Goal: Task Accomplishment & Management: Manage account settings

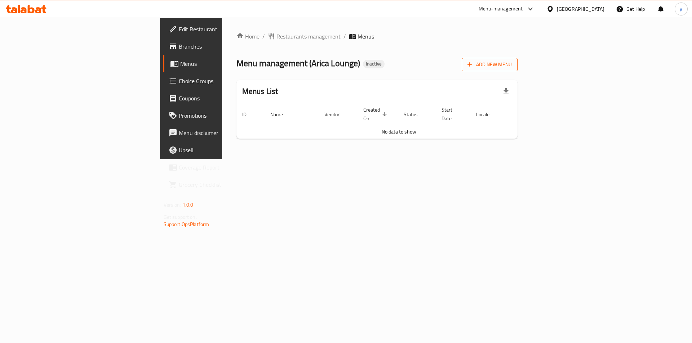
click at [512, 65] on span "Add New Menu" at bounding box center [489, 64] width 44 height 9
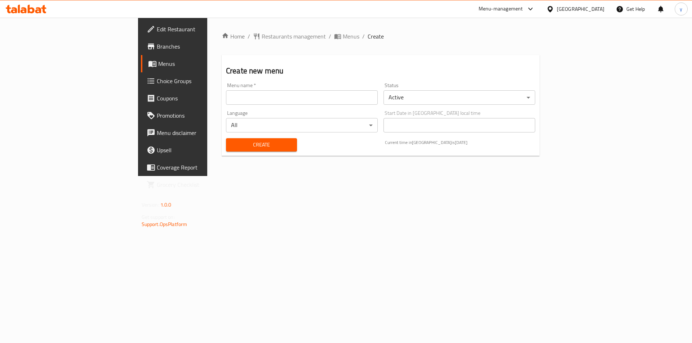
click at [337, 100] on input "text" at bounding box center [302, 97] width 152 height 14
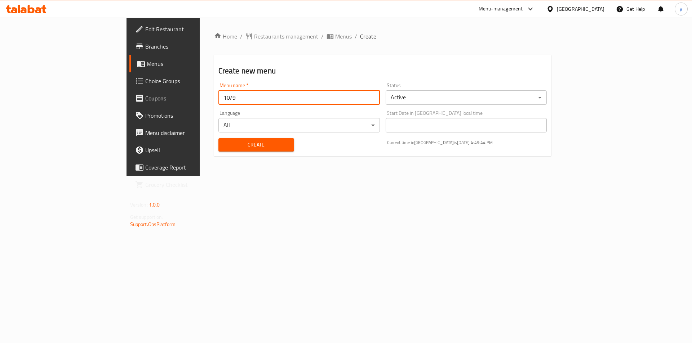
type input "10/9"
click at [218, 138] on button "Create" at bounding box center [256, 144] width 76 height 13
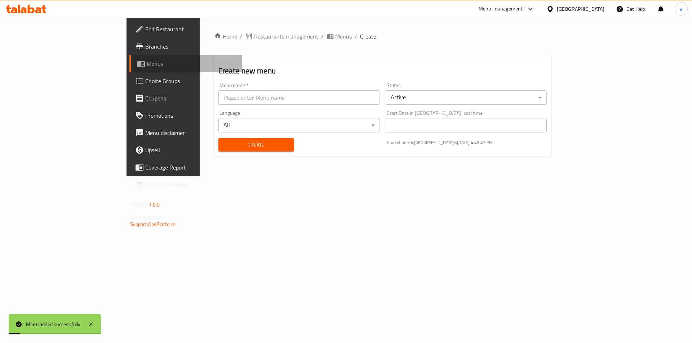
click at [147, 63] on span "Menus" at bounding box center [192, 63] width 90 height 9
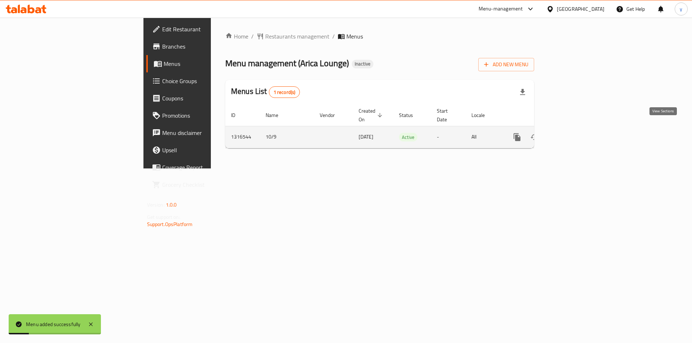
click at [578, 134] on link "enhanced table" at bounding box center [568, 137] width 17 height 17
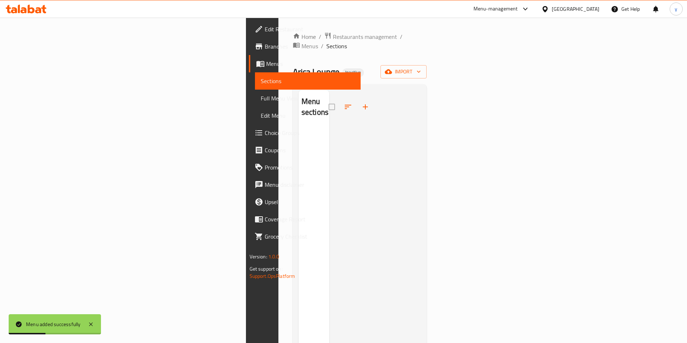
click at [427, 70] on div "Home / Restaurants management / Menus / Sections Arica Lounge Inactive import M…" at bounding box center [360, 235] width 134 height 407
click at [421, 67] on span "import" at bounding box center [403, 71] width 35 height 9
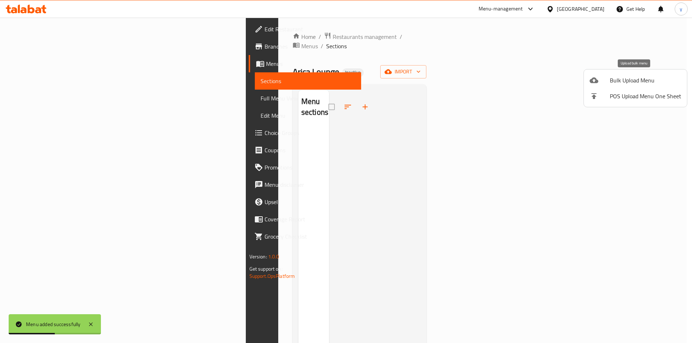
click at [603, 77] on div at bounding box center [600, 80] width 20 height 9
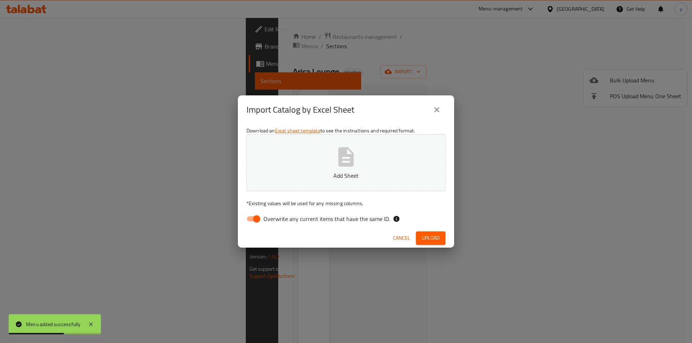
click at [294, 218] on span "Overwrite any current items that have the same ID." at bounding box center [326, 219] width 127 height 9
click at [277, 218] on input "Overwrite any current items that have the same ID." at bounding box center [256, 219] width 41 height 14
checkbox input "false"
click at [431, 244] on button "Upload" at bounding box center [431, 238] width 30 height 13
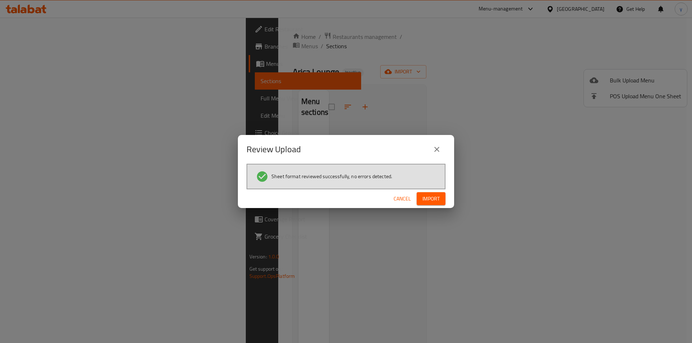
click at [438, 197] on span "Import" at bounding box center [430, 199] width 17 height 9
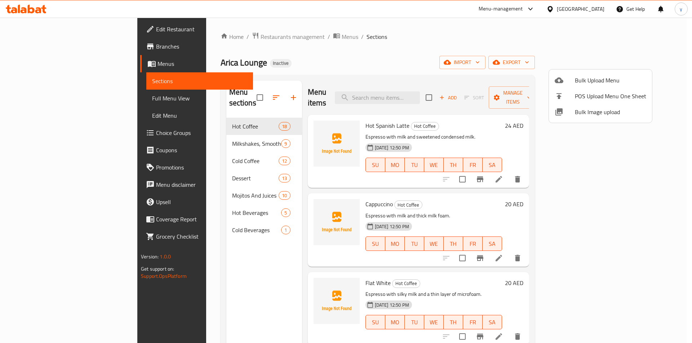
click at [479, 48] on div at bounding box center [346, 171] width 692 height 343
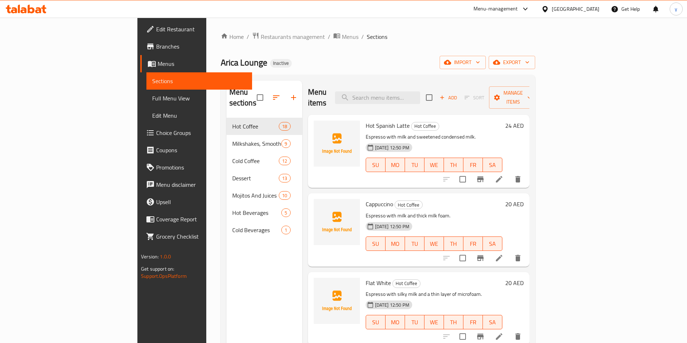
click at [152, 100] on span "Full Menu View" at bounding box center [199, 98] width 94 height 9
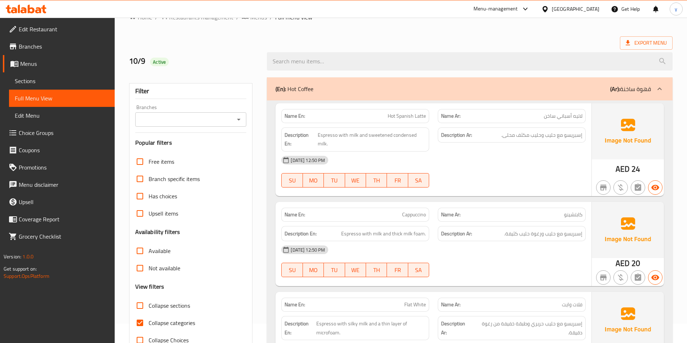
scroll to position [36, 0]
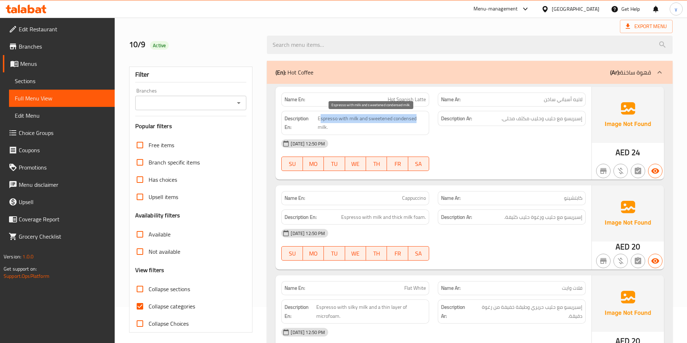
drag, startPoint x: 414, startPoint y: 121, endPoint x: 321, endPoint y: 121, distance: 93.7
click at [321, 121] on span "Espresso with milk and sweetened condensed milk." at bounding box center [372, 123] width 108 height 18
click at [459, 120] on strong "Description Ar:" at bounding box center [456, 118] width 31 height 9
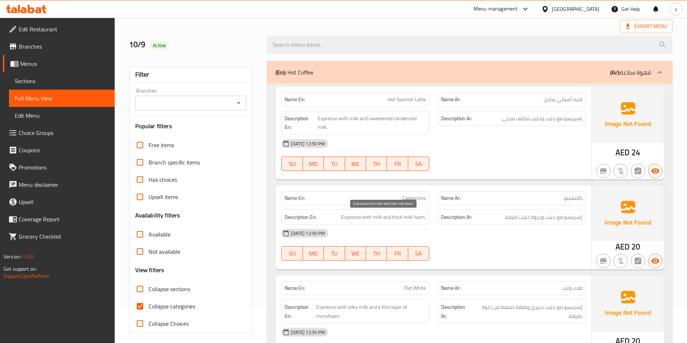
click at [343, 219] on span "Espresso with milk and thick milk foam." at bounding box center [383, 217] width 85 height 9
click at [574, 221] on span "إسبريسو مع حليب ورغوة حليب كثيفة." at bounding box center [543, 217] width 78 height 9
click at [551, 217] on span "إسبريسو مع حليب ورغوة حليب كثيفة." at bounding box center [543, 217] width 78 height 9
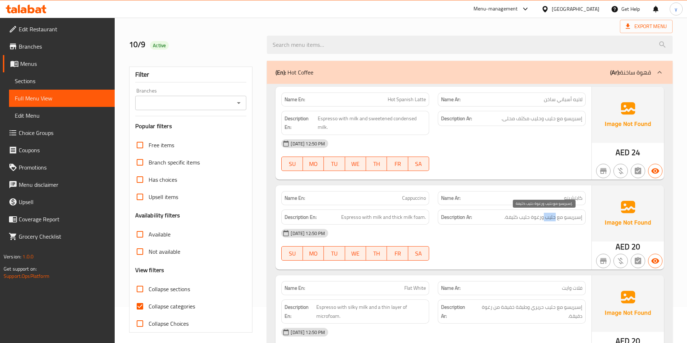
click at [551, 217] on span "إسبريسو مع حليب ورغوة حليب كثيفة." at bounding box center [543, 217] width 78 height 9
click at [538, 219] on span "إسبريسو مع حليب ورغوة حليب كثيفة." at bounding box center [543, 217] width 78 height 9
click at [527, 219] on span "إسبريسو مع حليب ورغوة حليب كثيفة." at bounding box center [543, 217] width 78 height 9
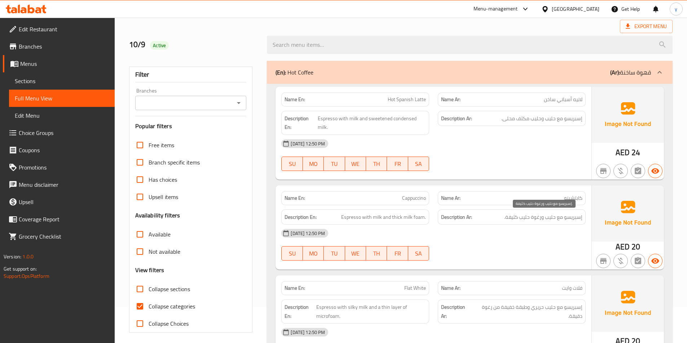
click at [513, 217] on span "إسبريسو مع حليب ورغوة حليب كثيفة." at bounding box center [543, 217] width 78 height 9
click at [423, 214] on span "Espresso with milk and thick milk foam." at bounding box center [383, 217] width 85 height 9
click at [531, 229] on div "[DATE] 12:50 PM" at bounding box center [433, 233] width 313 height 17
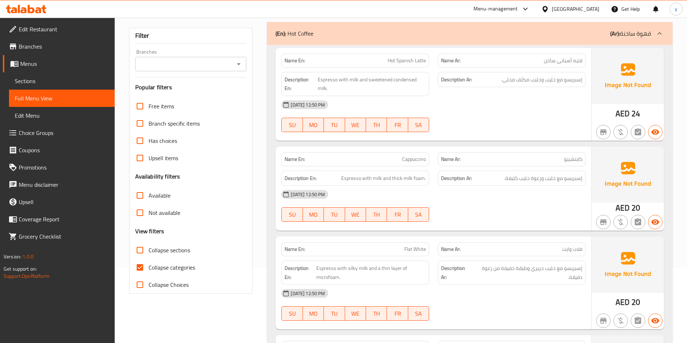
scroll to position [108, 0]
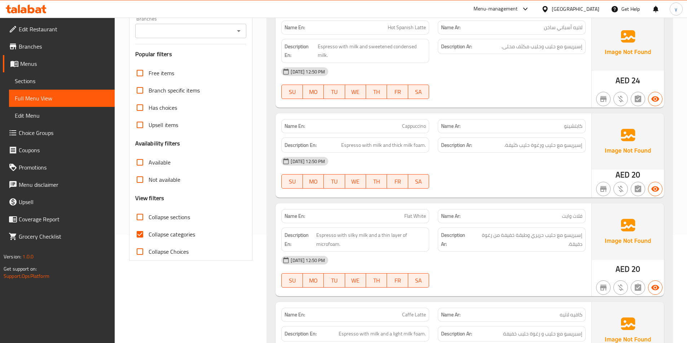
click at [414, 216] on span "Flat White" at bounding box center [415, 217] width 22 height 8
click at [189, 239] on span "Collapse categories" at bounding box center [171, 234] width 46 height 9
click at [148, 239] on input "Collapse categories" at bounding box center [139, 234] width 17 height 17
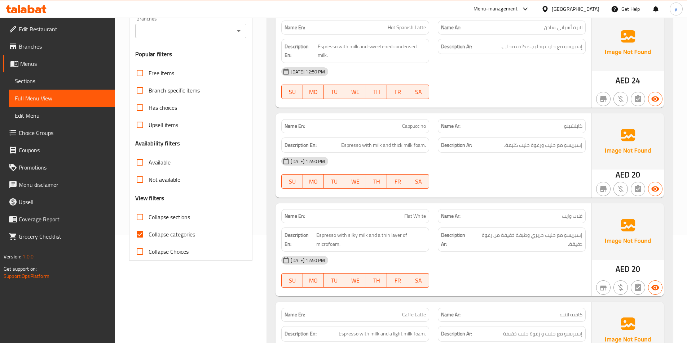
checkbox input "false"
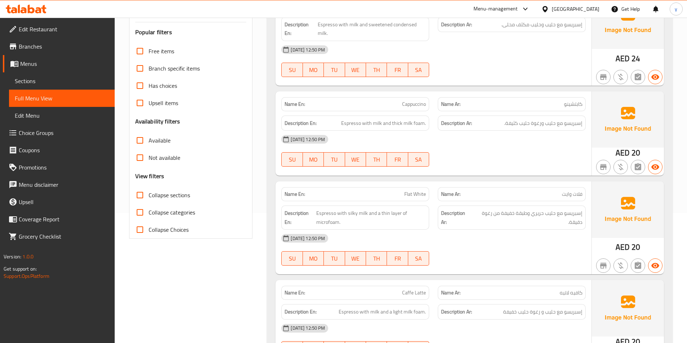
scroll to position [180, 0]
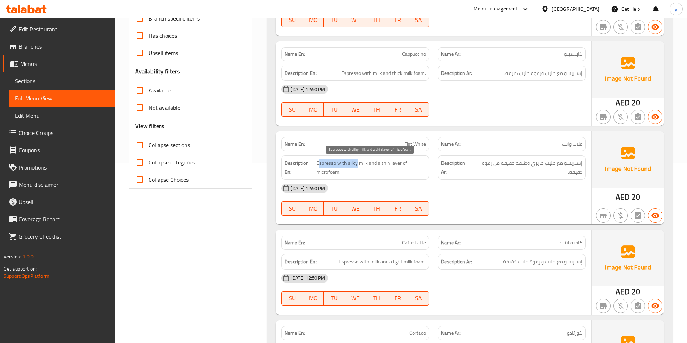
drag, startPoint x: 318, startPoint y: 165, endPoint x: 356, endPoint y: 163, distance: 37.5
click at [356, 163] on span "Espresso with silky milk and a thin layer of microfoam." at bounding box center [371, 168] width 110 height 18
click at [573, 147] on span "فلات وايت" at bounding box center [572, 145] width 21 height 8
click at [573, 162] on span "إسبريسو مع حليب حريري وطبقة خفيفة من رغوة دقيقة." at bounding box center [527, 168] width 110 height 18
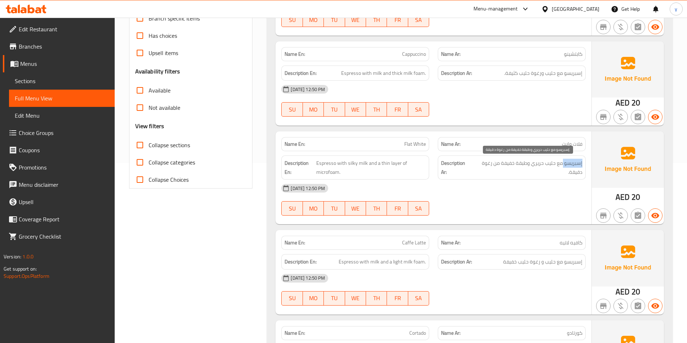
click at [573, 162] on span "إسبريسو مع حليب حريري وطبقة خفيفة من رغوة دقيقة." at bounding box center [527, 168] width 110 height 18
click at [323, 160] on span "Espresso with silky milk and a thin layer of microfoam." at bounding box center [371, 168] width 110 height 18
click at [555, 166] on span "إسبريسو مع حليب حريري وطبقة خفيفة من رغوة دقيقة." at bounding box center [527, 168] width 110 height 18
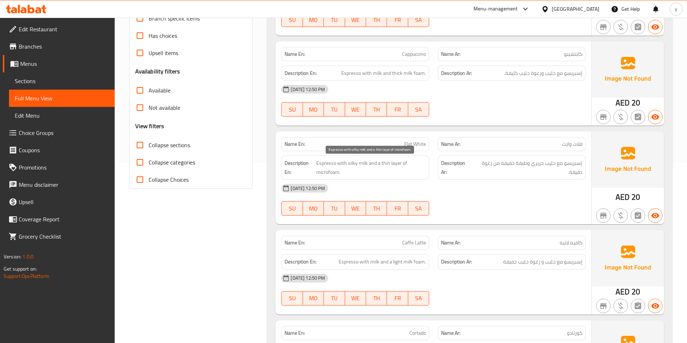
click at [362, 167] on span "Espresso with silky milk and a thin layer of microfoam." at bounding box center [371, 168] width 110 height 18
click at [537, 167] on span "إسبريسو مع حليب حريري وطبقة خفيفة من رغوة دقيقة." at bounding box center [527, 168] width 110 height 18
click at [524, 164] on span "إسبريسو مع حليب حريري وطبقة خفيفة من رغوة دقيقة." at bounding box center [527, 168] width 110 height 18
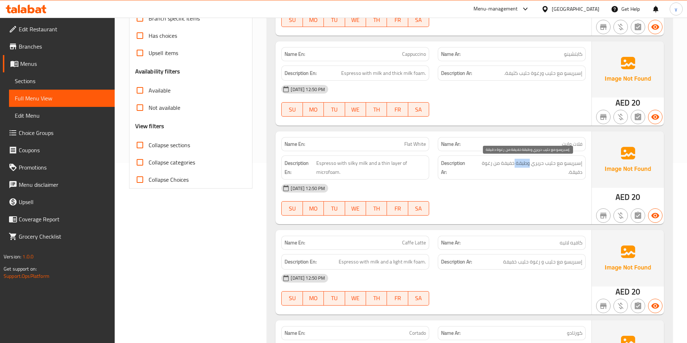
click at [524, 164] on span "إسبريسو مع حليب حريري وطبقة خفيفة من رغوة دقيقة." at bounding box center [527, 168] width 110 height 18
click at [514, 189] on div "[DATE] 12:50 PM" at bounding box center [433, 188] width 313 height 17
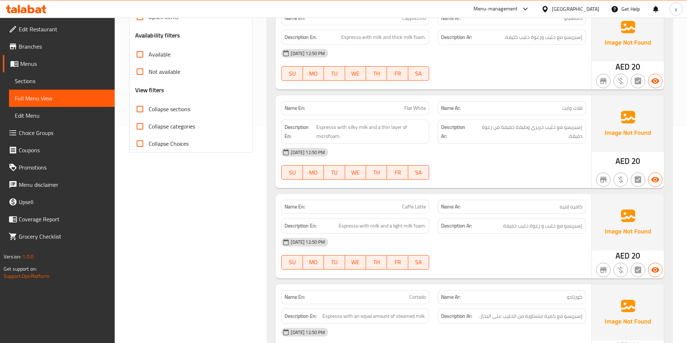
scroll to position [252, 0]
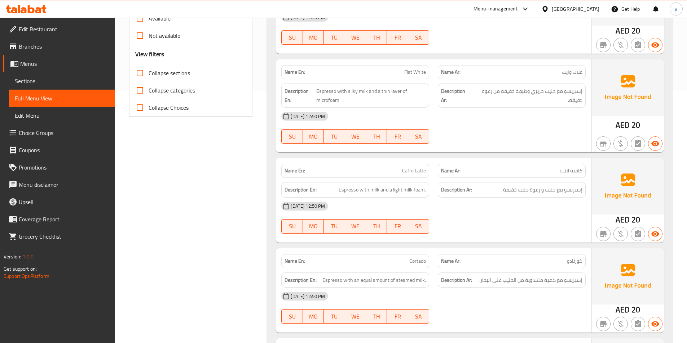
click at [417, 172] on span "Caffe Latte" at bounding box center [414, 171] width 24 height 8
click at [576, 169] on span "كافيه لاتيه" at bounding box center [570, 171] width 23 height 8
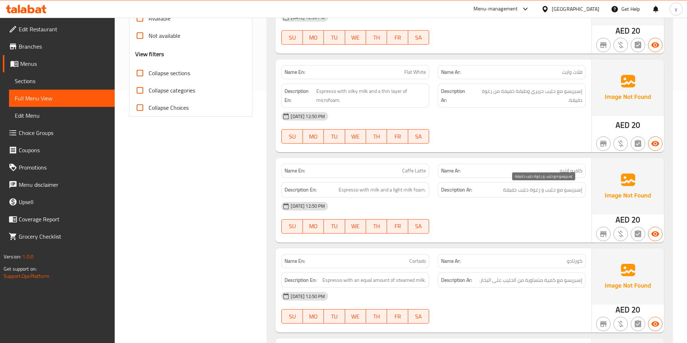
click at [577, 193] on span "إسبريسو مع حليب و رغوة حليب خفيفة" at bounding box center [542, 190] width 79 height 9
click at [349, 191] on span "Espresso with milk and a light milk foam." at bounding box center [381, 190] width 87 height 9
click at [553, 190] on span "إسبريسو مع حليب و رغوة حليب خفيفة" at bounding box center [542, 190] width 79 height 9
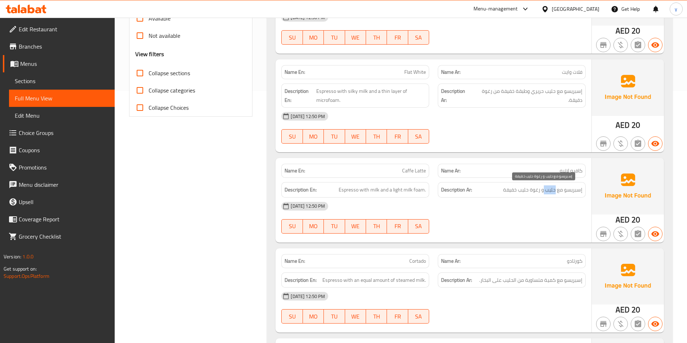
click at [553, 190] on span "إسبريسو مع حليب و رغوة حليب خفيفة" at bounding box center [542, 190] width 79 height 9
click at [373, 191] on span "Espresso with milk and a light milk foam." at bounding box center [381, 190] width 87 height 9
click at [534, 191] on span "إسبريسو مع حليب و رغوة حليب خفيفة" at bounding box center [542, 190] width 79 height 9
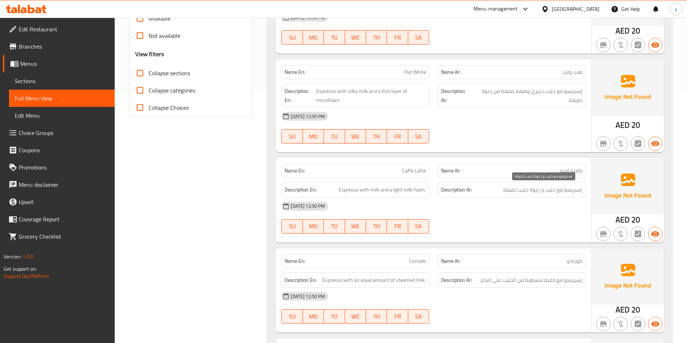
click at [521, 193] on span "إسبريسو مع حليب و رغوة حليب خفيفة" at bounding box center [542, 190] width 79 height 9
click at [510, 192] on span "إسبريسو مع حليب و رغوة حليب خفيفة" at bounding box center [542, 190] width 79 height 9
click at [526, 209] on div "[DATE] 12:50 PM" at bounding box center [433, 206] width 313 height 17
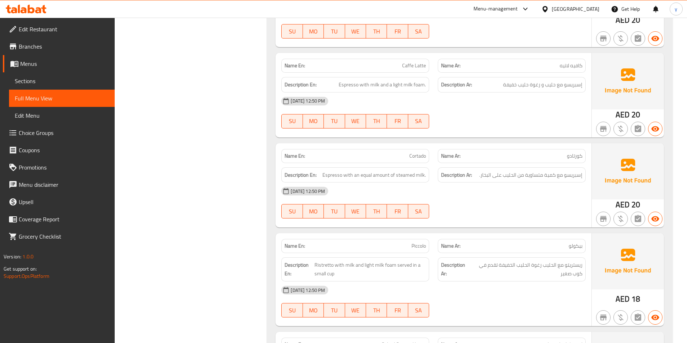
scroll to position [360, 0]
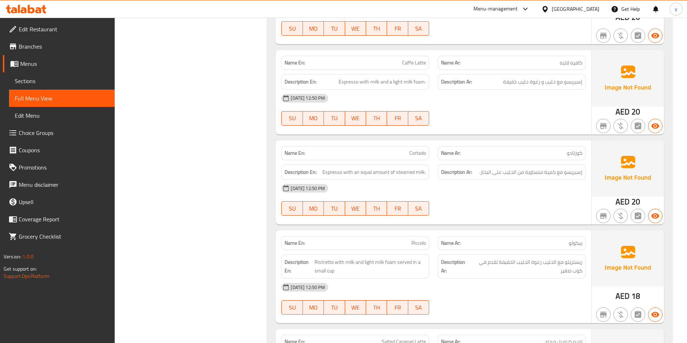
click at [575, 154] on span "كورتادو" at bounding box center [574, 154] width 15 height 8
click at [412, 151] on span "Cortado" at bounding box center [417, 154] width 17 height 8
click at [337, 174] on span "Espresso with an equal amount of steamed milk." at bounding box center [373, 172] width 103 height 9
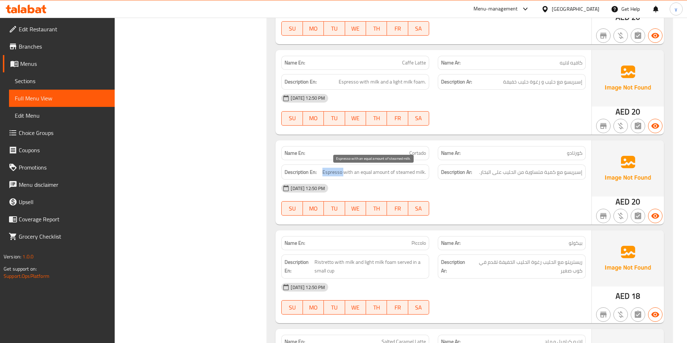
click at [337, 174] on span "Espresso with an equal amount of steamed milk." at bounding box center [373, 172] width 103 height 9
click at [575, 177] on div "Description Ar: إسبريسو مع كمية متساوية من الحليب على البخار." at bounding box center [512, 172] width 148 height 15
click at [574, 172] on span "إسبريسو مع كمية متساوية من الحليب على البخار." at bounding box center [530, 172] width 103 height 9
click at [350, 173] on span "Espresso with an equal amount of steamed milk." at bounding box center [373, 172] width 103 height 9
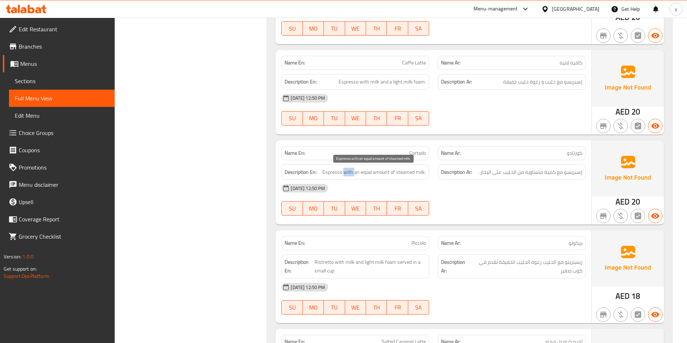
click at [350, 173] on span "Espresso with an equal amount of steamed milk." at bounding box center [373, 172] width 103 height 9
click at [366, 174] on span "Espresso with an equal amount of steamed milk." at bounding box center [373, 172] width 103 height 9
click at [550, 172] on span "إسبريسو مع كمية متساوية من الحليب على البخار." at bounding box center [530, 172] width 103 height 9
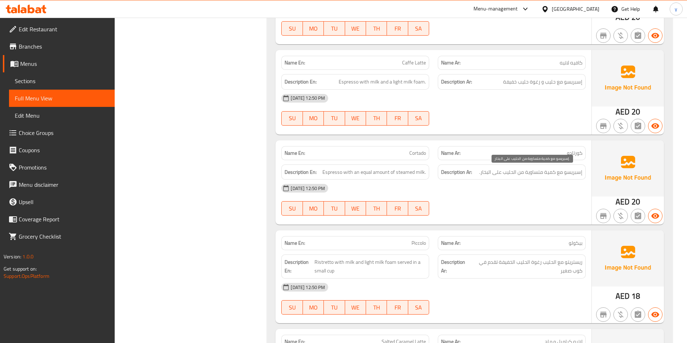
click at [533, 172] on span "إسبريسو مع كمية متساوية من الحليب على البخار." at bounding box center [530, 172] width 103 height 9
click at [511, 173] on span "إسبريسو مع كمية متساوية من الحليب على البخار." at bounding box center [530, 172] width 103 height 9
click at [493, 176] on span "إسبريسو مع كمية متساوية من الحليب على البخار." at bounding box center [530, 172] width 103 height 9
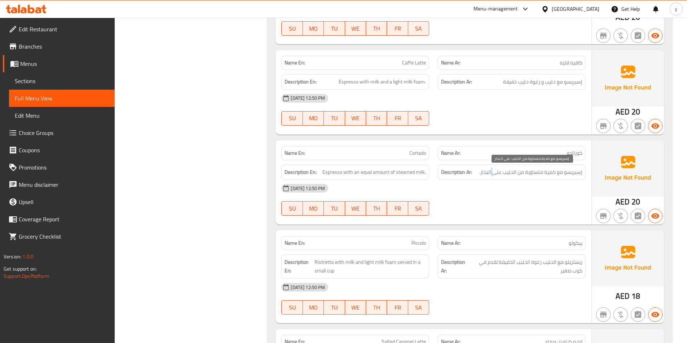
click at [493, 176] on span "إسبريسو مع كمية متساوية من الحليب على البخار." at bounding box center [530, 172] width 103 height 9
click at [456, 183] on div "[DATE] 12:50 PM" at bounding box center [433, 188] width 313 height 17
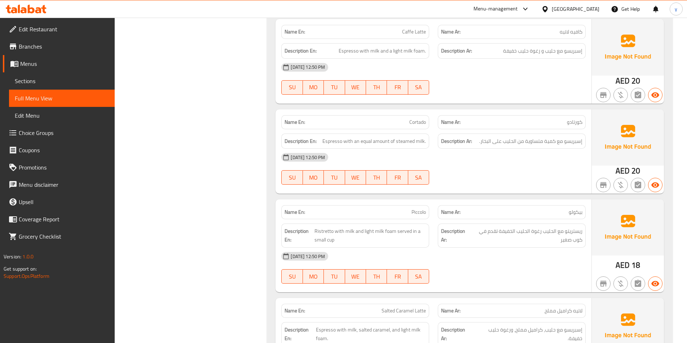
scroll to position [433, 0]
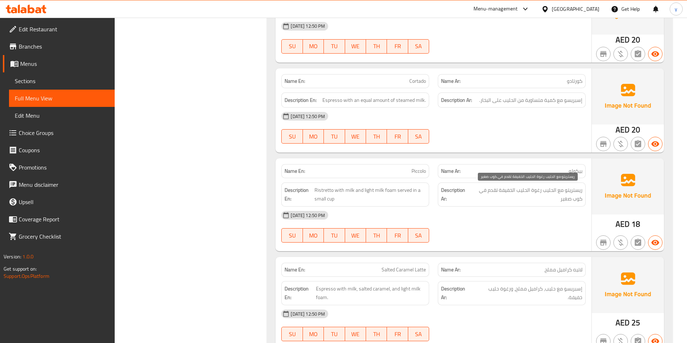
click at [576, 190] on span "ريستريتو مع الحليب رغوة الحليب الخفيفة تقدم في كوب صغير" at bounding box center [526, 195] width 112 height 18
click at [550, 193] on span "ريستريتو مع الحليب رغوة الحليب الخفيفة تقدم في كوب صغير" at bounding box center [526, 195] width 112 height 18
click at [547, 189] on span "ريستريتو مع الحليب رغوة الحليب الخفيفة تقدم في كوب صغير" at bounding box center [526, 195] width 112 height 18
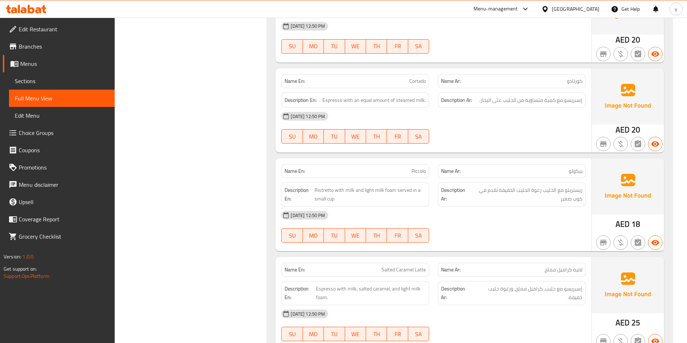
click at [419, 175] on span "Piccolo" at bounding box center [418, 172] width 14 height 8
copy span "Piccolo"
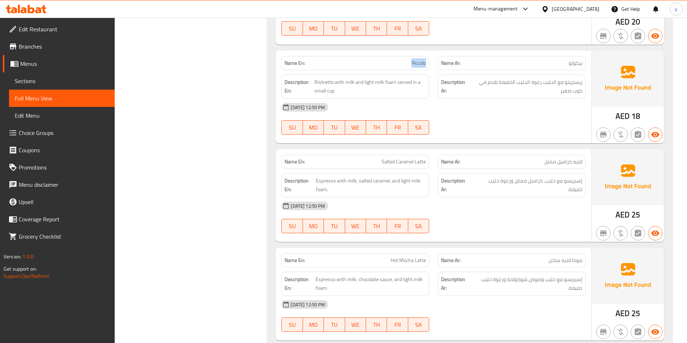
scroll to position [577, 0]
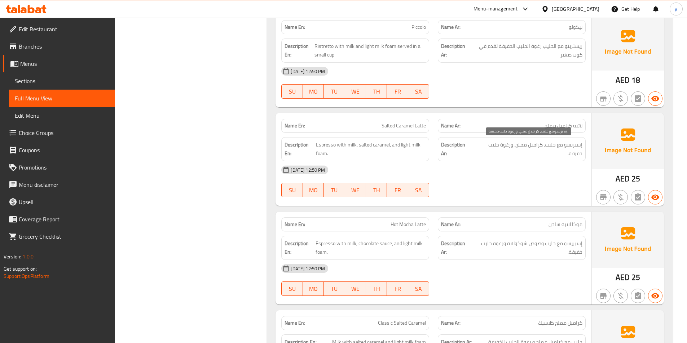
click at [540, 147] on span "إسبريسو مع حليب، كراميل مملح، ورغوة حليب خفيفة." at bounding box center [527, 150] width 109 height 18
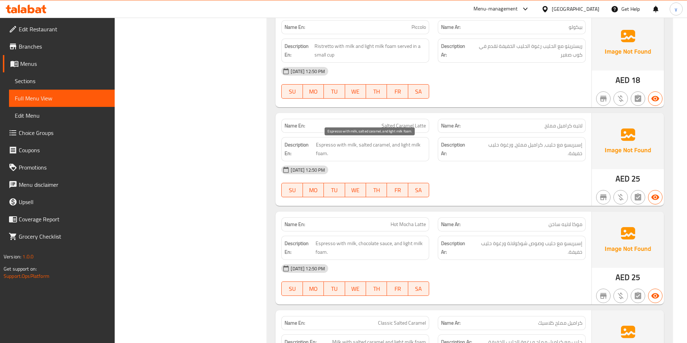
click at [385, 147] on span "Espresso with milk, salted caramel, and light milk foam." at bounding box center [371, 150] width 110 height 18
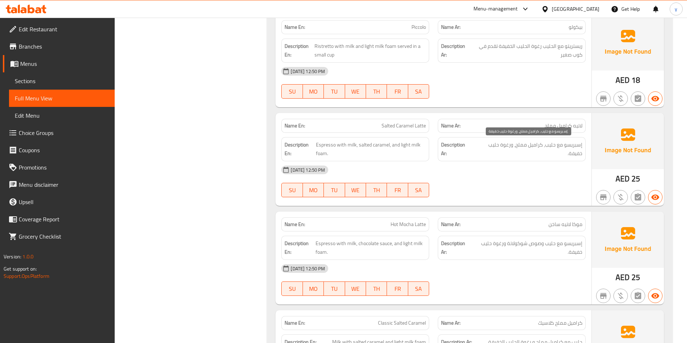
click at [520, 145] on span "إسبريسو مع حليب، كراميل مملح، ورغوة حليب خفيفة." at bounding box center [527, 150] width 109 height 18
click at [502, 147] on span "إسبريسو مع حليب، كراميل مملح، ورغوة حليب خفيفة." at bounding box center [527, 150] width 109 height 18
click at [494, 146] on span "إسبريسو مع حليب، كراميل مملح، ورغوة حليب خفيفة." at bounding box center [527, 150] width 109 height 18
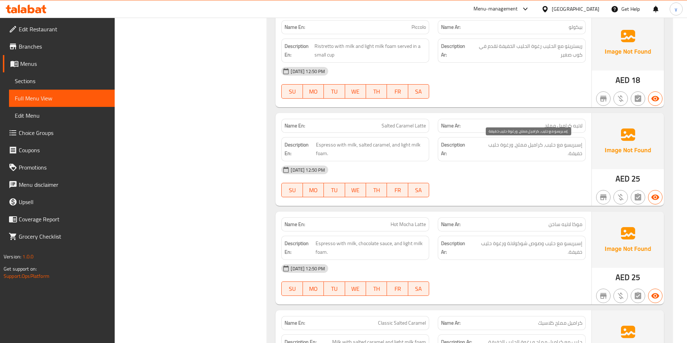
click at [573, 155] on span "إسبريسو مع حليب، كراميل مملح، ورغوة حليب خفيفة." at bounding box center [527, 150] width 109 height 18
click at [578, 225] on span "موكا لاتيه ساخن" at bounding box center [565, 225] width 34 height 8
click at [561, 227] on span "موكا لاتيه ساخن" at bounding box center [565, 225] width 34 height 8
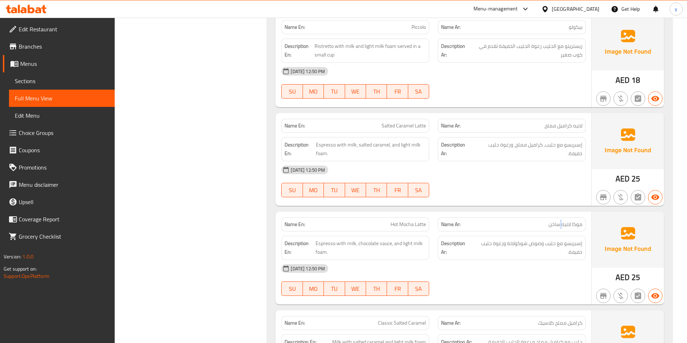
click at [561, 227] on span "موكا لاتيه ساخن" at bounding box center [565, 225] width 34 height 8
click at [566, 226] on span "موكا لاتيه ساخن" at bounding box center [565, 225] width 34 height 8
click at [551, 227] on span "موكا لاتيه ساخن" at bounding box center [565, 225] width 34 height 8
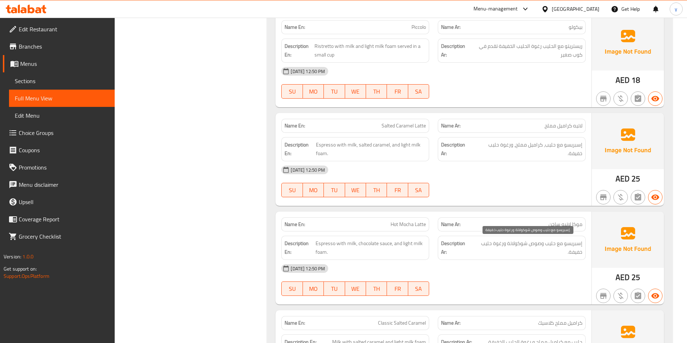
click at [579, 244] on span "إسبريسو مع حليب وصوص شوكولاتة ورغوة حليب خفيفة." at bounding box center [526, 248] width 111 height 18
click at [325, 246] on span "Espresso with milk, chocolate sauce, and light milk foam." at bounding box center [370, 248] width 110 height 18
click at [554, 247] on span "إسبريسو مع حليب وصوص شوكولاتة ورغوة حليب خفيفة." at bounding box center [526, 248] width 111 height 18
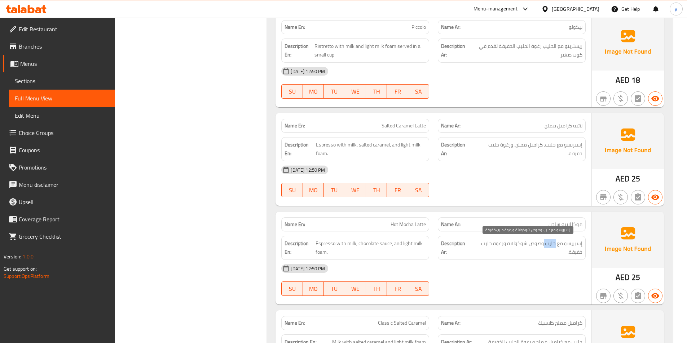
click at [554, 247] on span "إسبريسو مع حليب وصوص شوكولاتة ورغوة حليب خفيفة." at bounding box center [526, 248] width 111 height 18
click at [535, 245] on span "إسبريسو مع حليب وصوص شوكولاتة ورغوة حليب خفيفة." at bounding box center [526, 248] width 111 height 18
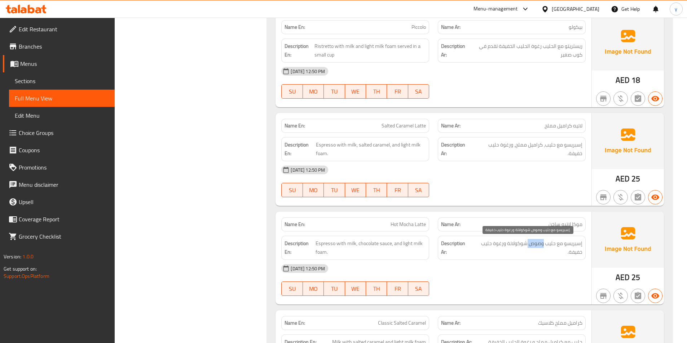
click at [535, 245] on span "إسبريسو مع حليب وصوص شوكولاتة ورغوة حليب خفيفة." at bounding box center [526, 248] width 111 height 18
click at [521, 246] on span "إسبريسو مع حليب وصوص شوكولاتة ورغوة حليب خفيفة." at bounding box center [526, 248] width 111 height 18
click at [495, 247] on span "إسبريسو مع حليب وصوص شوكولاتة ورغوة حليب خفيفة." at bounding box center [526, 248] width 111 height 18
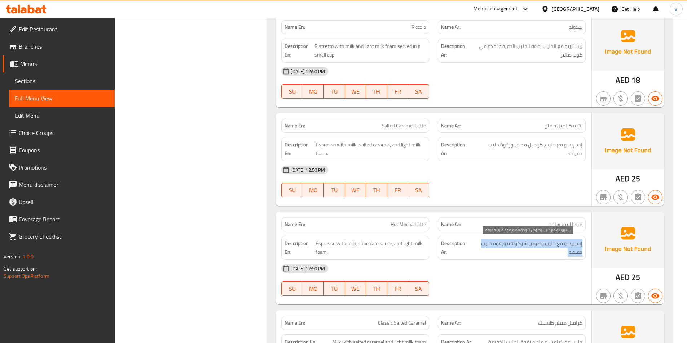
click at [495, 247] on span "إسبريسو مع حليب وصوص شوكولاتة ورغوة حليب خفيفة." at bounding box center [526, 248] width 111 height 18
click at [529, 257] on div "Description Ar: إسبريسو مع حليب وصوص شوكولاتة ورغوة حليب خفيفة." at bounding box center [512, 248] width 148 height 24
click at [574, 244] on span "إسبريسو مع حليب وصوص شوكولاتة ورغوة حليب خفيفة." at bounding box center [526, 248] width 111 height 18
click at [548, 247] on span "إسبريسو مع حليب وصوص شوكولاتة ورغوة حليب خفيفة." at bounding box center [526, 248] width 111 height 18
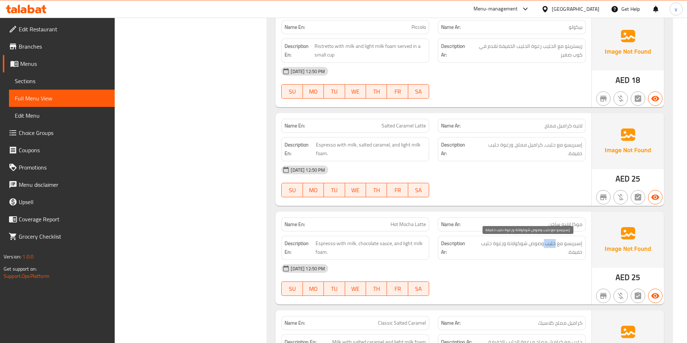
click at [548, 247] on span "إسبريسو مع حليب وصوص شوكولاتة ورغوة حليب خفيفة." at bounding box center [526, 248] width 111 height 18
click at [534, 247] on span "إسبريسو مع حليب وصوص شوكولاتة ورغوة حليب خفيفة." at bounding box center [526, 248] width 111 height 18
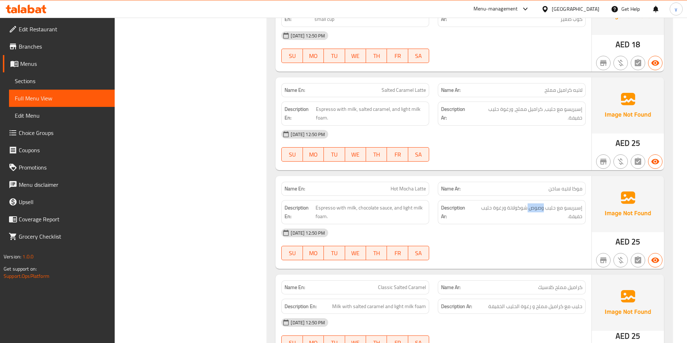
scroll to position [685, 0]
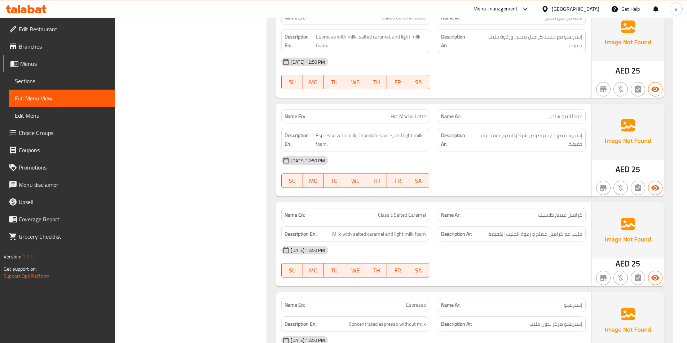
click at [582, 235] on div "Description Ar: حليب مع كراميل مملح و رغوة الحليب الخفيفة" at bounding box center [512, 234] width 148 height 15
click at [580, 234] on span "حليب مع كراميل مملح و رغوة الحليب الخفيفة" at bounding box center [535, 234] width 94 height 9
click at [555, 237] on span "حليب مع كراميل مملح و رغوة الحليب الخفيفة" at bounding box center [535, 234] width 94 height 9
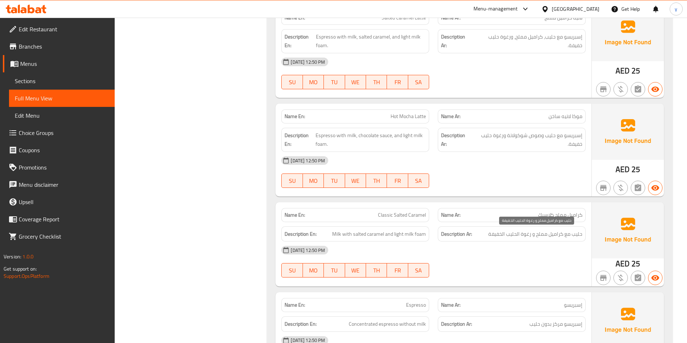
click at [544, 235] on span "حليب مع كراميل مملح و رغوة الحليب الخفيفة" at bounding box center [535, 234] width 94 height 9
click at [526, 236] on span "حليب مع كراميل مملح و رغوة الحليب الخفيفة" at bounding box center [535, 234] width 94 height 9
click at [515, 238] on span "حليب مع كراميل مملح و رغوة الحليب الخفيفة" at bounding box center [535, 234] width 94 height 9
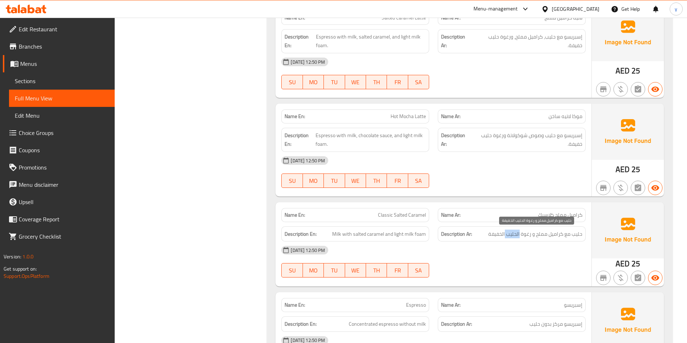
click at [515, 238] on span "حليب مع كراميل مملح و رغوة الحليب الخفيفة" at bounding box center [535, 234] width 94 height 9
click at [492, 235] on span "حليب مع كراميل مملح و رغوة الحليب الخفيفة" at bounding box center [535, 234] width 94 height 9
click at [483, 248] on div "[DATE] 12:50 PM" at bounding box center [433, 250] width 313 height 17
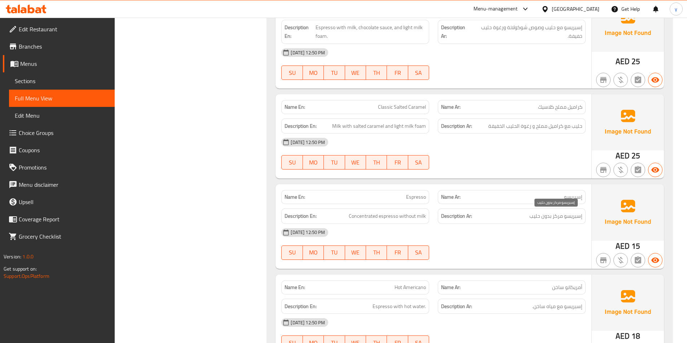
click at [573, 218] on span "إسبريسو مركز بدون حليب" at bounding box center [555, 216] width 53 height 9
click at [555, 220] on span "إسبريسو مركز بدون حليب" at bounding box center [555, 216] width 53 height 9
click at [545, 221] on span "إسبريسو مركز بدون حليب" at bounding box center [555, 216] width 53 height 9
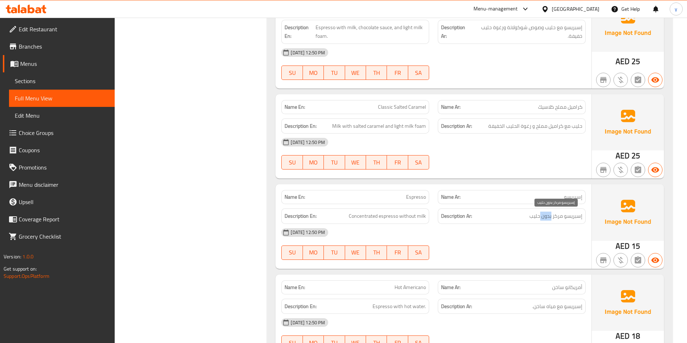
click at [545, 221] on span "إسبريسو مركز بدون حليب" at bounding box center [555, 216] width 53 height 9
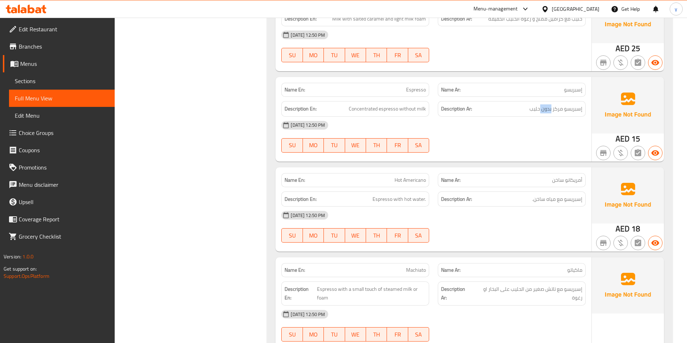
scroll to position [901, 0]
click at [577, 182] on span "أمريكانو ساخن" at bounding box center [567, 180] width 30 height 8
click at [406, 178] on span "Hot Americano" at bounding box center [409, 180] width 31 height 8
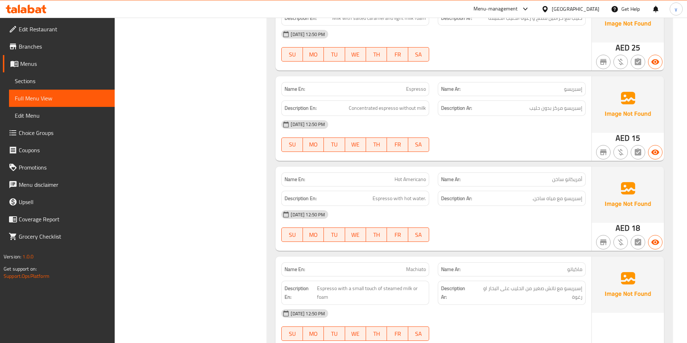
click at [397, 180] on span "Hot Americano" at bounding box center [409, 180] width 31 height 8
click at [578, 200] on span "إسبريسو مع مياه ساخن." at bounding box center [557, 198] width 50 height 9
click at [556, 200] on span "إسبريسو مع مياه ساخن." at bounding box center [557, 198] width 50 height 9
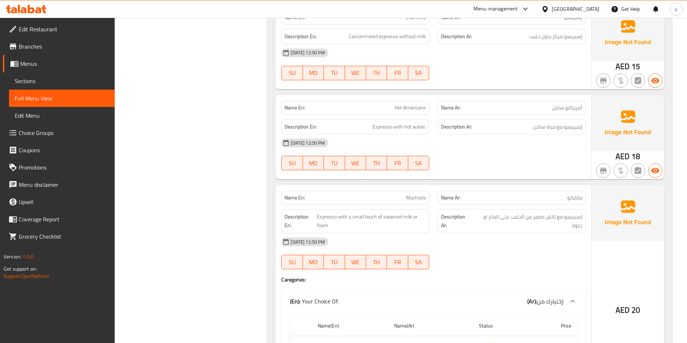
scroll to position [973, 0]
click at [575, 216] on span "إسبريسو مع تاتش صغير من الحليب على البخار او رغوة" at bounding box center [527, 221] width 109 height 18
click at [417, 195] on span "Machiato" at bounding box center [416, 198] width 20 height 8
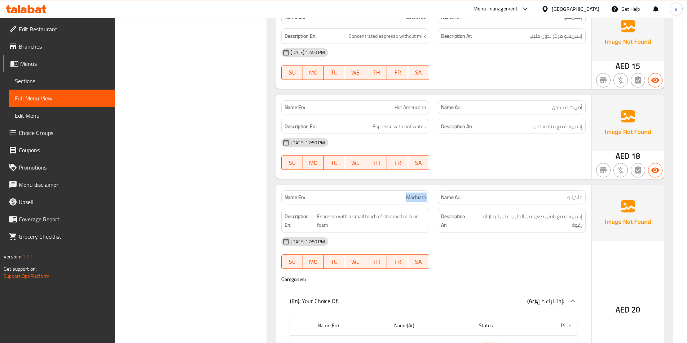
click at [417, 195] on span "Machiato" at bounding box center [416, 198] width 20 height 8
copy span "Machiato"
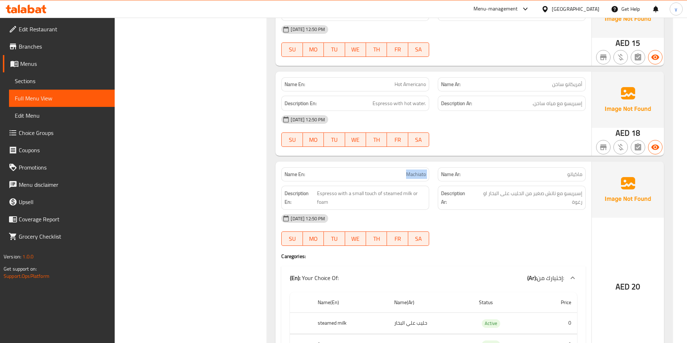
scroll to position [1009, 0]
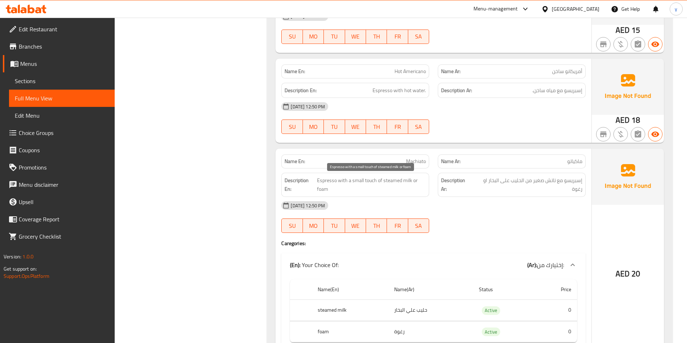
click at [318, 179] on span "Espresso with a small touch of steamed milk or foam" at bounding box center [371, 185] width 109 height 18
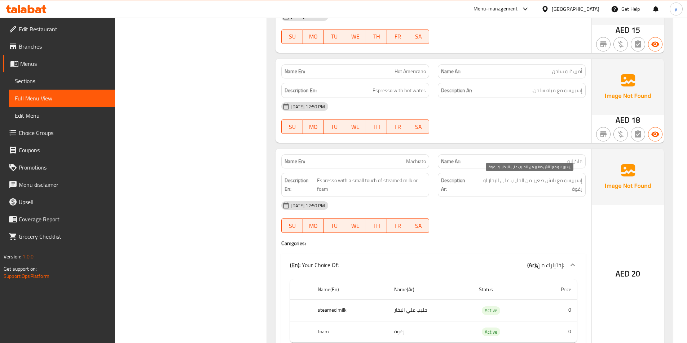
click at [573, 184] on span "إسبريسو مع تاتش صغير من الحليب على البخار او رغوة" at bounding box center [527, 185] width 109 height 18
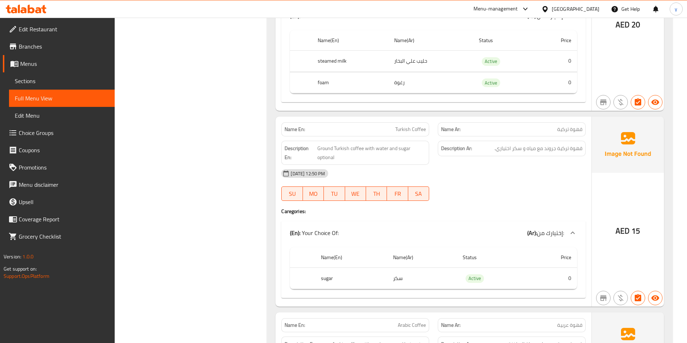
scroll to position [1261, 0]
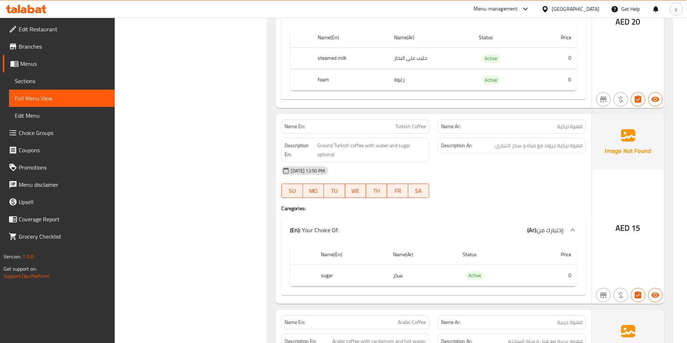
click at [567, 129] on span "قهوة تركية" at bounding box center [569, 127] width 25 height 8
click at [418, 127] on span "Turkish Coffee" at bounding box center [410, 127] width 31 height 8
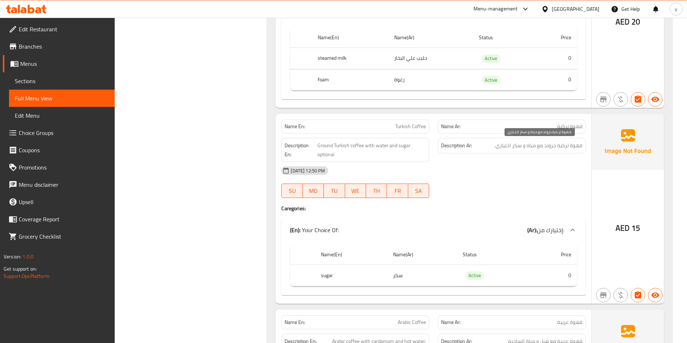
click at [581, 146] on span "قهوة تركية جروند مع مياه و سكر اختياري." at bounding box center [538, 145] width 88 height 9
click at [566, 148] on span "قهوة تركية جروند مع مياه و سكر اختياري." at bounding box center [538, 145] width 88 height 9
click at [549, 149] on span "قهوة تركية جروند مع مياه و سكر اختياري." at bounding box center [538, 145] width 88 height 9
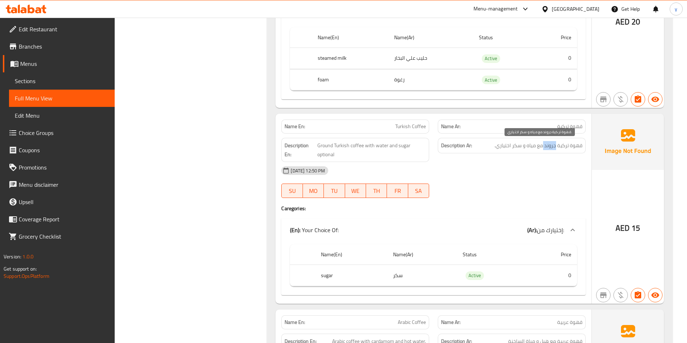
click at [549, 149] on span "قهوة تركية جروند مع مياه و سكر اختياري." at bounding box center [538, 145] width 88 height 9
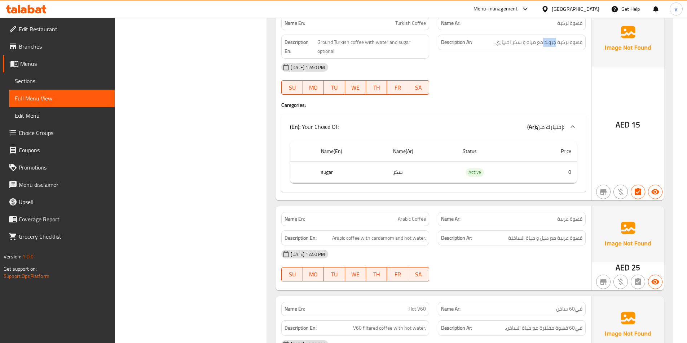
scroll to position [1406, 0]
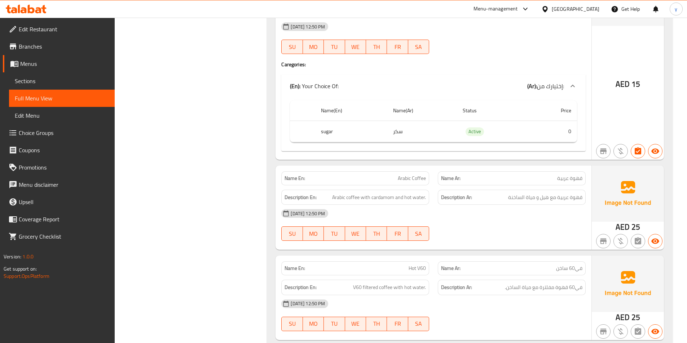
click at [408, 177] on span "Arabic Coffee" at bounding box center [412, 179] width 28 height 8
click at [567, 180] on span "قهوة عربية" at bounding box center [569, 179] width 25 height 8
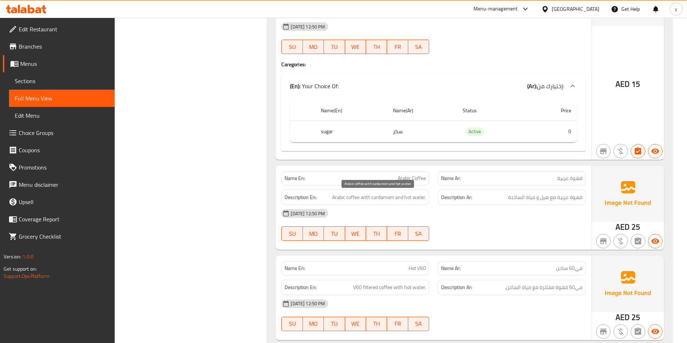
click at [347, 196] on span "Arabic coffee with cardamom and hot water." at bounding box center [379, 197] width 94 height 9
click at [567, 199] on span "قهوة عربية مع هيل و مياة الساخنة" at bounding box center [545, 197] width 74 height 9
click at [542, 196] on span "قهوة عربية مع هيل و مياة الساخنة" at bounding box center [545, 197] width 74 height 9
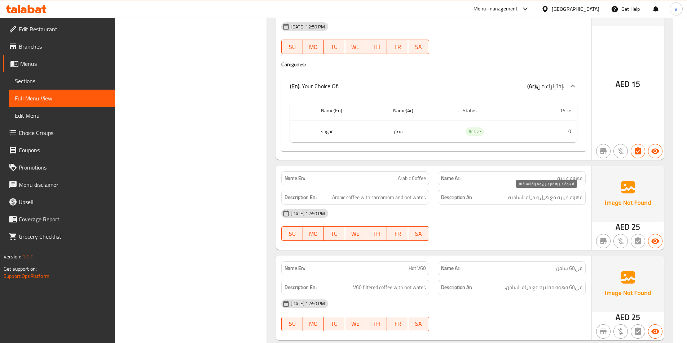
click at [529, 199] on span "قهوة عربية مع هيل و مياة الساخنة" at bounding box center [545, 197] width 74 height 9
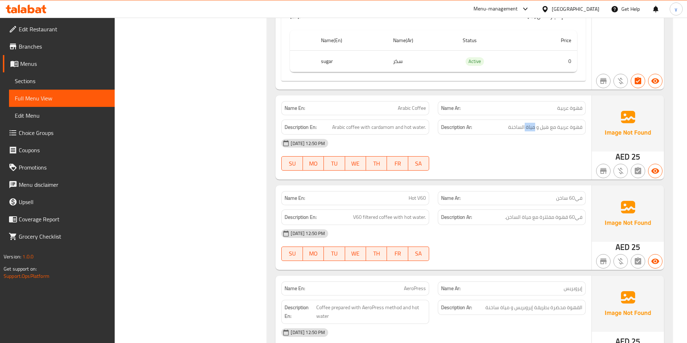
scroll to position [1478, 0]
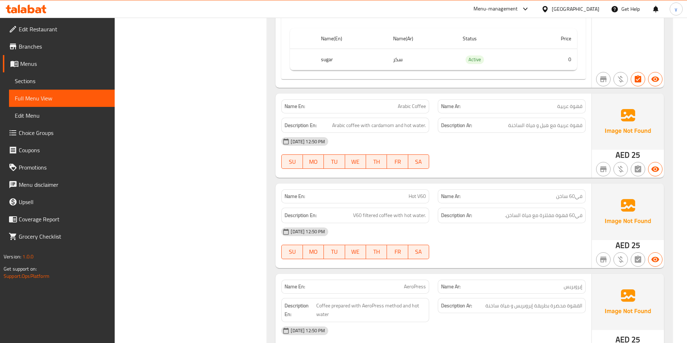
click at [579, 198] on span "في60 ساخن" at bounding box center [569, 197] width 26 height 8
click at [421, 197] on span "Hot V60" at bounding box center [416, 197] width 17 height 8
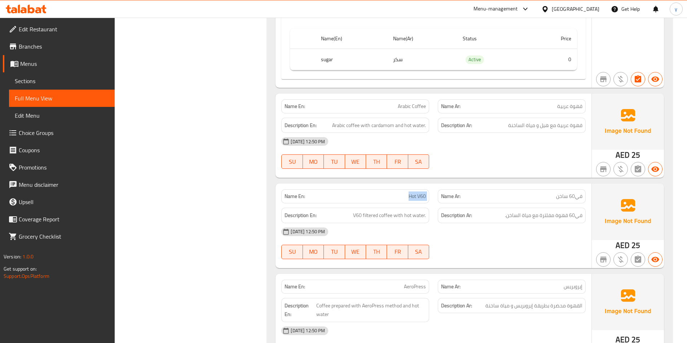
click at [421, 197] on span "Hot V60" at bounding box center [416, 197] width 17 height 8
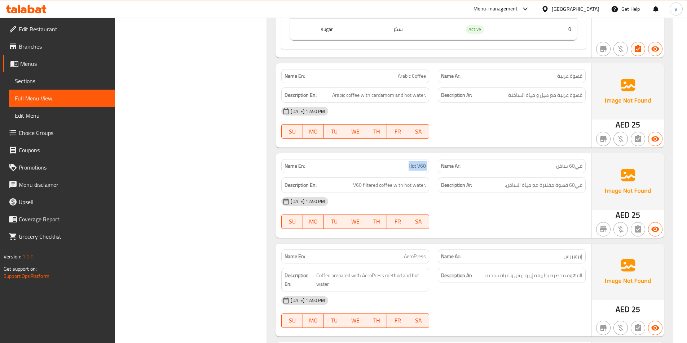
scroll to position [1586, 0]
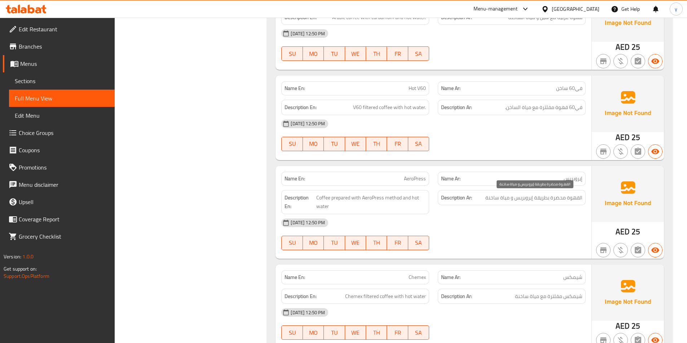
click at [577, 201] on span "القهوة محضرة بطريقة إيروبريس و مياة ساخنة" at bounding box center [533, 198] width 97 height 9
click at [561, 200] on span "القهوة محضرة بطريقة إيروبريس و مياة ساخنة" at bounding box center [533, 198] width 97 height 9
click at [539, 201] on span "القهوة محضرة بطريقة إيروبريس و مياة ساخنة" at bounding box center [533, 198] width 97 height 9
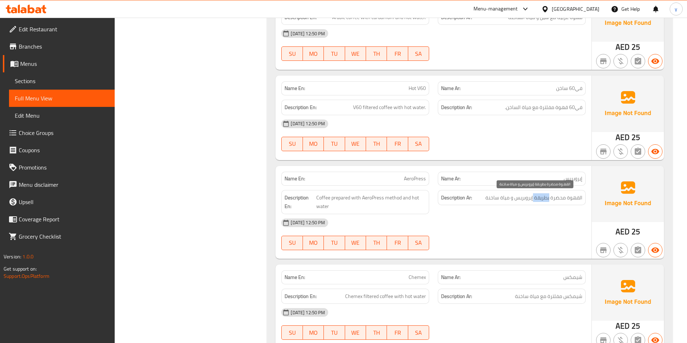
click at [539, 201] on span "القهوة محضرة بطريقة إيروبريس و مياة ساخنة" at bounding box center [533, 198] width 97 height 9
click at [525, 202] on span "القهوة محضرة بطريقة إيروبريس و مياة ساخنة" at bounding box center [533, 198] width 97 height 9
click at [506, 201] on span "القهوة محضرة بطريقة إيروبريس و مياة ساخنة" at bounding box center [533, 198] width 97 height 9
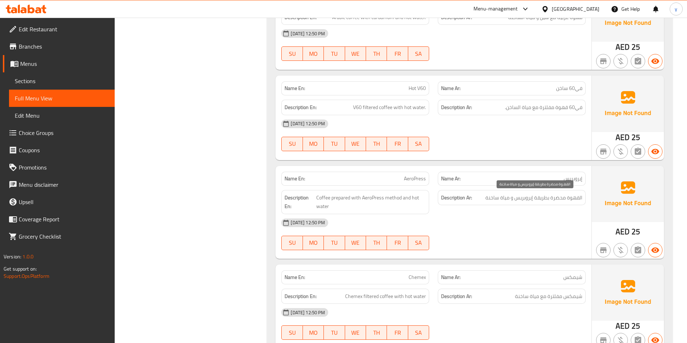
click at [491, 199] on span "القهوة محضرة بطريقة إيروبريس و مياة ساخنة" at bounding box center [533, 198] width 97 height 9
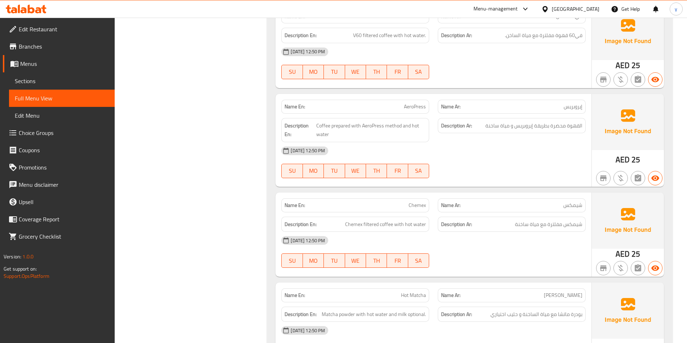
click at [571, 204] on span "شيمكس" at bounding box center [572, 206] width 19 height 8
click at [422, 205] on span "Chemex" at bounding box center [416, 206] width 17 height 8
click at [358, 224] on span "Chemex filtered coffee with hot water" at bounding box center [385, 224] width 81 height 9
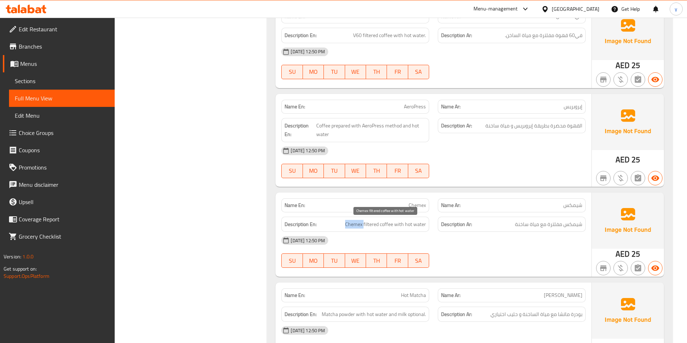
click at [358, 224] on span "Chemex filtered coffee with hot water" at bounding box center [385, 224] width 81 height 9
click at [579, 221] on span "شيمكس مفلترة مع مياة ساخنة" at bounding box center [548, 224] width 67 height 9
click at [556, 227] on span "شيمكس مفلترة مع مياة ساخنة" at bounding box center [548, 224] width 67 height 9
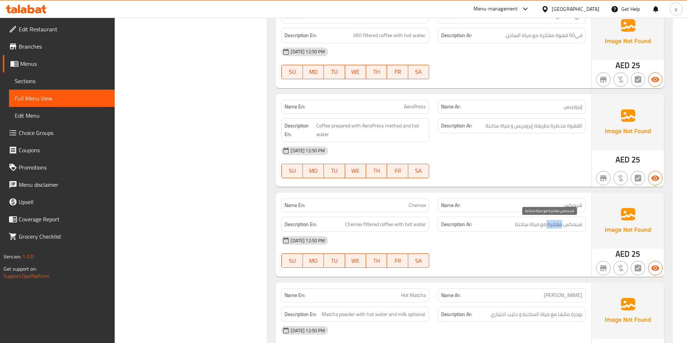
click at [556, 227] on span "شيمكس مفلترة مع مياة ساخنة" at bounding box center [548, 224] width 67 height 9
click at [519, 241] on div "[DATE] 12:50 PM" at bounding box center [433, 240] width 313 height 17
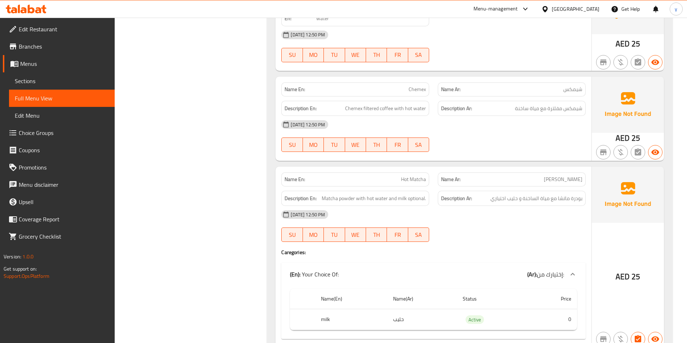
scroll to position [1838, 0]
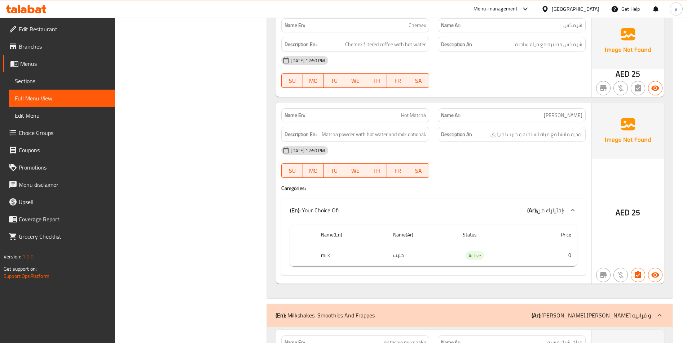
click at [414, 116] on span "Hot Matcha" at bounding box center [413, 116] width 25 height 8
click at [578, 116] on span "[PERSON_NAME]" at bounding box center [563, 116] width 39 height 8
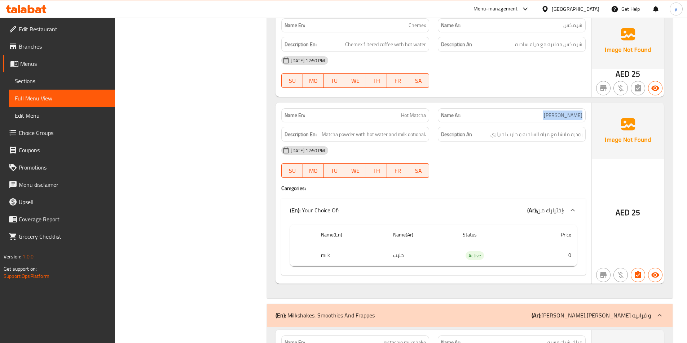
click at [578, 116] on span "[PERSON_NAME]" at bounding box center [563, 116] width 39 height 8
click at [569, 136] on span "بودرة ماتشا مع مياة الساخنة و حليب اختياري" at bounding box center [536, 134] width 92 height 9
click at [570, 135] on span "بودرة ماتشا مع مياة الساخنة و حليب اختياري" at bounding box center [536, 134] width 92 height 9
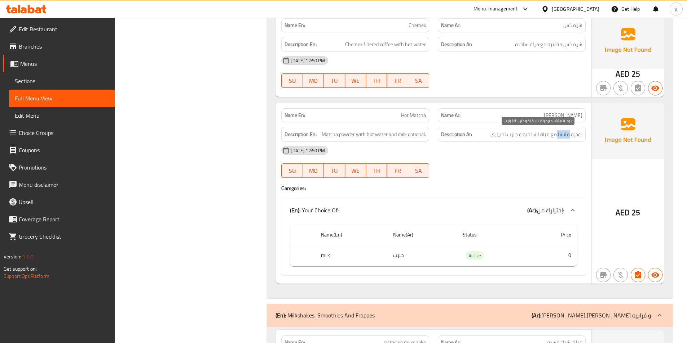
click at [570, 135] on span "بودرة ماتشا مع مياة الساخنة و حليب اختياري" at bounding box center [536, 134] width 92 height 9
click at [571, 135] on span "بودرة ماتشا مع مياة الساخنة و حليب اختياري" at bounding box center [536, 134] width 92 height 9
click at [545, 133] on span "بودرة ماتشا مع مياة الساخنة و حليب اختياري" at bounding box center [536, 134] width 92 height 9
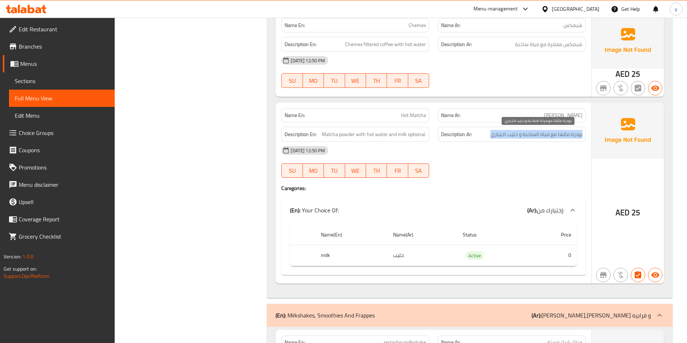
click at [545, 133] on span "بودرة ماتشا مع مياة الساخنة و حليب اختياري" at bounding box center [536, 134] width 92 height 9
click at [515, 148] on div "[DATE] 12:50 PM" at bounding box center [433, 150] width 313 height 17
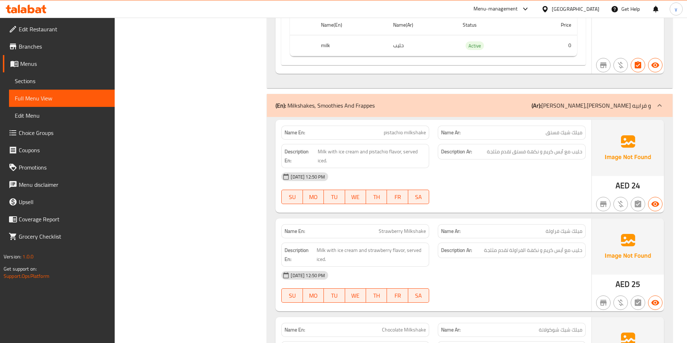
scroll to position [2054, 0]
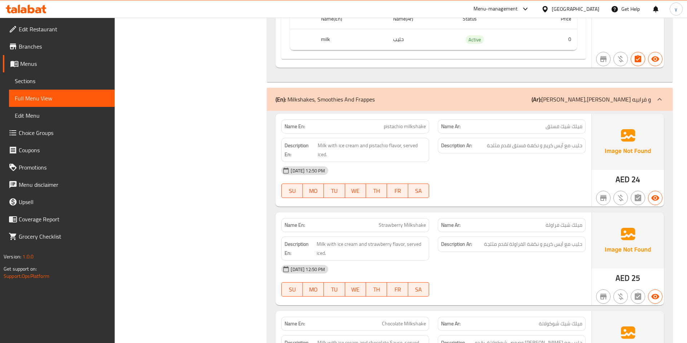
click at [393, 127] on span "pistachio milkshake" at bounding box center [404, 127] width 42 height 8
click at [570, 129] on span "ميلك شيك فستق" at bounding box center [563, 127] width 37 height 8
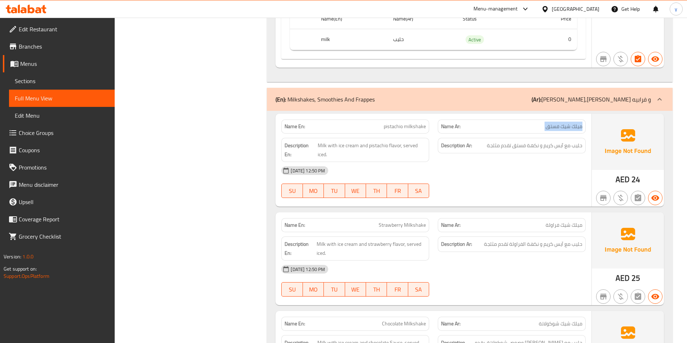
click at [570, 129] on span "ميلك شيك فستق" at bounding box center [563, 127] width 37 height 8
click at [573, 147] on span "حليب مع آيس كريم و نكهة فستق تقدم مثلجة" at bounding box center [535, 145] width 96 height 9
click at [569, 159] on div "Description Ar: حليب مع آيس كريم و نكهة فستق تقدم مثلجة" at bounding box center [511, 150] width 156 height 33
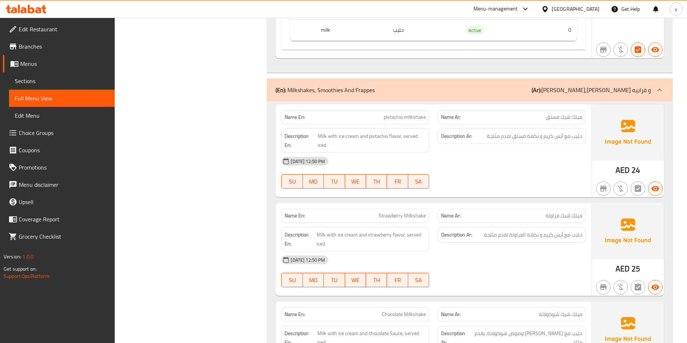
scroll to position [2163, 0]
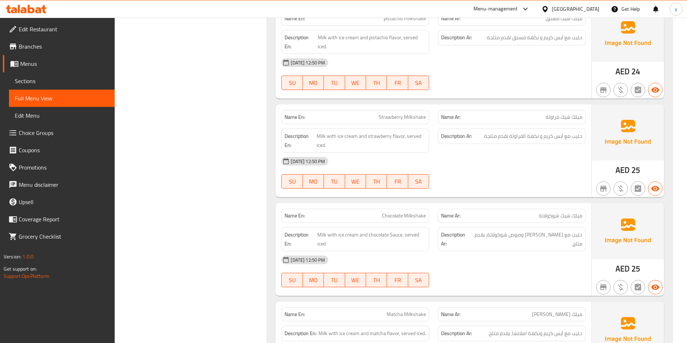
click at [399, 115] on span "Strawberry Milkshake" at bounding box center [401, 118] width 47 height 8
click at [554, 118] on span "ميلك شيك فراولة" at bounding box center [563, 118] width 37 height 8
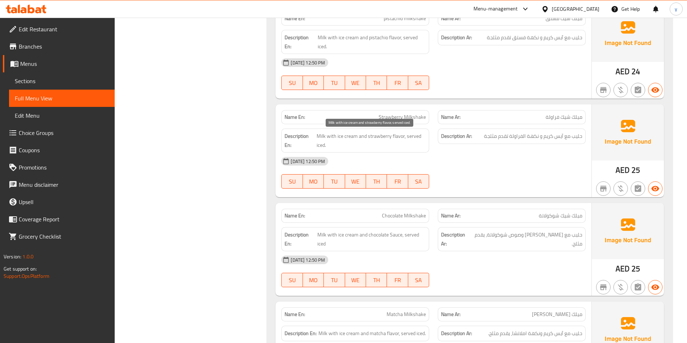
click at [373, 135] on span "Milk with ice cream and strawberry flavor, served iced." at bounding box center [370, 141] width 109 height 18
click at [383, 148] on span "Milk with ice cream and strawberry flavor, served iced." at bounding box center [370, 141] width 109 height 18
click at [568, 117] on span "ميلك شيك فراولة" at bounding box center [563, 118] width 37 height 8
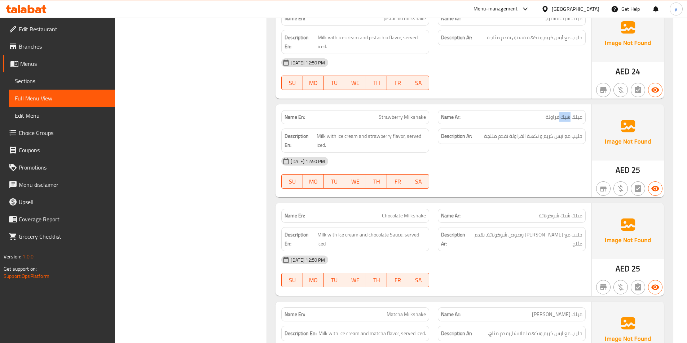
click at [568, 117] on span "ميلك شيك فراولة" at bounding box center [563, 118] width 37 height 8
click at [404, 119] on span "Strawberry Milkshake" at bounding box center [401, 118] width 47 height 8
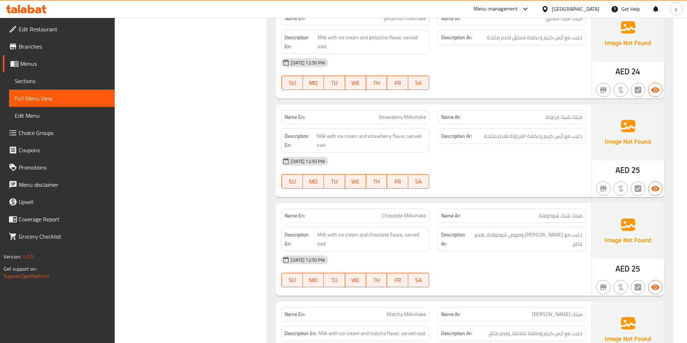
click at [580, 137] on span "حليب مع آيس كريم و نكهة الفراولة تقدم مثلجة" at bounding box center [533, 136] width 98 height 9
click at [562, 137] on span "حليب مع آيس كريم و نكهة الفراولة تقدم مثلجة" at bounding box center [533, 136] width 98 height 9
click at [527, 139] on span "حليب مع آيس كريم و نكهة الفراولة تقدم مثلجة" at bounding box center [533, 136] width 98 height 9
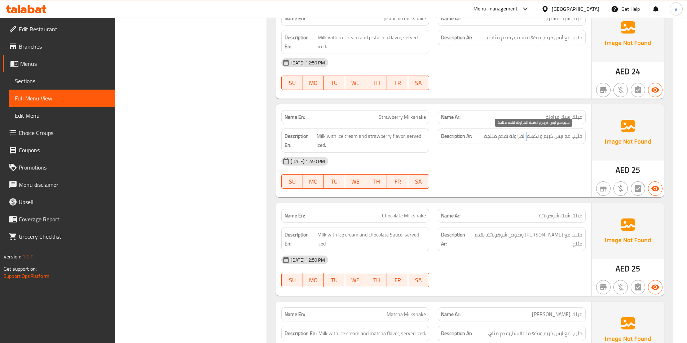
click at [527, 139] on span "حليب مع آيس كريم و نكهة الفراولة تقدم مثلجة" at bounding box center [533, 136] width 98 height 9
click at [534, 151] on div "Description Ar: حليب مع آيس كريم و نكهة الفراولة تقدم مثلجة" at bounding box center [511, 140] width 156 height 33
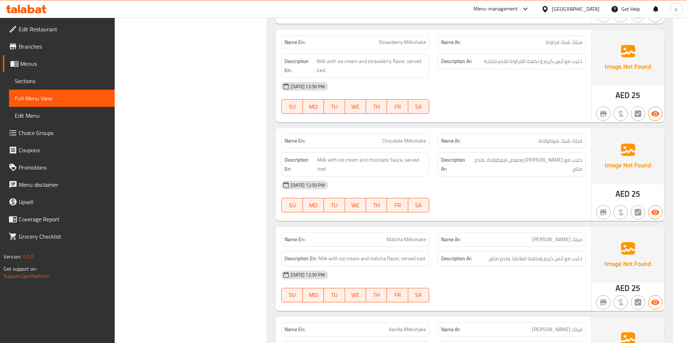
scroll to position [2199, 0]
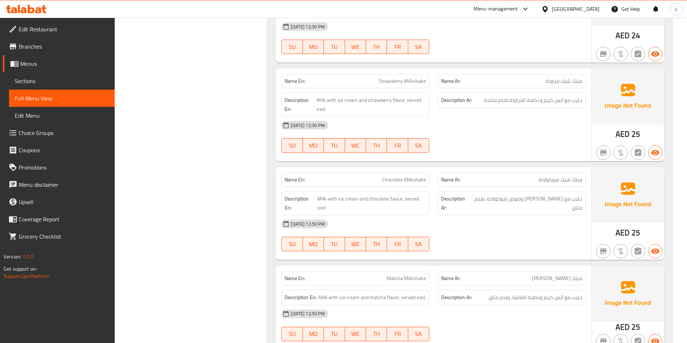
click at [569, 182] on span "ميلك شيك شوكولاتة" at bounding box center [560, 180] width 44 height 8
click at [408, 177] on span "Chocolate Milkshake" at bounding box center [404, 180] width 44 height 8
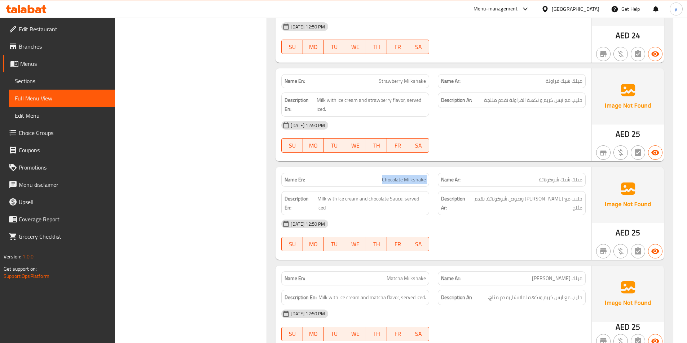
click at [408, 177] on span "Chocolate Milkshake" at bounding box center [404, 180] width 44 height 8
click at [578, 197] on span "حليب مع [PERSON_NAME] وصوص شوكولاتة، يقدم مثلج." at bounding box center [526, 204] width 111 height 18
click at [323, 201] on span "Milk with ice cream and chocolate Sauce, served iced" at bounding box center [371, 204] width 108 height 18
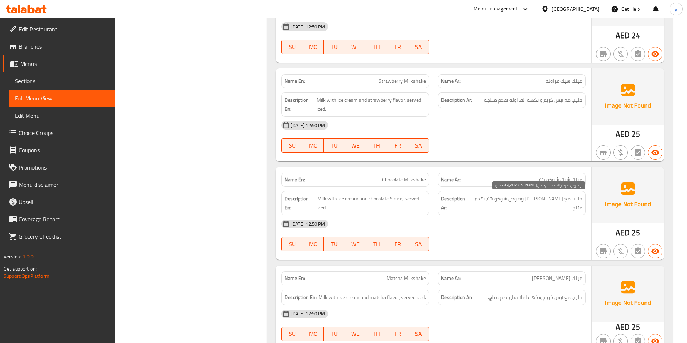
click at [553, 198] on span "حليب مع [PERSON_NAME] وصوص شوكولاتة، يقدم مثلج." at bounding box center [526, 204] width 111 height 18
click at [556, 201] on span "حليب مع [PERSON_NAME] وصوص شوكولاتة، يقدم مثلج." at bounding box center [526, 204] width 111 height 18
click at [538, 201] on span "حليب مع [PERSON_NAME] وصوص شوكولاتة، يقدم مثلج." at bounding box center [526, 204] width 111 height 18
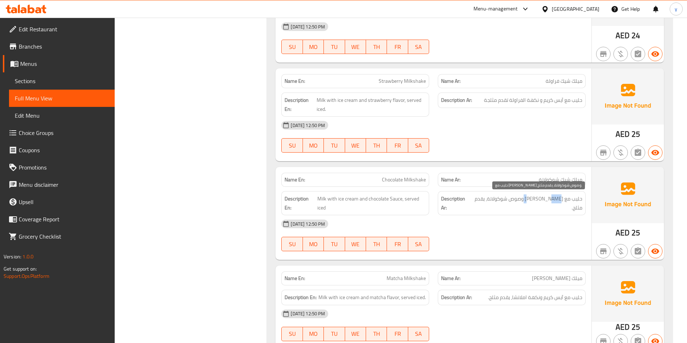
click at [538, 201] on span "حليب مع [PERSON_NAME] وصوص شوكولاتة، يقدم مثلج." at bounding box center [526, 204] width 111 height 18
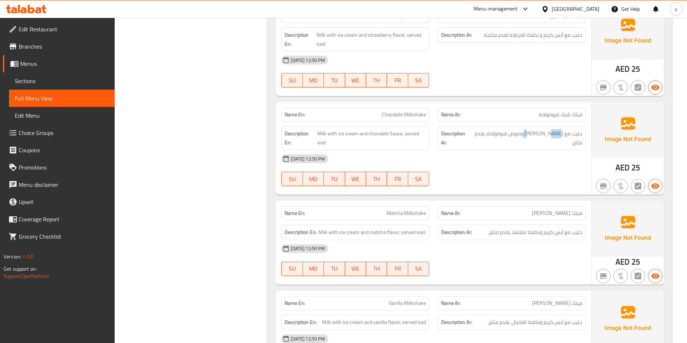
scroll to position [2271, 0]
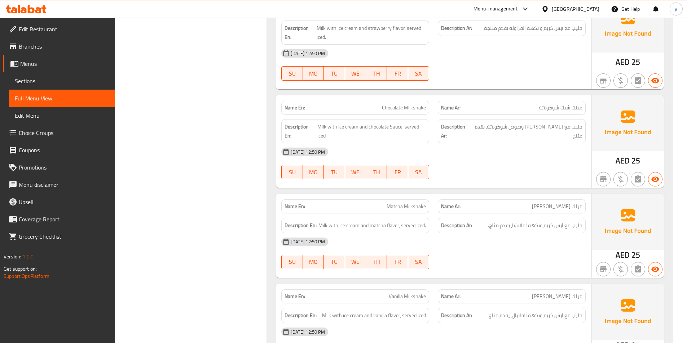
click at [389, 206] on span "Matcha Milkshake" at bounding box center [405, 207] width 39 height 8
click at [554, 208] on span "ميلك [PERSON_NAME]" at bounding box center [557, 207] width 50 height 8
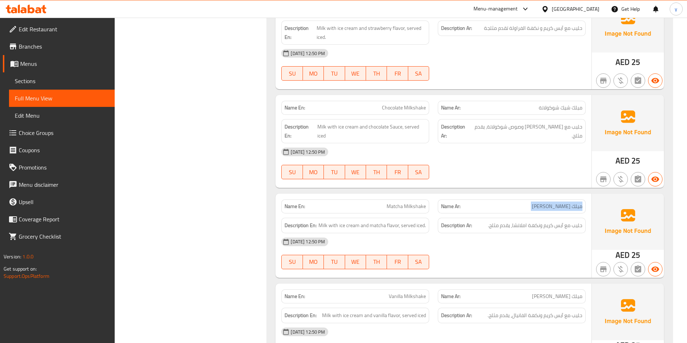
click at [554, 208] on span "ميلك [PERSON_NAME]" at bounding box center [557, 207] width 50 height 8
click at [576, 225] on span "حليب مع آيس كريم ونكهة املاتشا، يقدم مثلج." at bounding box center [535, 225] width 94 height 9
click at [556, 225] on span "حليب مع آيس كريم ونكهة املاتشا، يقدم مثلج." at bounding box center [535, 225] width 94 height 9
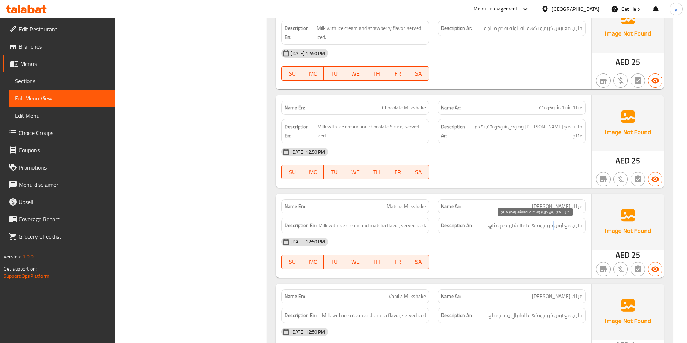
click at [555, 224] on span "حليب مع آيس كريم ونكهة املاتشا، يقدم مثلج." at bounding box center [535, 225] width 94 height 9
click at [576, 238] on div "[DATE] 12:50 PM" at bounding box center [433, 242] width 313 height 17
click at [407, 206] on span "Matcha Milkshake" at bounding box center [405, 207] width 39 height 8
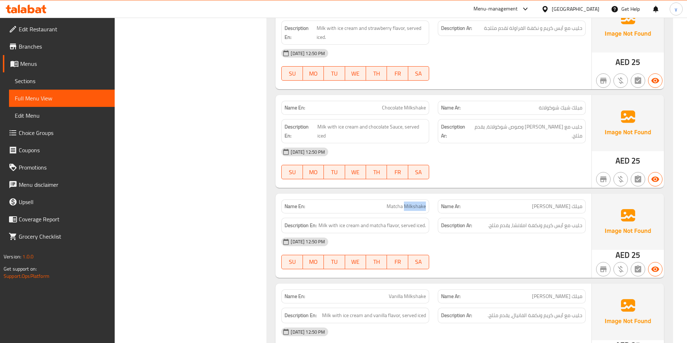
click at [407, 206] on span "Matcha Milkshake" at bounding box center [405, 207] width 39 height 8
copy span "Matcha Milkshake"
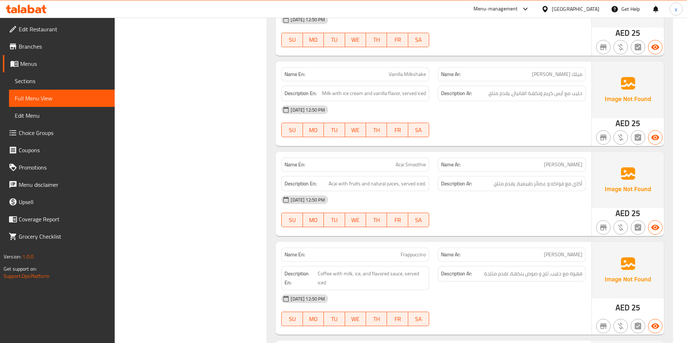
scroll to position [2487, 0]
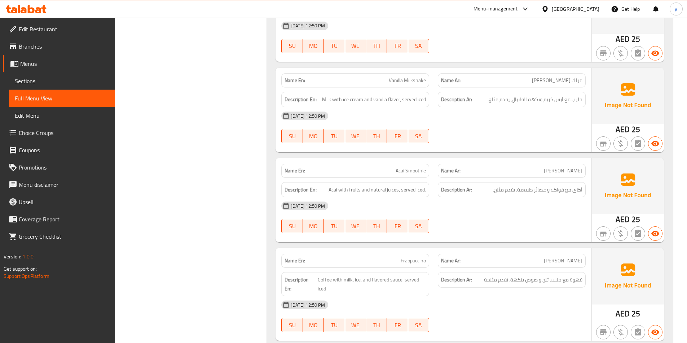
click at [573, 191] on span "أكاي مع فواكه و عصائر طبيعية، يقدم مثلج." at bounding box center [537, 190] width 89 height 9
click at [575, 193] on span "أكاي مع فواكه و عصائر طبيعية، يقدم مثلج." at bounding box center [537, 190] width 89 height 9
click at [575, 194] on span "أكاي مع فواكه و عصائر طبيعية، يقدم مثلج." at bounding box center [537, 190] width 89 height 9
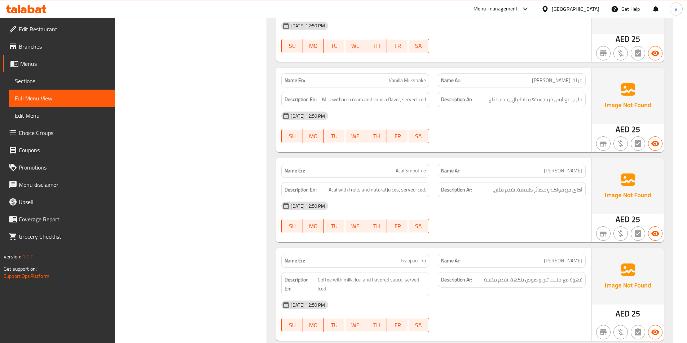
click at [409, 170] on span "Acai Smoothie" at bounding box center [410, 171] width 30 height 8
click at [565, 174] on span "[PERSON_NAME]" at bounding box center [563, 171] width 39 height 8
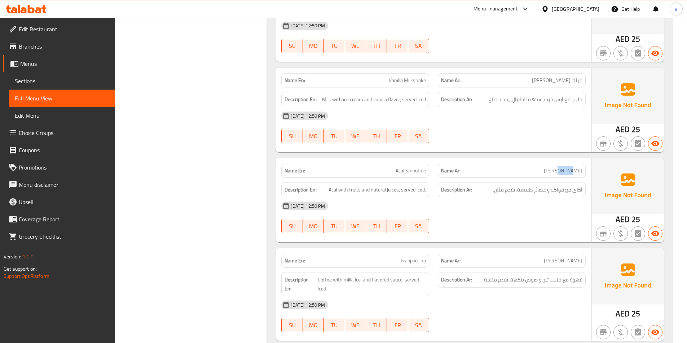
click at [565, 174] on span "[PERSON_NAME]" at bounding box center [563, 171] width 39 height 8
click at [419, 174] on span "Acai Smoothie" at bounding box center [410, 171] width 30 height 8
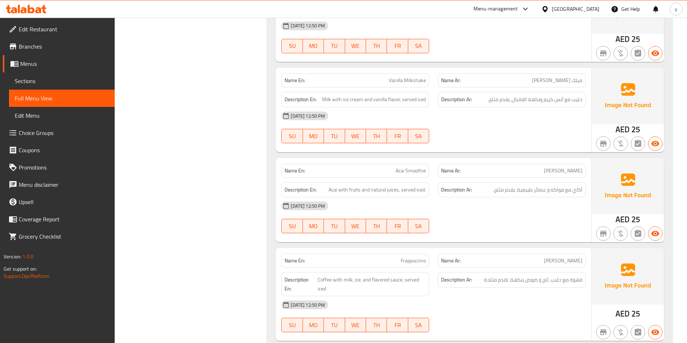
click at [578, 169] on span "[PERSON_NAME]" at bounding box center [563, 171] width 39 height 8
click at [333, 191] on span "Acai with fruits and natural juices, served iced." at bounding box center [376, 190] width 97 height 9
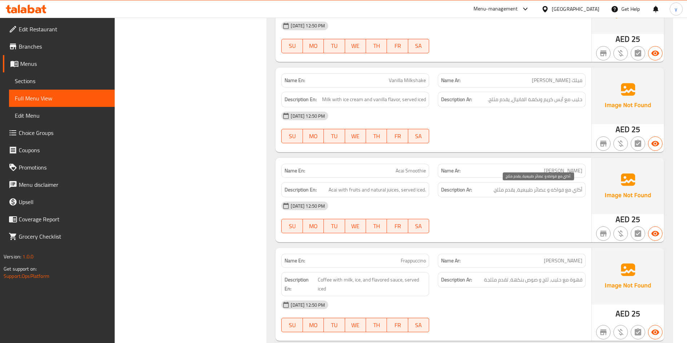
click at [578, 192] on span "أكاي مع فواكه و عصائر طبيعية، يقدم مثلج." at bounding box center [537, 190] width 89 height 9
click at [343, 190] on span "Acai with fruits and natural juices, served iced." at bounding box center [376, 190] width 97 height 9
click at [559, 194] on span "أكاي مع فواكه و عصائر طبيعية، يقدم مثلج." at bounding box center [537, 190] width 89 height 9
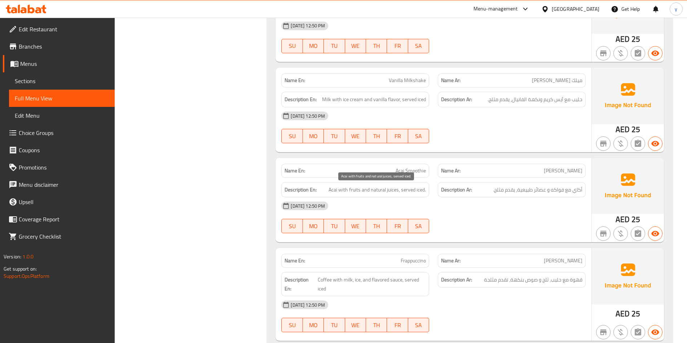
click at [381, 194] on span "Acai with fruits and natural juices, served iced." at bounding box center [376, 190] width 97 height 9
click at [505, 192] on span "أكاي مع فواكه و عصائر طبيعية، يقدم مثلج." at bounding box center [537, 190] width 89 height 9
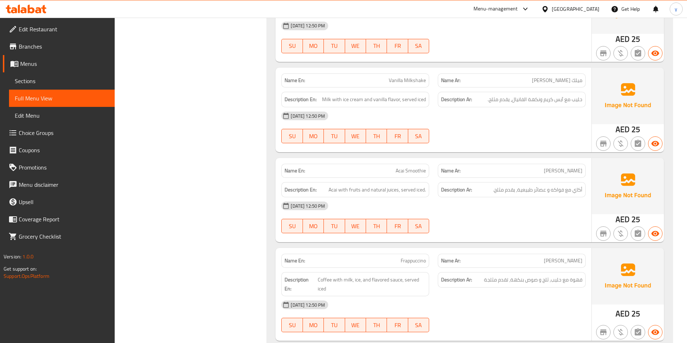
click at [507, 205] on div "[DATE] 12:50 PM" at bounding box center [433, 206] width 313 height 17
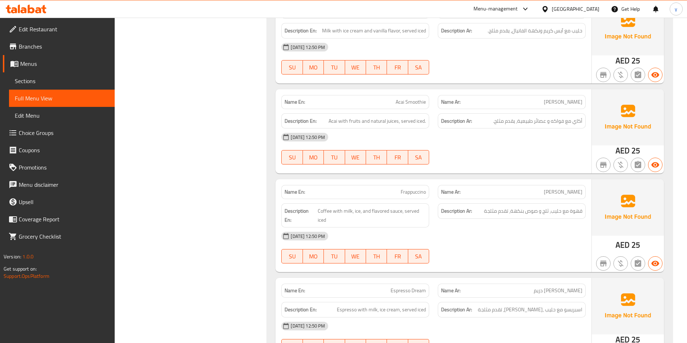
scroll to position [2559, 0]
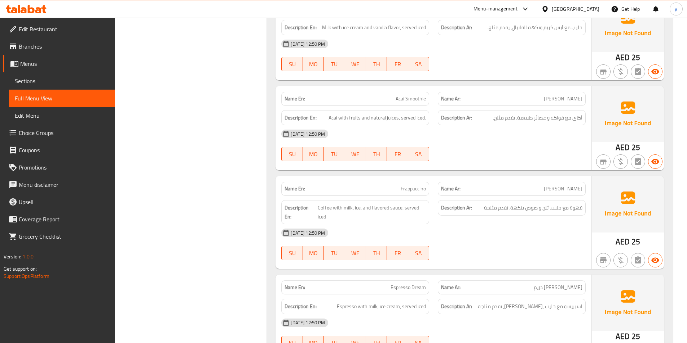
click at [574, 190] on span "[PERSON_NAME]" at bounding box center [563, 189] width 39 height 8
click at [409, 191] on span "Frappuccino" at bounding box center [412, 189] width 25 height 8
click at [580, 191] on span "[PERSON_NAME]" at bounding box center [563, 189] width 39 height 8
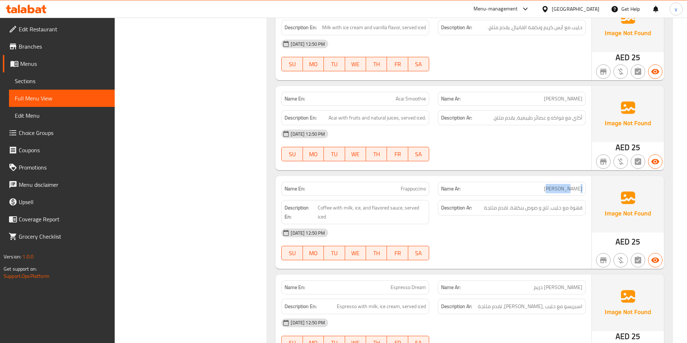
click at [580, 191] on span "[PERSON_NAME]" at bounding box center [563, 189] width 39 height 8
click at [580, 209] on span "قهوة مع حليب، ثلج و صوص بنكهة، تقدم مثلجة" at bounding box center [533, 208] width 98 height 9
click at [546, 209] on span "قهوة مع حليب، ثلج و صوص بنكهة، تقدم مثلجة" at bounding box center [533, 208] width 98 height 9
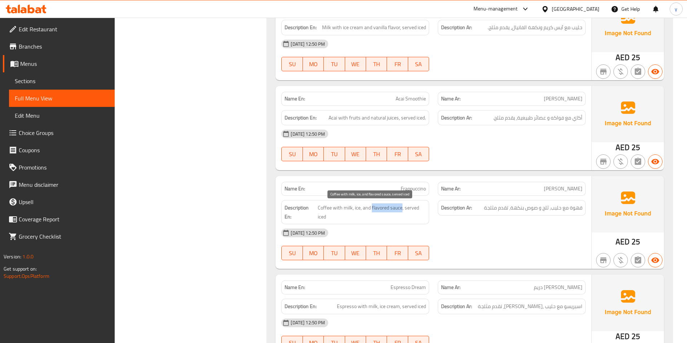
drag, startPoint x: 371, startPoint y: 207, endPoint x: 400, endPoint y: 209, distance: 29.6
click at [400, 209] on span "Coffee with milk, ice, and flavored sauce, served iced" at bounding box center [372, 213] width 108 height 18
copy span "flavored sauce"
click at [410, 190] on span "Frappuccino" at bounding box center [412, 189] width 25 height 8
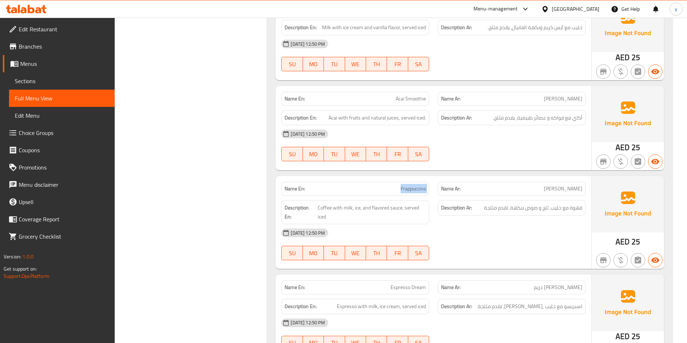
click at [410, 190] on span "Frappuccino" at bounding box center [412, 189] width 25 height 8
copy span "Frappuccino"
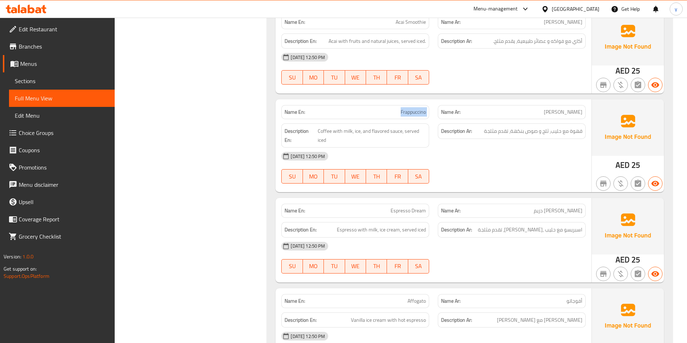
scroll to position [2703, 0]
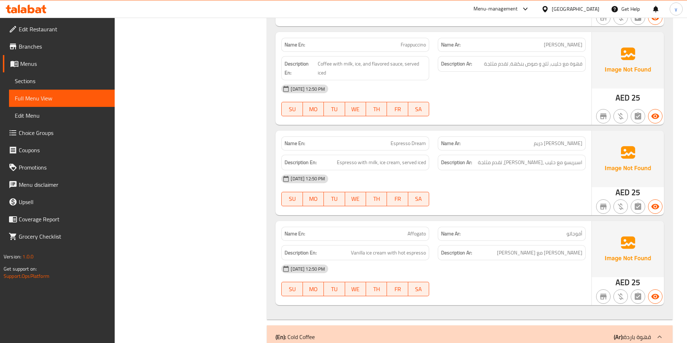
click at [410, 141] on span "Espresso Dream" at bounding box center [407, 144] width 35 height 8
click at [573, 163] on span "اسبريسو مع حليب ,[PERSON_NAME]، تقدم مثلجة" at bounding box center [530, 162] width 105 height 9
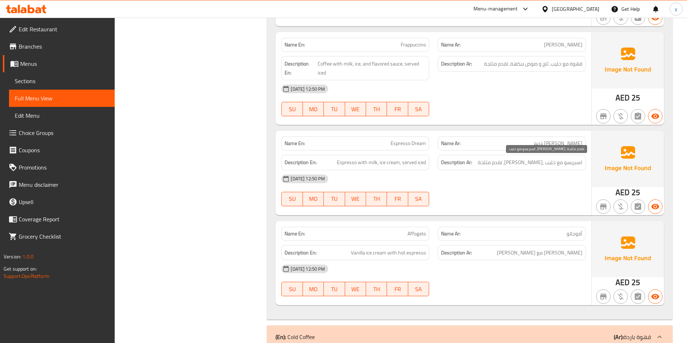
click at [559, 165] on span "اسبريسو مع حليب ,[PERSON_NAME]، تقدم مثلجة" at bounding box center [530, 162] width 105 height 9
click at [544, 163] on span "اسبريسو مع حليب ,[PERSON_NAME]، تقدم مثلجة" at bounding box center [530, 162] width 105 height 9
click at [536, 160] on span "اسبريسو مع حليب ,[PERSON_NAME]، تقدم مثلجة" at bounding box center [530, 162] width 105 height 9
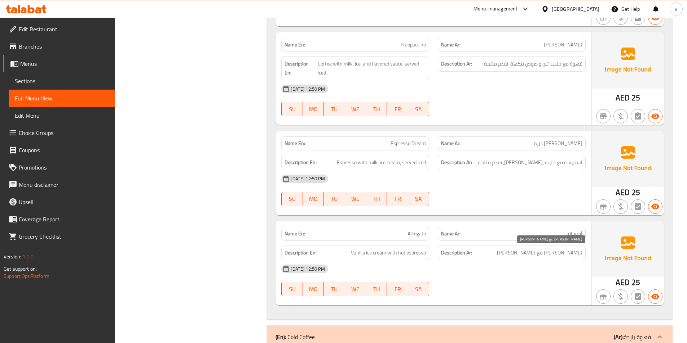
click at [573, 256] on span "[PERSON_NAME] مع [PERSON_NAME]" at bounding box center [539, 253] width 85 height 9
click at [559, 254] on span "[PERSON_NAME] مع [PERSON_NAME]" at bounding box center [539, 253] width 85 height 9
click at [509, 256] on h6 "Description Ar: [PERSON_NAME] مع إسبريسو ساخن" at bounding box center [511, 253] width 141 height 9
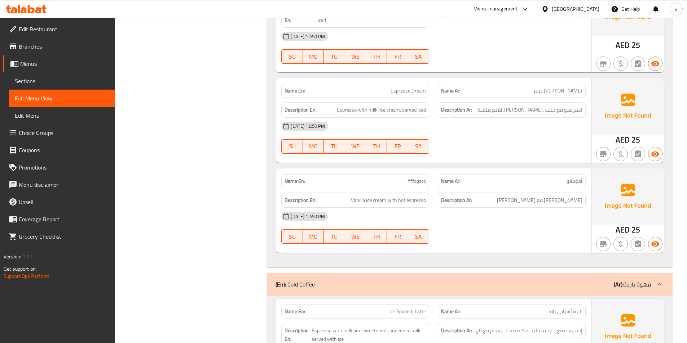
scroll to position [2847, 0]
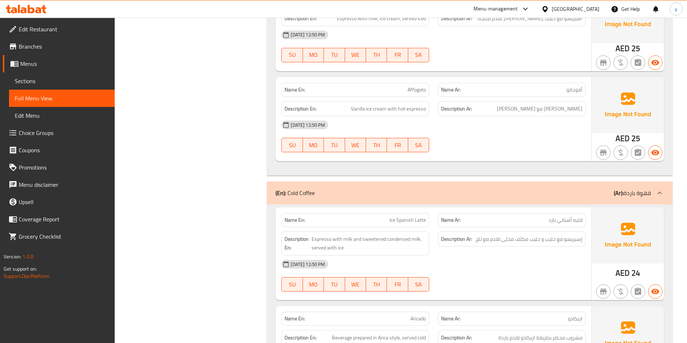
click at [569, 223] on span "لاتيه أسباني بارد" at bounding box center [565, 221] width 34 height 8
click at [539, 243] on span "إسبريسو مع حليب و حليب مكثف محلى تقدم مع ثلج" at bounding box center [528, 239] width 107 height 9
click at [579, 239] on span "إسبريسو مع حليب و حليب مكثف محلى تقدم مع ثلج" at bounding box center [528, 239] width 107 height 9
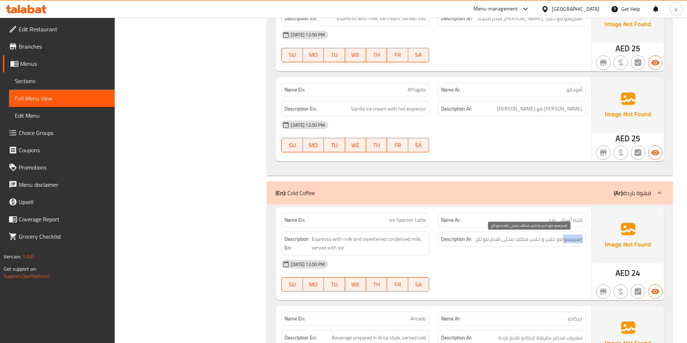
click at [579, 239] on span "إسبريسو مع حليب و حليب مكثف محلى تقدم مع ثلج" at bounding box center [528, 239] width 107 height 9
click at [553, 241] on span "إسبريسو مع حليب و حليب مكثف محلى تقدم مع ثلج" at bounding box center [528, 239] width 107 height 9
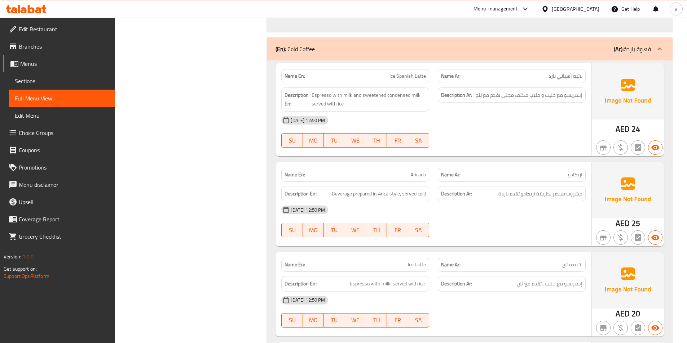
click at [416, 173] on span "Aricado" at bounding box center [417, 175] width 15 height 8
click at [577, 173] on span "اريكادو" at bounding box center [575, 175] width 14 height 8
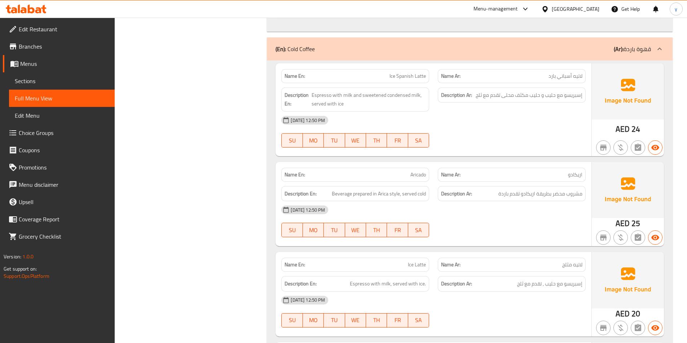
click at [577, 197] on span "مشروب محضر بطريقة اريكادو تقدم باردة" at bounding box center [540, 194] width 84 height 9
click at [559, 195] on span "مشروب محضر بطريقة اريكادو تقدم باردة" at bounding box center [540, 194] width 84 height 9
click at [547, 198] on span "مشروب محضر بطريقة اريكادو تقدم باردة" at bounding box center [540, 194] width 84 height 9
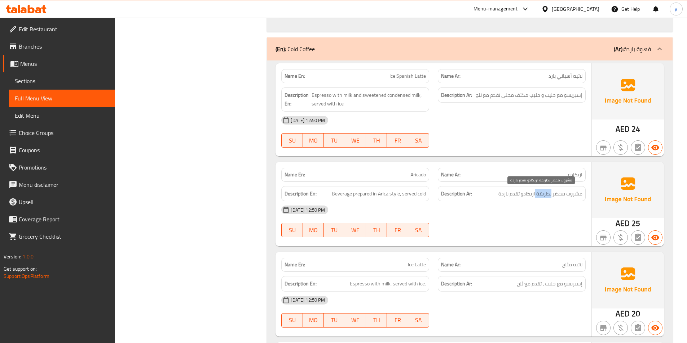
click at [547, 198] on span "مشروب محضر بطريقة اريكادو تقدم باردة" at bounding box center [540, 194] width 84 height 9
click at [517, 196] on span "مشروب محضر بطريقة اريكادو تقدم باردة" at bounding box center [540, 194] width 84 height 9
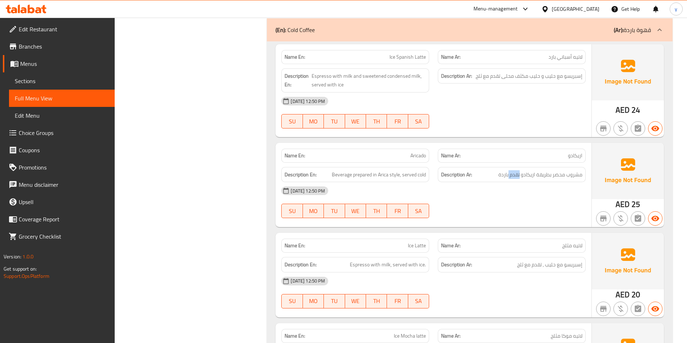
scroll to position [3028, 0]
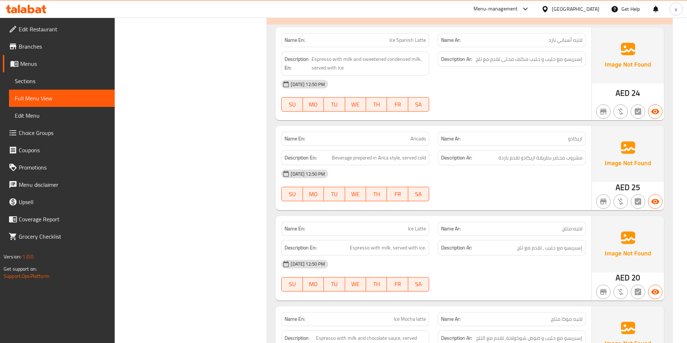
click at [421, 229] on span "Ice Latte" at bounding box center [417, 229] width 18 height 8
click at [576, 229] on span "لاتيه مثلج" at bounding box center [572, 229] width 20 height 8
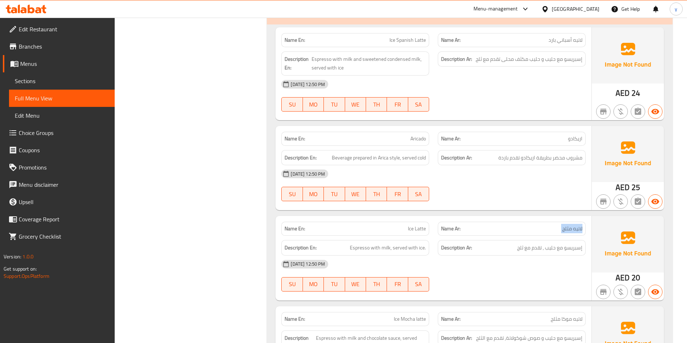
click at [576, 229] on span "لاتيه مثلج" at bounding box center [572, 229] width 20 height 8
click at [574, 250] on span "إسبريسو مع حليب , تقدم مع ثلج" at bounding box center [549, 248] width 65 height 9
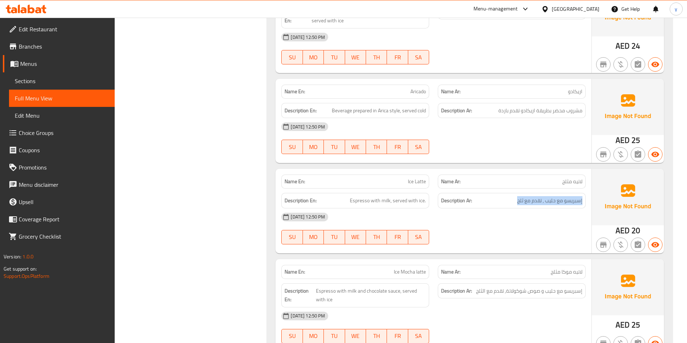
scroll to position [3136, 0]
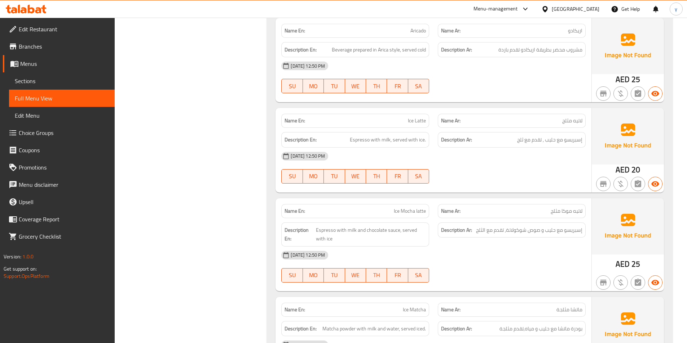
click at [401, 212] on span "Ice Mocha latte" at bounding box center [410, 212] width 32 height 8
click at [573, 234] on span "إسبريسو مع حليب و صوص شوكولاتة, تقدم مع الثلج" at bounding box center [529, 230] width 106 height 9
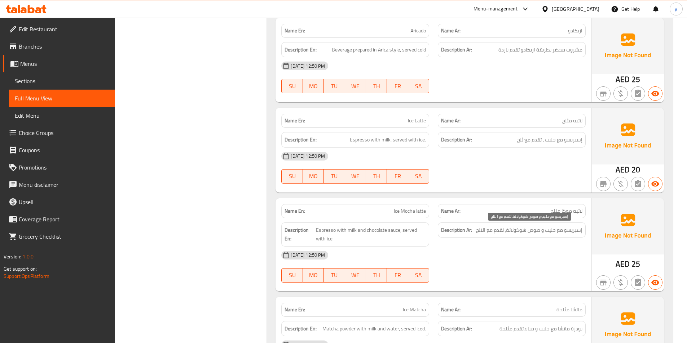
click at [552, 231] on span "إسبريسو مع حليب و صوص شوكولاتة, تقدم مع الثلج" at bounding box center [529, 230] width 106 height 9
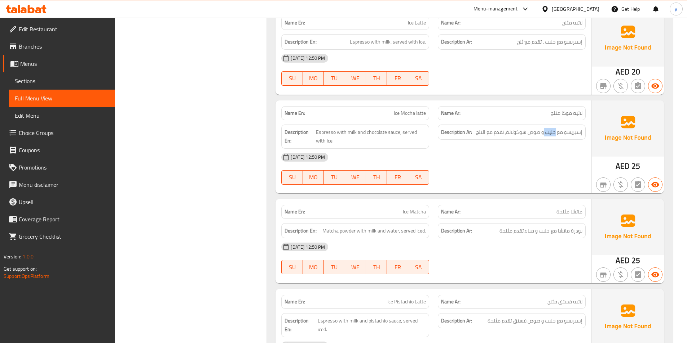
scroll to position [3244, 0]
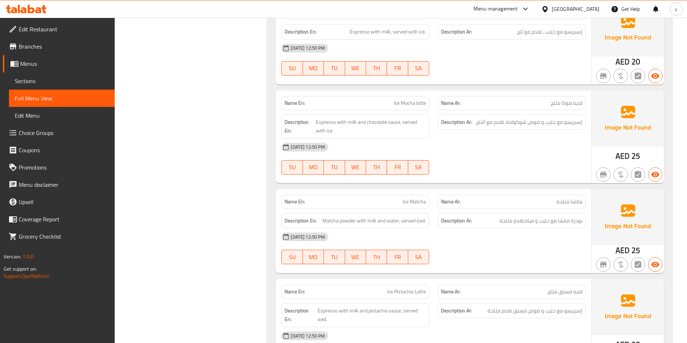
click at [569, 203] on span "ماتشا مثلجة" at bounding box center [569, 202] width 26 height 8
click at [416, 205] on span "Ice Matcha" at bounding box center [414, 202] width 23 height 8
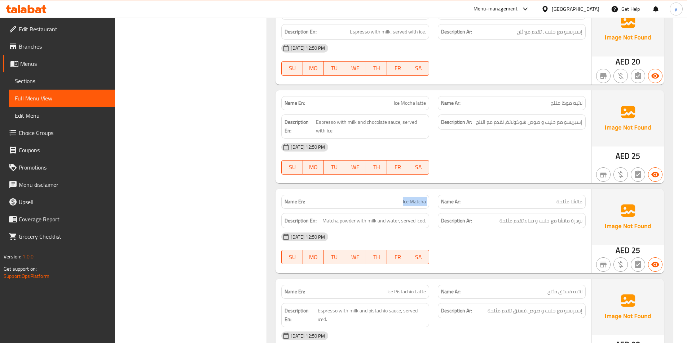
click at [416, 205] on span "Ice Matcha" at bounding box center [414, 202] width 23 height 8
click at [573, 201] on span "ماتشا مثلجة" at bounding box center [569, 202] width 26 height 8
click at [577, 221] on span "بودرة ماتشا مع حليب و مياه,تقدم مثلجة" at bounding box center [540, 221] width 83 height 9
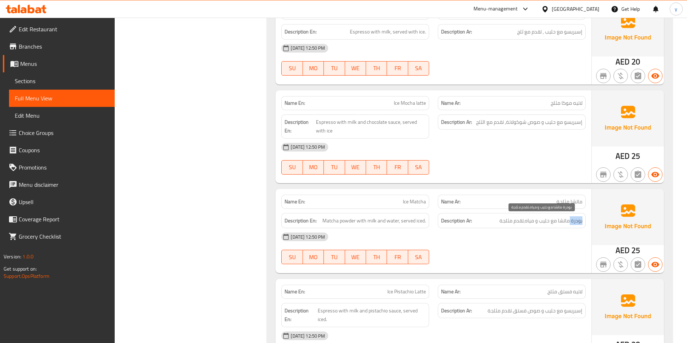
click at [577, 221] on span "بودرة ماتشا مع حليب و مياه,تقدم مثلجة" at bounding box center [540, 221] width 83 height 9
click at [563, 221] on span "بودرة ماتشا مع حليب و مياه,تقدم مثلجة" at bounding box center [540, 221] width 83 height 9
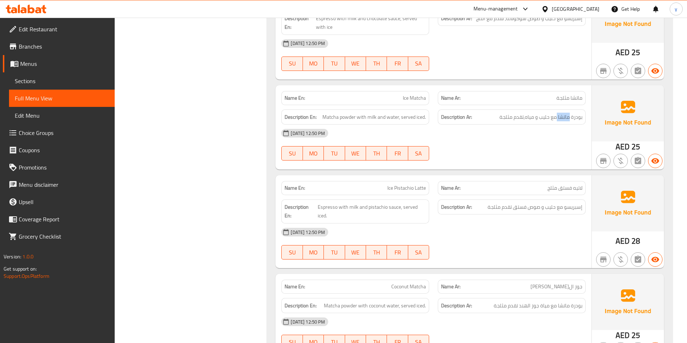
scroll to position [3388, 0]
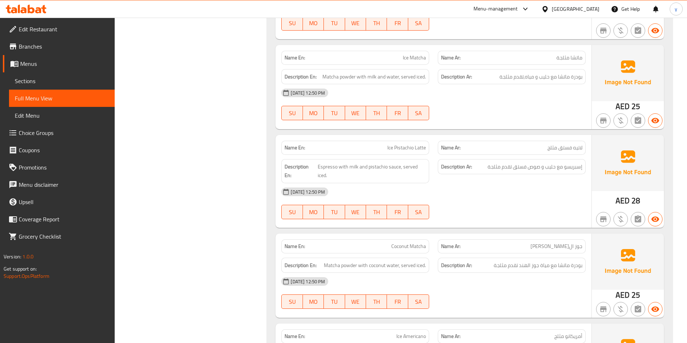
click at [411, 151] on span "Ice Pistachio Latte" at bounding box center [406, 148] width 39 height 8
click at [566, 150] on span "لاتيه فستق مثلج" at bounding box center [564, 148] width 35 height 8
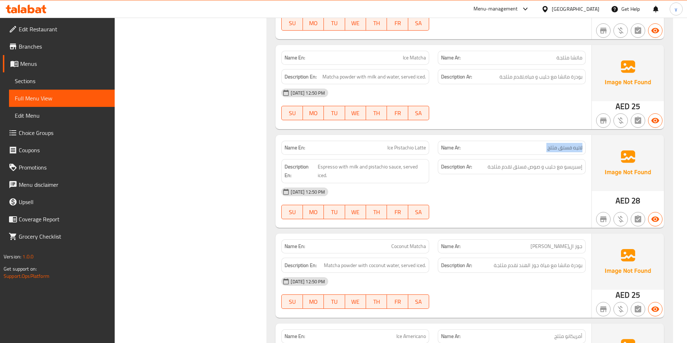
click at [566, 150] on span "لاتيه فستق مثلج" at bounding box center [564, 148] width 35 height 8
click at [575, 171] on span "إسبريسو مع حليب و صوص فستق تقدم مثلجة" at bounding box center [534, 167] width 95 height 9
click at [549, 165] on span "إسبريسو مع حليب و صوص فستق تقدم مثلجة" at bounding box center [534, 167] width 95 height 9
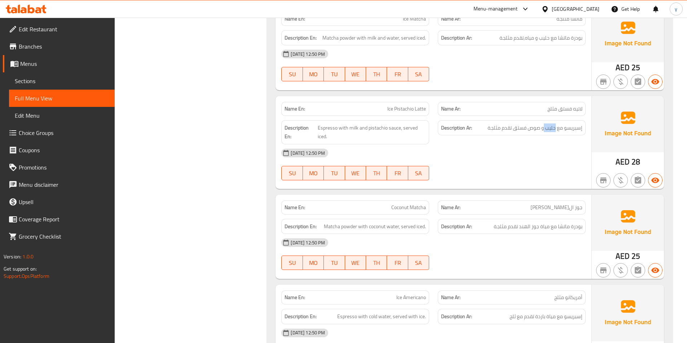
scroll to position [3496, 0]
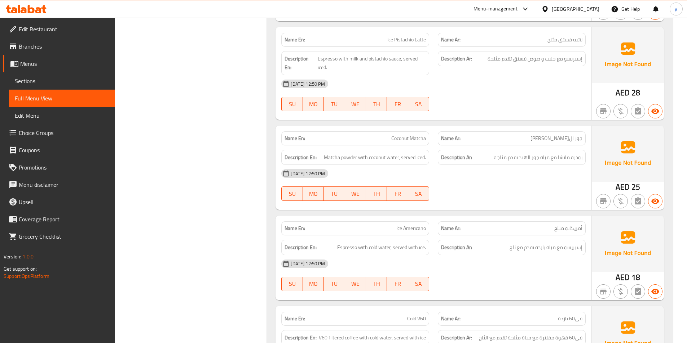
click at [417, 138] on span "Coconut Matcha" at bounding box center [408, 139] width 35 height 8
click at [573, 139] on span "جوز ال[PERSON_NAME]" at bounding box center [556, 139] width 52 height 8
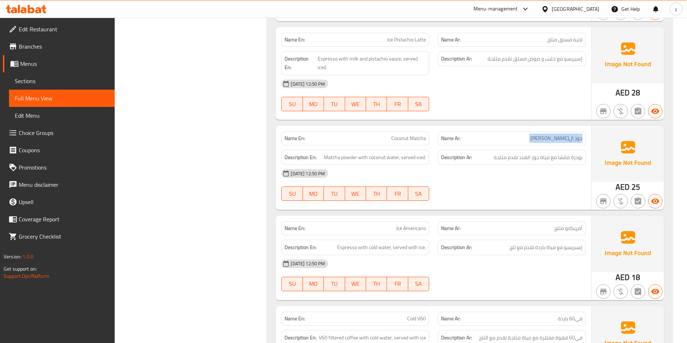
click at [573, 139] on span "جوز ال[PERSON_NAME]" at bounding box center [556, 139] width 52 height 8
click at [575, 159] on span "بودرة ماتشا مع مياة جوز الهند تقدم مثلجة" at bounding box center [537, 157] width 89 height 9
click at [568, 158] on span "بودرة ماتشا مع مياة جوز الهند تقدم مثلجة" at bounding box center [537, 157] width 89 height 9
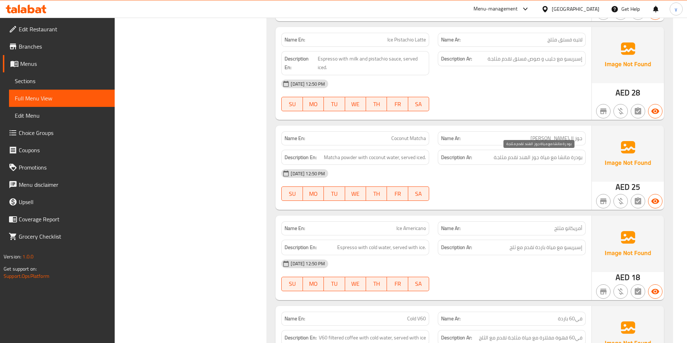
click at [546, 160] on span "بودرة ماتشا مع مياة جوز الهند تقدم مثلجة" at bounding box center [537, 157] width 89 height 9
click at [529, 160] on span "بودرة ماتشا مع مياة جوز الهند تقدم مثلجة" at bounding box center [537, 157] width 89 height 9
click at [519, 161] on span "بودرة ماتشا مع مياة جوز الهند تقدم مثلجة" at bounding box center [537, 157] width 89 height 9
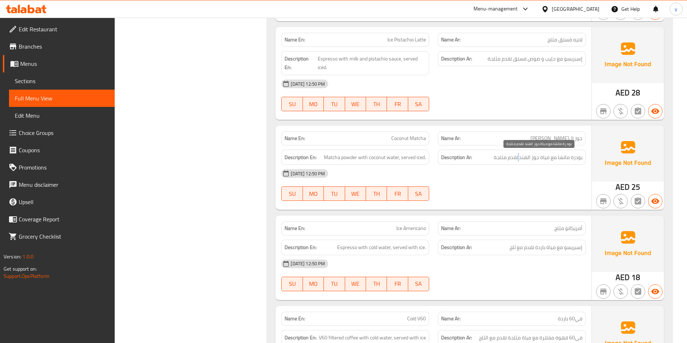
click at [519, 161] on span "بودرة ماتشا مع مياة جوز الهند تقدم مثلجة" at bounding box center [537, 157] width 89 height 9
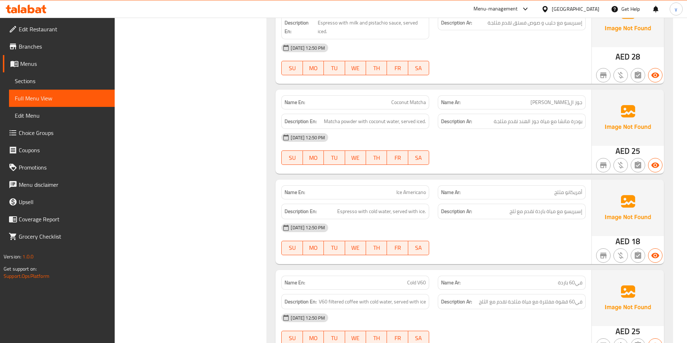
click at [568, 194] on span "أمريكانو مثلج" at bounding box center [568, 193] width 28 height 8
click at [421, 194] on span "Ice Americano" at bounding box center [411, 193] width 30 height 8
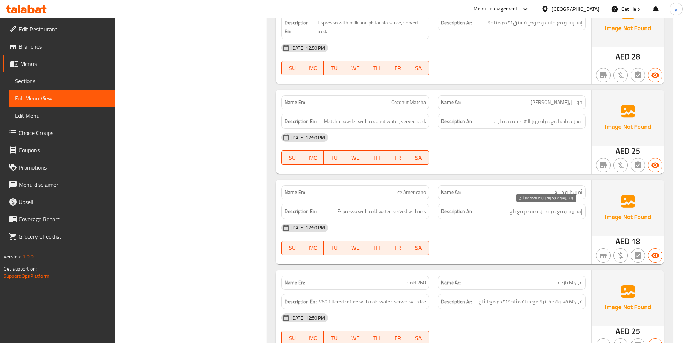
click at [578, 212] on span "إسبريسو مع مياة باردة تقدم مع ثلج" at bounding box center [545, 211] width 73 height 9
click at [554, 214] on span "إسبريسو مع مياة باردة تقدم مع ثلج" at bounding box center [545, 211] width 73 height 9
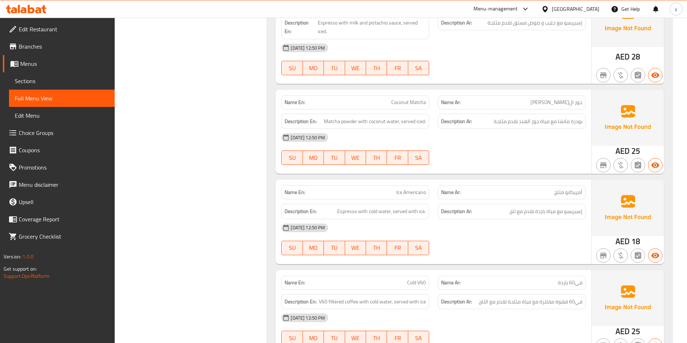
drag, startPoint x: 534, startPoint y: 231, endPoint x: 420, endPoint y: 193, distance: 119.6
click at [420, 193] on span "Ice Americano" at bounding box center [411, 193] width 30 height 8
copy span "Ice Americano"
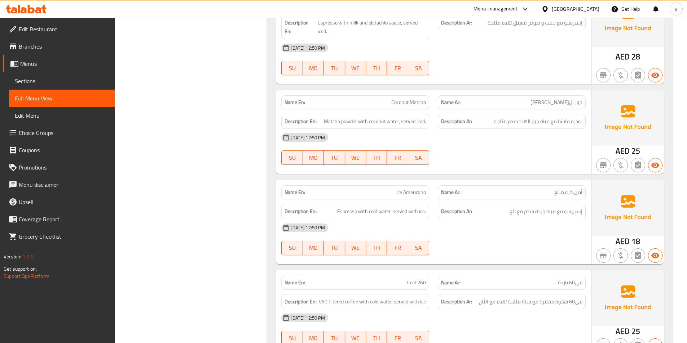
click at [494, 226] on div "[DATE] 12:50 PM" at bounding box center [433, 227] width 313 height 17
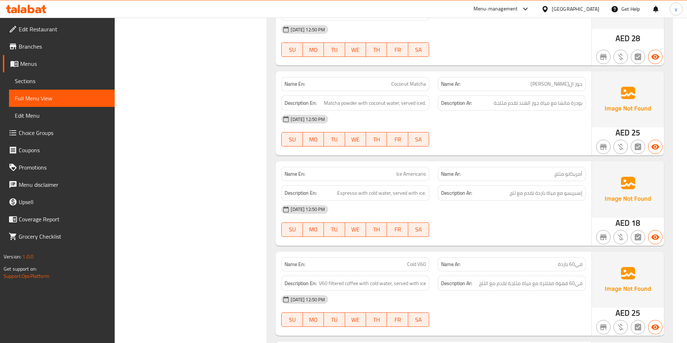
scroll to position [3568, 0]
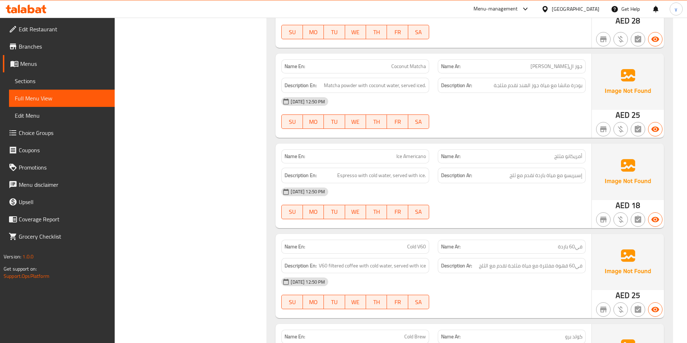
click at [413, 247] on span "Cold V60" at bounding box center [416, 247] width 19 height 8
click at [573, 249] on span "في60 باردة" at bounding box center [570, 247] width 25 height 8
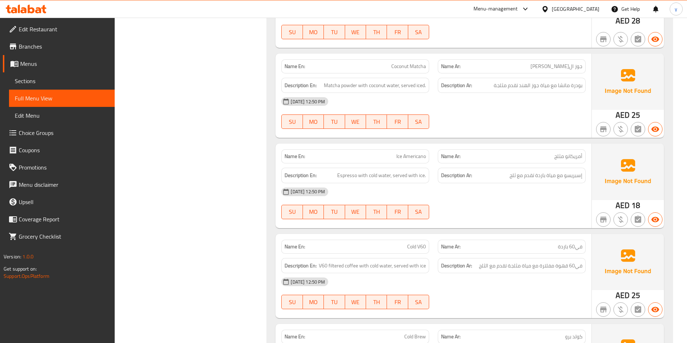
click at [470, 249] on p "Name Ar: في60 باردة" at bounding box center [511, 247] width 141 height 8
click at [576, 270] on span "في60 قهوة مفلترة مع مياة مثلجة تقدم مع الثلج" at bounding box center [530, 266] width 103 height 9
click at [556, 282] on div "[DATE] 12:50 PM" at bounding box center [433, 282] width 313 height 17
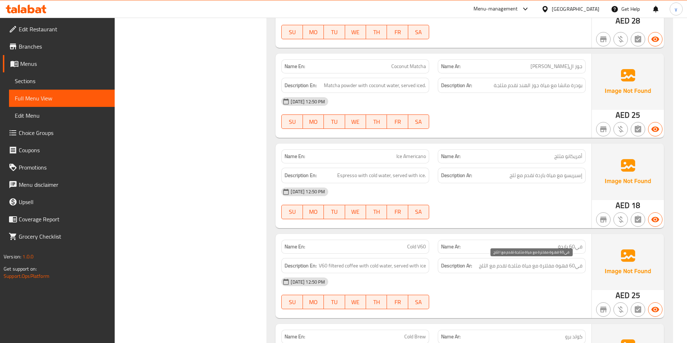
click at [581, 269] on span "في60 قهوة مفلترة مع مياة مثلجة تقدم مع الثلج" at bounding box center [530, 266] width 103 height 9
click at [563, 270] on span "في60 قهوة مفلترة مع مياة مثلجة تقدم مع الثلج" at bounding box center [530, 266] width 103 height 9
click at [549, 267] on span "في60 قهوة مفلترة مع مياة مثلجة تقدم مع الثلج" at bounding box center [530, 266] width 103 height 9
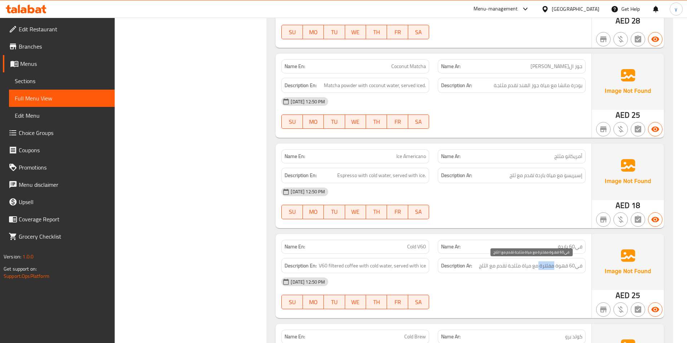
click at [549, 267] on span "في60 قهوة مفلترة مع مياة مثلجة تقدم مع الثلج" at bounding box center [530, 266] width 103 height 9
click at [526, 267] on span "في60 قهوة مفلترة مع مياة مثلجة تقدم مع الثلج" at bounding box center [530, 266] width 103 height 9
click at [474, 280] on div "[DATE] 12:50 PM" at bounding box center [433, 282] width 313 height 17
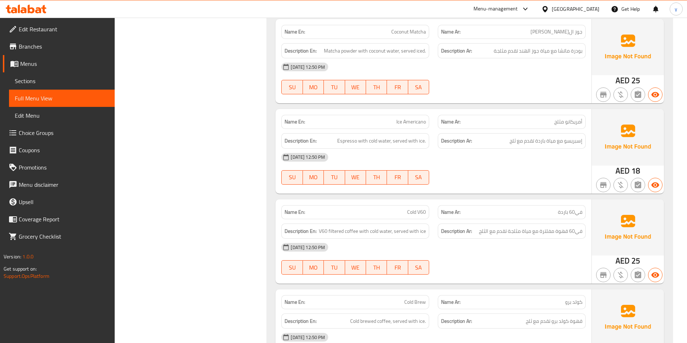
scroll to position [3676, 0]
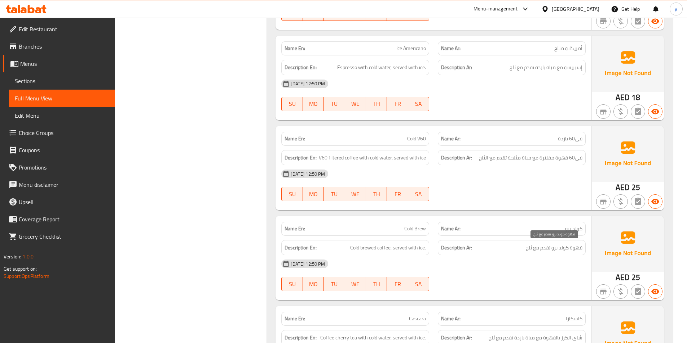
click at [578, 248] on span "قهوة كولد برو تقدم مع ثلج" at bounding box center [554, 248] width 57 height 9
click at [562, 250] on span "قهوة كولد برو تقدم مع ثلج" at bounding box center [554, 248] width 57 height 9
click at [559, 250] on span "قهوة كولد برو تقدم مع ثلج" at bounding box center [554, 248] width 57 height 9
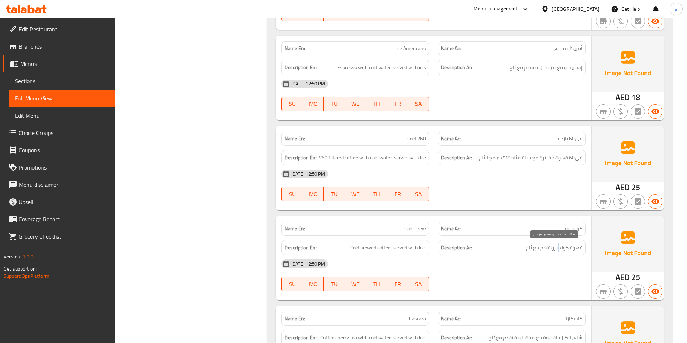
click at [559, 250] on span "قهوة كولد برو تقدم مع ثلج" at bounding box center [554, 248] width 57 height 9
click at [583, 248] on div "Description Ar: قهوة كولد برو تقدم مع ثلج" at bounding box center [512, 247] width 148 height 15
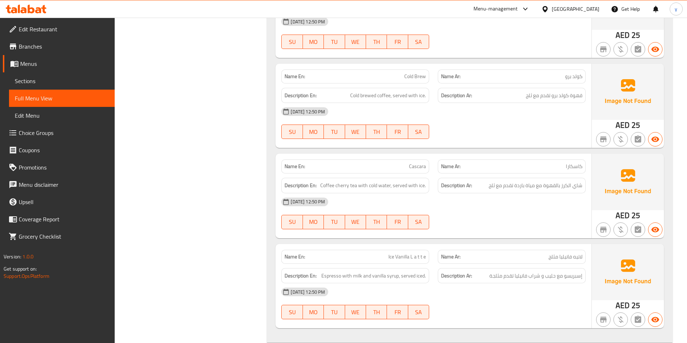
scroll to position [3929, 0]
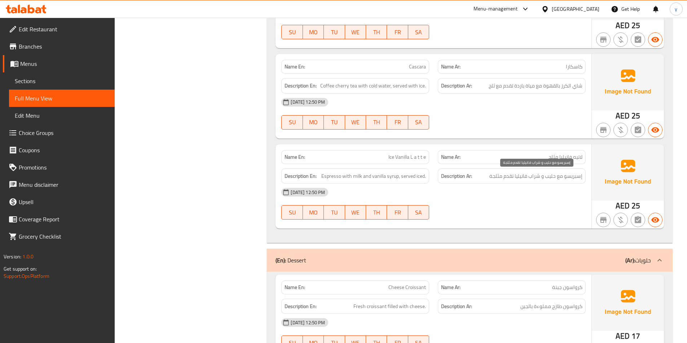
click at [575, 178] on span "إسبريسو مع حليب و شراب فانيليا تقدم مثلجة" at bounding box center [535, 176] width 93 height 9
click at [547, 178] on span "إسبريسو مع حليب و شراب فانيليا تقدم مثلجة" at bounding box center [535, 176] width 93 height 9
click at [530, 177] on span "إسبريسو مع حليب و شراب فانيليا تقدم مثلجة" at bounding box center [535, 176] width 93 height 9
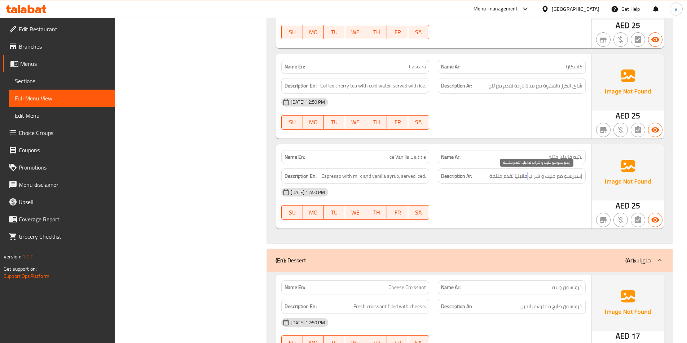
click at [530, 177] on span "إسبريسو مع حليب و شراب فانيليا تقدم مثلجة" at bounding box center [535, 176] width 93 height 9
click at [522, 177] on span "إسبريسو مع حليب و شراب فانيليا تقدم مثلجة" at bounding box center [535, 176] width 93 height 9
click at [502, 179] on span "إسبريسو مع حليب و شراب فانيليا تقدم مثلجة" at bounding box center [535, 176] width 93 height 9
click at [507, 179] on span "إسبريسو مع حليب و شراب فانيليا تقدم مثلجة" at bounding box center [535, 176] width 93 height 9
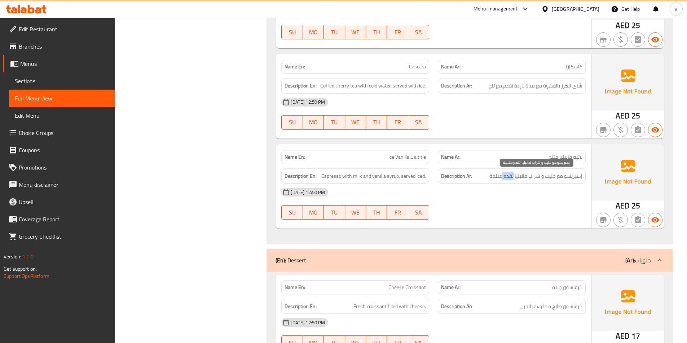
click at [507, 179] on span "إسبريسو مع حليب و شراب فانيليا تقدم مثلجة" at bounding box center [535, 176] width 93 height 9
click at [501, 179] on span "إسبريسو مع حليب و شراب فانيليا تقدم مثلجة" at bounding box center [535, 176] width 93 height 9
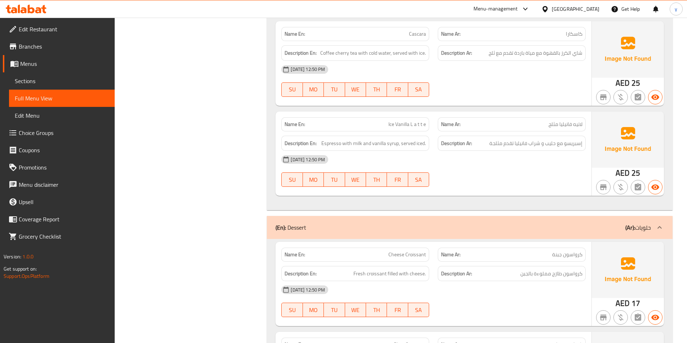
scroll to position [4037, 0]
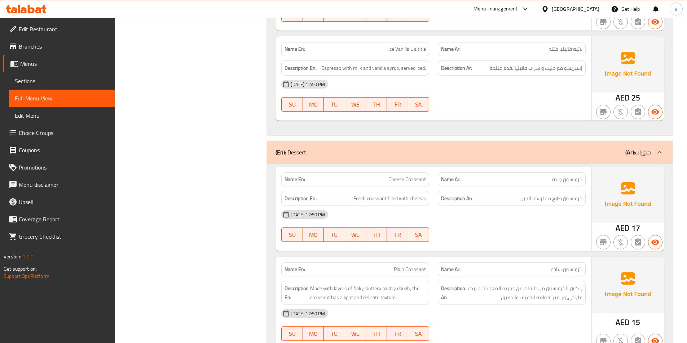
click at [559, 178] on span "كرواسون جبنة" at bounding box center [567, 180] width 30 height 8
click at [574, 200] on span "كرواسون طازج مملوءة بالجبن" at bounding box center [551, 198] width 62 height 9
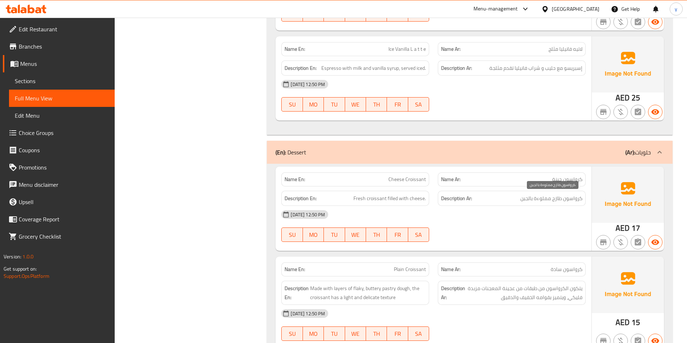
click at [558, 200] on span "كرواسون طازج مملوءة بالجبن" at bounding box center [551, 198] width 62 height 9
click at [545, 201] on span "كرواسون طازج مملوءة بالجبن" at bounding box center [551, 198] width 62 height 9
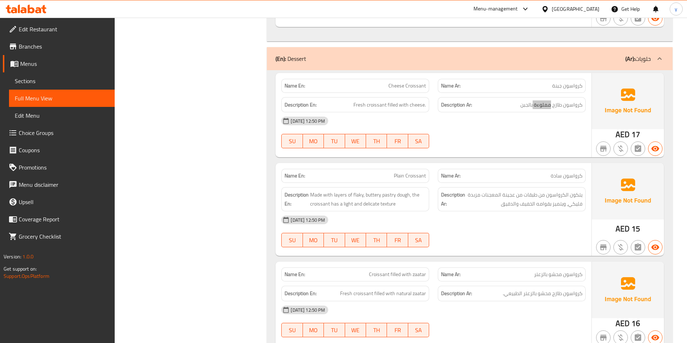
scroll to position [4145, 0]
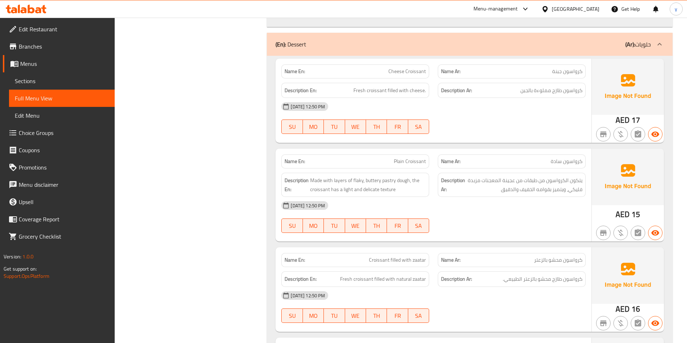
click at [573, 159] on span "كرواسون سادة" at bounding box center [566, 162] width 32 height 8
click at [549, 162] on p "Name Ar: [PERSON_NAME]" at bounding box center [511, 162] width 141 height 8
click at [420, 164] on span "Plain Croissant" at bounding box center [410, 162] width 32 height 8
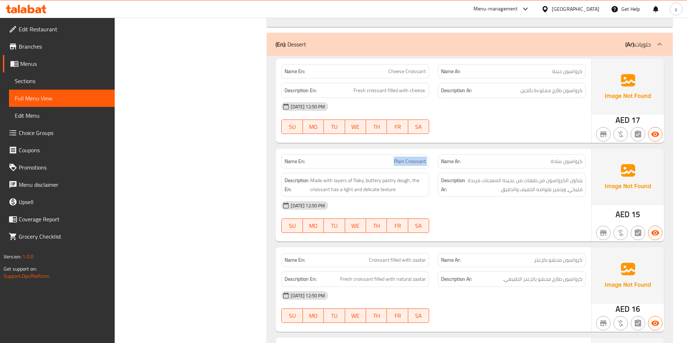
click at [420, 164] on span "Plain Croissant" at bounding box center [410, 162] width 32 height 8
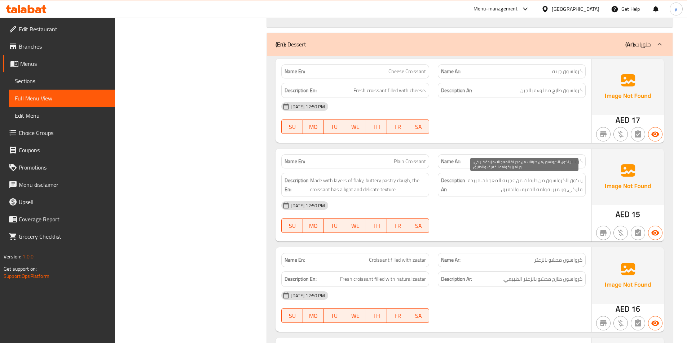
click at [580, 183] on span "يتكون الكرواسون من طبقات من عجينة المعجنات مزبدة فليكي، ويتميز بقوامه الخفيف وا…" at bounding box center [524, 185] width 116 height 18
click at [557, 181] on span "يتكون الكرواسون من طبقات من عجينة المعجنات مزبدة فليكي، ويتميز بقوامه الخفيف وا…" at bounding box center [524, 185] width 116 height 18
click at [429, 195] on div "Description En: Made with layers of flaky, buttery pastry dough, the croissant …" at bounding box center [355, 185] width 156 height 33
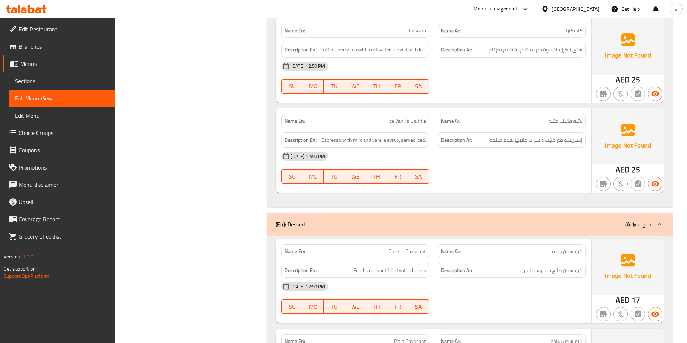
scroll to position [4109, 0]
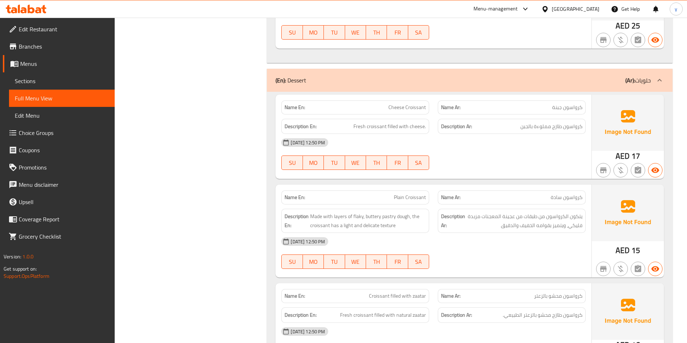
click at [570, 197] on span "كرواسون سادة" at bounding box center [566, 198] width 32 height 8
click at [555, 198] on span "كرواسون سادة" at bounding box center [566, 198] width 32 height 8
click at [414, 197] on span "Plain Croissant" at bounding box center [410, 198] width 32 height 8
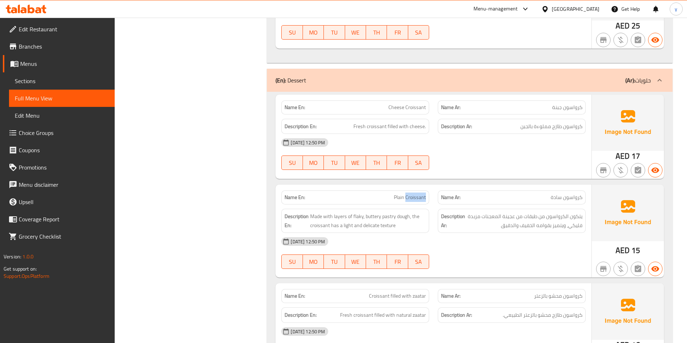
click at [414, 197] on span "Plain Croissant" at bounding box center [410, 198] width 32 height 8
click at [398, 201] on span "Plain Croissant" at bounding box center [410, 198] width 32 height 8
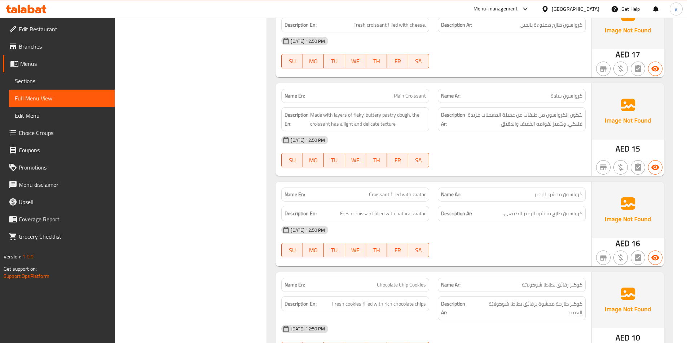
scroll to position [4217, 0]
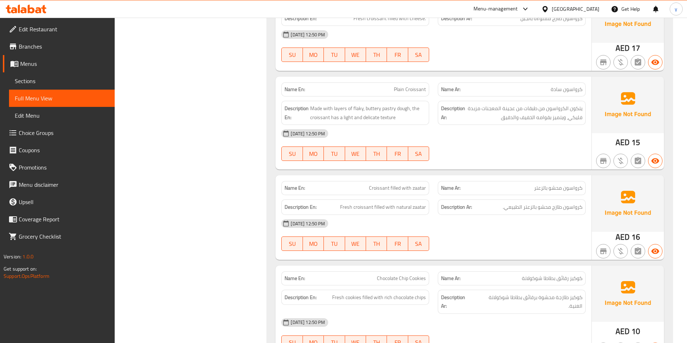
click at [572, 189] on span "كرواسون محشو بالزعتر" at bounding box center [558, 189] width 48 height 8
click at [552, 192] on span "كرواسون محشو بالزعتر" at bounding box center [558, 189] width 48 height 8
click at [540, 189] on span "كرواسون محشو بالزعتر" at bounding box center [558, 189] width 48 height 8
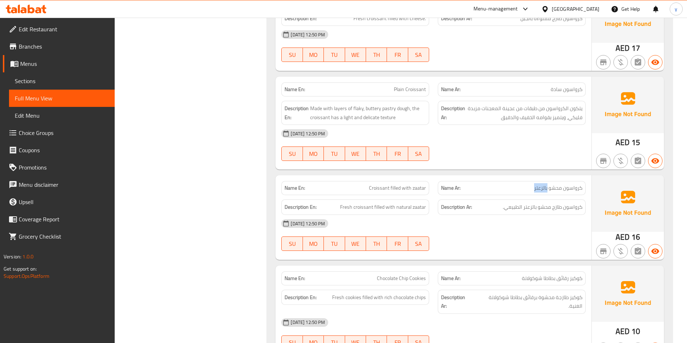
click at [540, 189] on span "كرواسون محشو بالزعتر" at bounding box center [558, 189] width 48 height 8
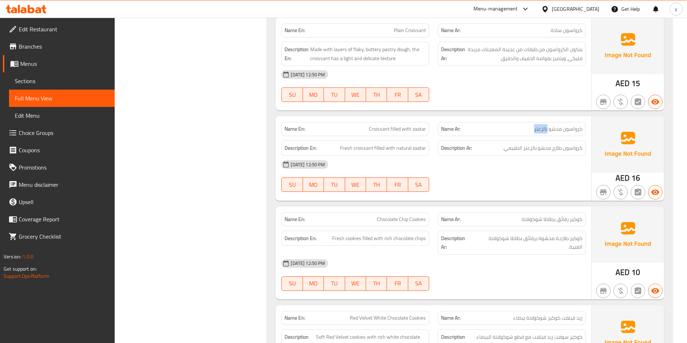
scroll to position [4289, 0]
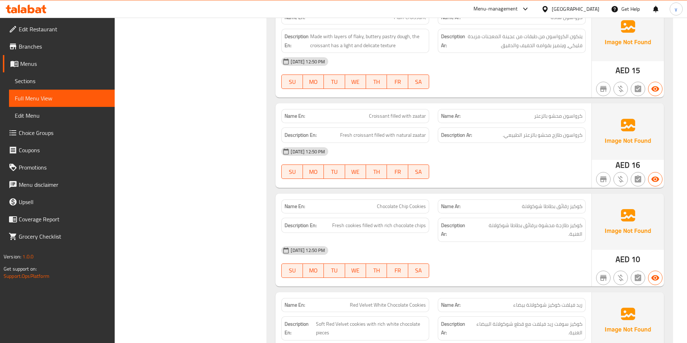
click at [576, 208] on span "كوكيز رقائق بطاطا شوكولاتة" at bounding box center [552, 207] width 61 height 8
click at [563, 203] on span "كوكيز رقائق بطاطا شوكولاتة" at bounding box center [552, 207] width 61 height 8
click at [549, 205] on span "كوكيز رقائق بطاطا شوكولاتة" at bounding box center [552, 207] width 61 height 8
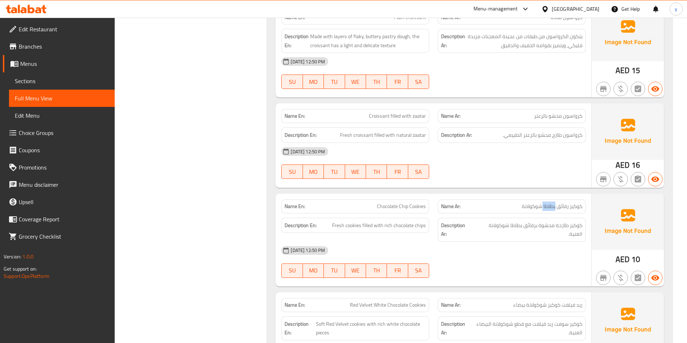
click at [549, 205] on span "كوكيز رقائق بطاطا شوكولاتة" at bounding box center [552, 207] width 61 height 8
click at [520, 207] on p "Name Ar: [PERSON_NAME] بطاطا شوكولاتة" at bounding box center [511, 207] width 141 height 8
click at [531, 209] on span "كوكيز رقائق بطاطا شوكولاتة" at bounding box center [552, 207] width 61 height 8
click at [571, 226] on span "كوكيز طازجة محشوة برقائق بطاطا شوكولاتة الغنية." at bounding box center [527, 230] width 109 height 18
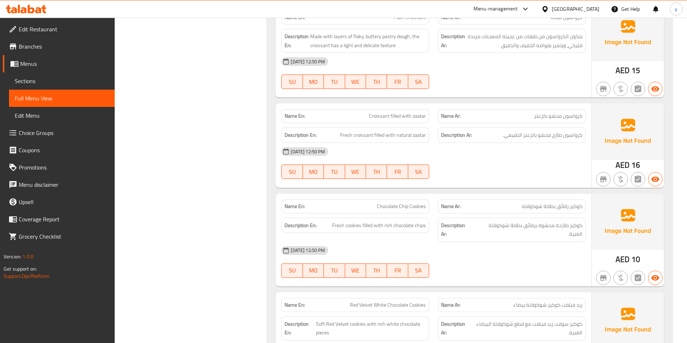
click at [577, 230] on span "كوكيز طازجة محشوة برقائق بطاطا شوكولاتة الغنية." at bounding box center [527, 230] width 109 height 18
drag, startPoint x: 577, startPoint y: 230, endPoint x: 568, endPoint y: 225, distance: 10.2
click at [577, 230] on span "كوكيز طازجة محشوة برقائق بطاطا شوكولاتة الغنية." at bounding box center [527, 230] width 109 height 18
click at [565, 225] on span "كوكيز طازجة محشوة برقائق بطاطا شوكولاتة الغنية." at bounding box center [527, 230] width 109 height 18
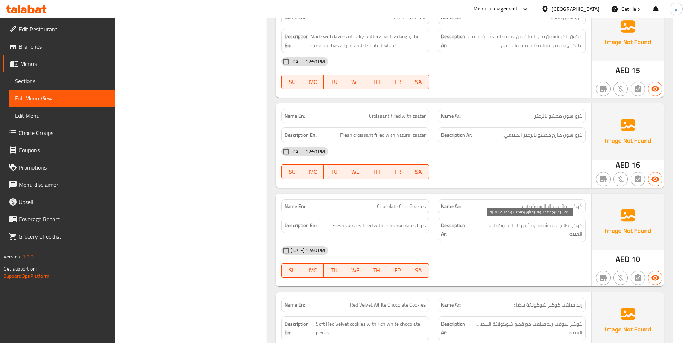
click at [546, 226] on span "كوكيز طازجة محشوة برقائق بطاطا شوكولاتة الغنية." at bounding box center [527, 230] width 109 height 18
click at [529, 227] on span "كوكيز طازجة محشوة برقائق بطاطا شوكولاتة الغنية." at bounding box center [527, 230] width 109 height 18
click at [517, 225] on span "كوكيز طازجة محشوة برقائق بطاطا شوكولاتة الغنية." at bounding box center [527, 230] width 109 height 18
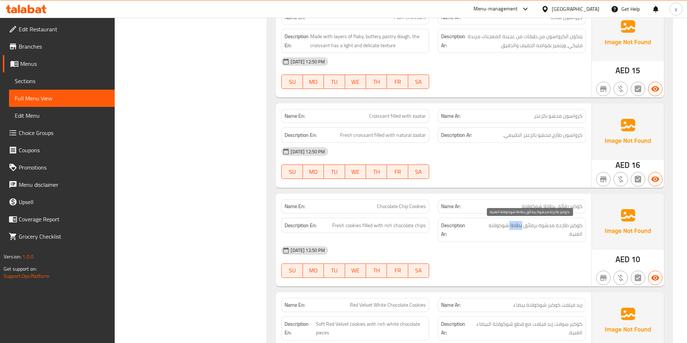
click at [517, 225] on span "كوكيز طازجة محشوة برقائق بطاطا شوكولاتة الغنية." at bounding box center [527, 230] width 109 height 18
click at [501, 225] on span "كوكيز طازجة محشوة برقائق بطاطا شوكولاتة الغنية." at bounding box center [527, 230] width 109 height 18
click at [477, 229] on span "كوكيز طازجة محشوة برقائق بطاطا شوكولاتة الغنية." at bounding box center [527, 230] width 109 height 18
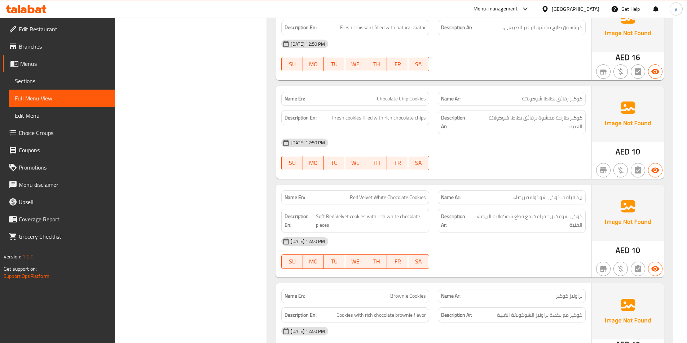
scroll to position [4397, 0]
click at [576, 194] on span "ريد فيلفت كوكيز شوكولاتة بيضاء" at bounding box center [547, 198] width 69 height 8
click at [560, 194] on span "ريد فيلفت كوكيز شوكولاتة بيضاء" at bounding box center [547, 198] width 69 height 8
click at [502, 212] on span "كوكيز سوفت ريد فيلفت مع قطع شوكولاتة البيضاء الغنية." at bounding box center [526, 221] width 111 height 18
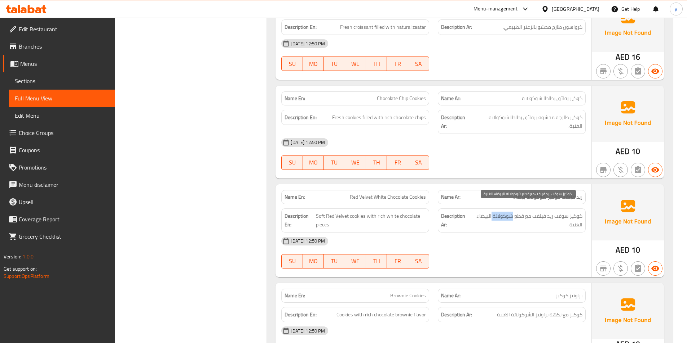
click at [502, 212] on span "كوكيز سوفت ريد فيلفت مع قطع شوكولاتة البيضاء الغنية." at bounding box center [526, 221] width 111 height 18
click at [484, 212] on span "كوكيز سوفت ريد فيلفت مع قطع شوكولاتة البيضاء الغنية." at bounding box center [526, 221] width 111 height 18
click at [574, 217] on span "كوكيز سوفت ريد فيلفت مع قطع شوكولاتة البيضاء الغنية." at bounding box center [526, 221] width 111 height 18
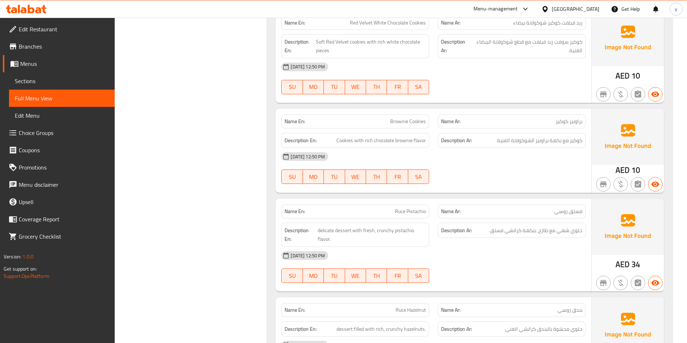
scroll to position [4577, 0]
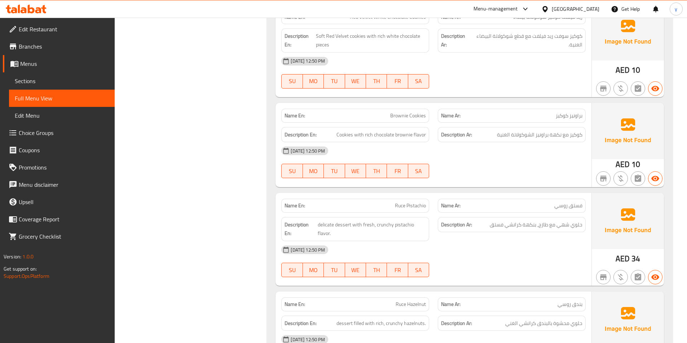
click at [579, 202] on span "فستق روسي" at bounding box center [568, 206] width 28 height 8
click at [563, 202] on span "فستق روسي" at bounding box center [568, 206] width 28 height 8
click at [576, 221] on span "حلوي شهي مع طازج, بنكهة كرانشي فستق" at bounding box center [535, 225] width 93 height 9
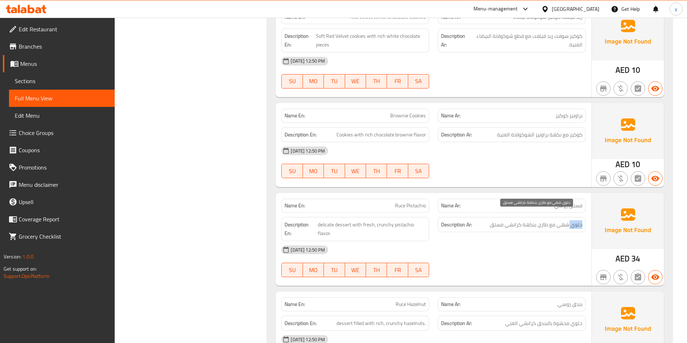
click at [576, 221] on span "حلوي شهي مع طازج, بنكهة كرانشي فستق" at bounding box center [535, 225] width 93 height 9
click at [558, 221] on span "حلوي شهي مع طازج, بنكهة كرانشي فستق" at bounding box center [535, 225] width 93 height 9
click at [540, 221] on span "حلوي شهي مع طازج, بنكهة كرانشي فستق" at bounding box center [535, 225] width 93 height 9
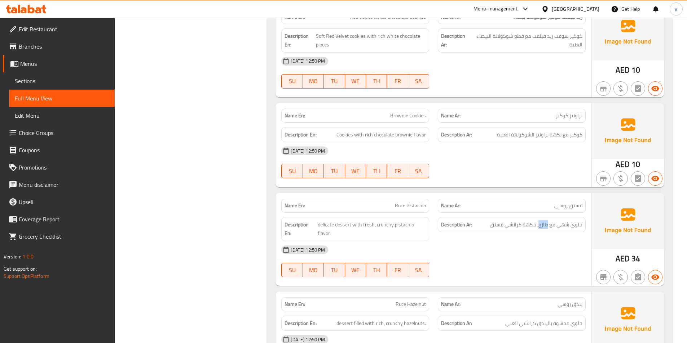
scroll to position [4649, 0]
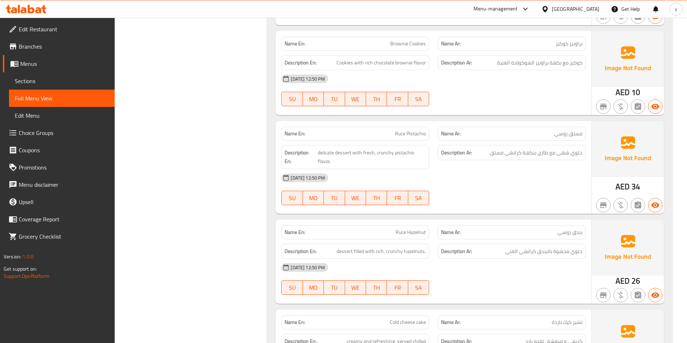
click at [568, 229] on span "بندق روسي" at bounding box center [569, 233] width 25 height 8
click at [400, 229] on span "Ruce Hazelnut" at bounding box center [410, 233] width 30 height 8
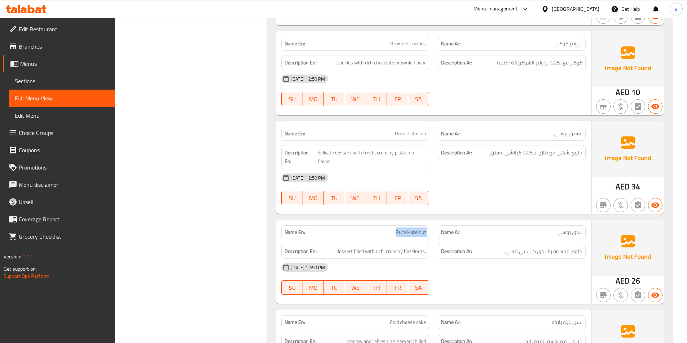
click at [400, 229] on span "Ruce Hazelnut" at bounding box center [410, 233] width 30 height 8
click at [576, 247] on span "حلوي محشوة بالبندق كرانشي الغني" at bounding box center [543, 251] width 77 height 9
click at [559, 247] on span "حلوي محشوة بالبندق كرانشي الغني" at bounding box center [543, 251] width 77 height 9
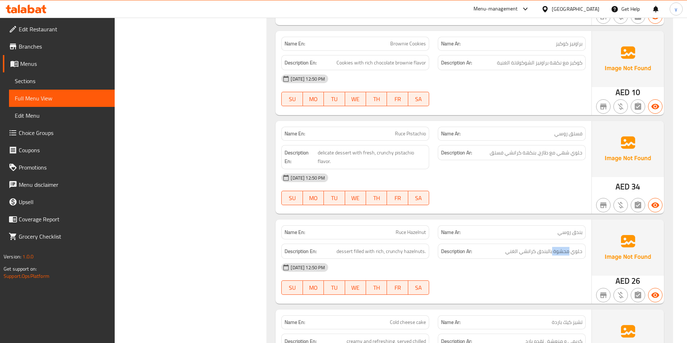
scroll to position [4722, 0]
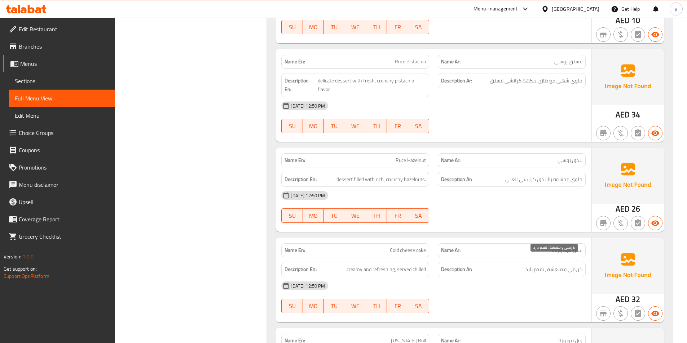
click at [577, 265] on span "كريمي و منعشة , تقدم بارد" at bounding box center [553, 269] width 57 height 9
click at [552, 265] on span "كريمي و منعشة , تقدم بارد" at bounding box center [553, 269] width 57 height 9
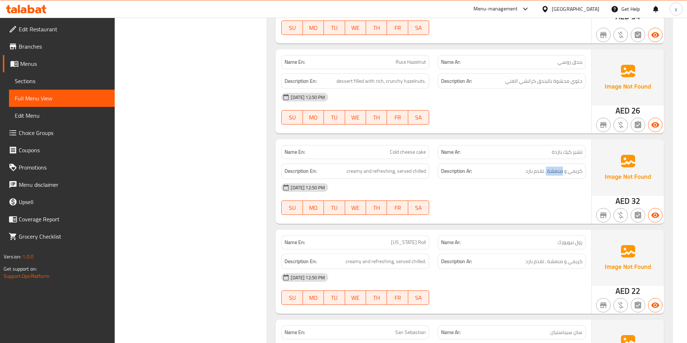
scroll to position [4830, 0]
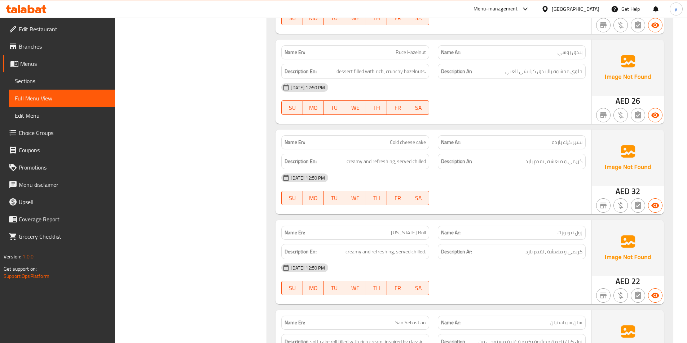
click at [570, 229] on span "رول نيويورك" at bounding box center [569, 233] width 25 height 8
click at [408, 229] on span "[US_STATE] Roll" at bounding box center [408, 233] width 35 height 8
click at [575, 248] on span "كريمي و منعشة , تقدم بارد" at bounding box center [553, 252] width 57 height 9
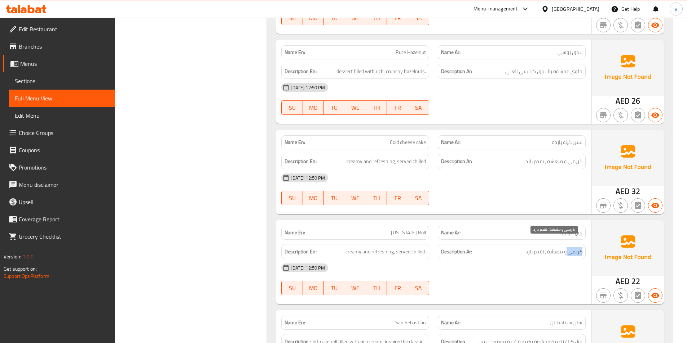
click at [575, 248] on span "كريمي و منعشة , تقدم بارد" at bounding box center [553, 252] width 57 height 9
click at [555, 248] on span "كريمي و منعشة , تقدم بارد" at bounding box center [553, 252] width 57 height 9
click at [538, 248] on span "كريمي و منعشة , تقدم بارد" at bounding box center [553, 252] width 57 height 9
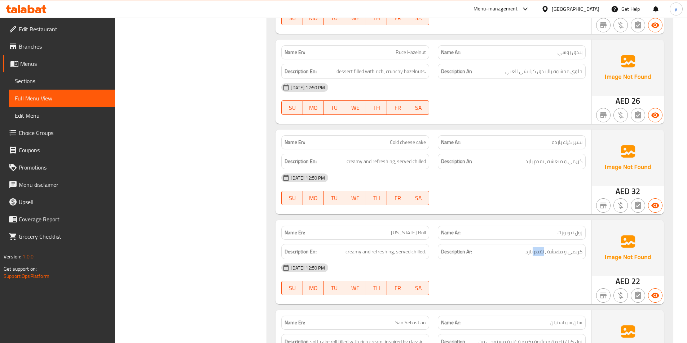
scroll to position [4938, 0]
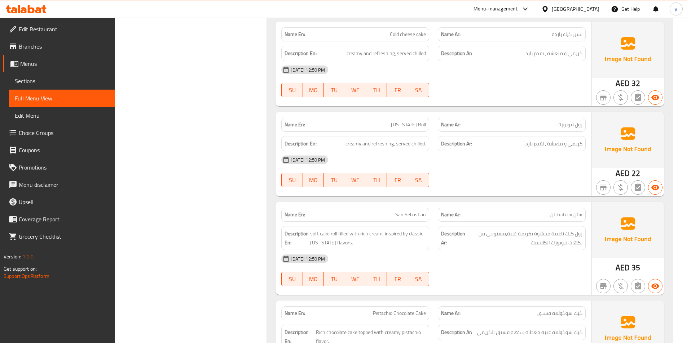
click at [634, 262] on span "35" at bounding box center [635, 268] width 9 height 14
click at [560, 211] on span "سان سيباستيان" at bounding box center [566, 215] width 32 height 8
click at [578, 230] on span "رول كيك ناعمة محشوة بكريمة غنية,مستوحى من نكهات نيويورك الكلاسيك" at bounding box center [524, 239] width 116 height 18
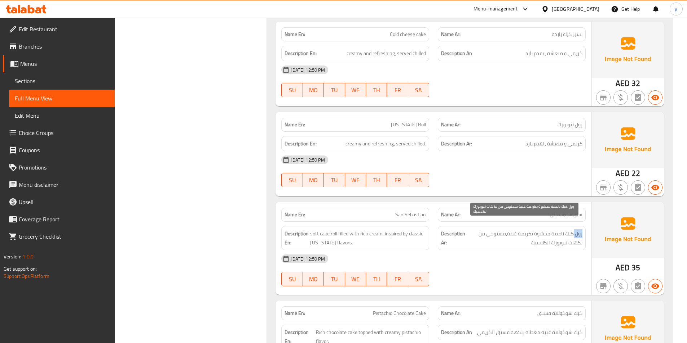
click at [578, 230] on span "رول كيك ناعمة محشوة بكريمة غنية,مستوحى من نكهات نيويورك الكلاسيك" at bounding box center [524, 239] width 116 height 18
click at [567, 230] on span "رول كيك ناعمة محشوة بكريمة غنية,مستوحى من نكهات نيويورك الكلاسيك" at bounding box center [524, 239] width 116 height 18
click at [555, 230] on span "رول كيك ناعمة محشوة بكريمة غنية,مستوحى من نكهات نيويورك الكلاسيك" at bounding box center [524, 239] width 116 height 18
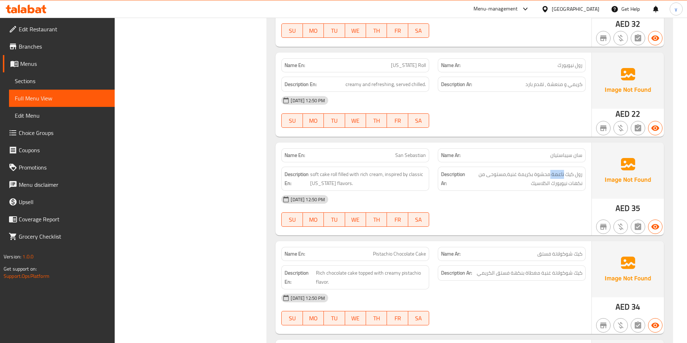
scroll to position [5010, 0]
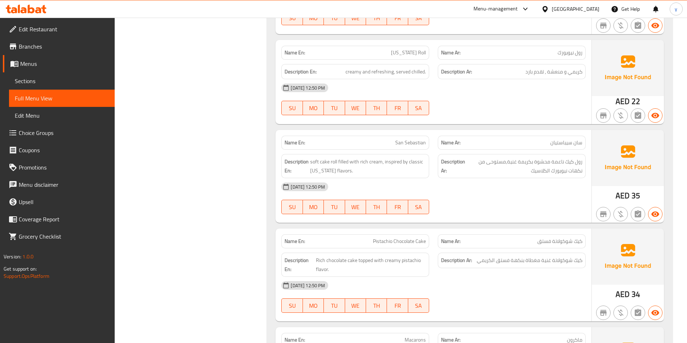
click at [579, 238] on span "كيك شوكولاتة فستق" at bounding box center [559, 242] width 45 height 8
click at [568, 238] on span "كيك شوكولاتة فستق" at bounding box center [559, 242] width 45 height 8
click at [540, 238] on span "كيك شوكولاتة فستق" at bounding box center [559, 242] width 45 height 8
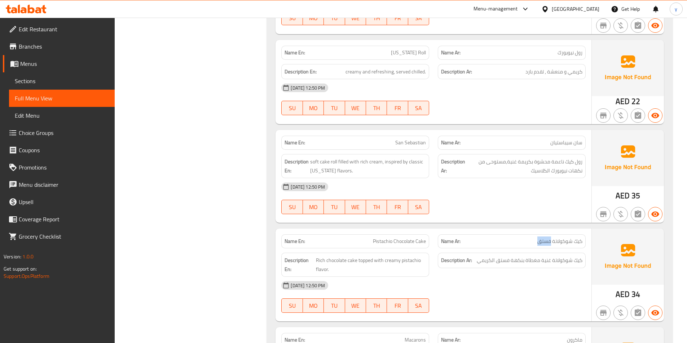
click at [540, 238] on span "كيك شوكولاتة فستق" at bounding box center [559, 242] width 45 height 8
click at [581, 256] on span "كيك شوكولاتة غنية مغطاة بنكهة فستق الكريمي" at bounding box center [529, 260] width 106 height 9
click at [562, 256] on span "كيك شوكولاتة غنية مغطاة بنكهة فستق الكريمي" at bounding box center [529, 260] width 106 height 9
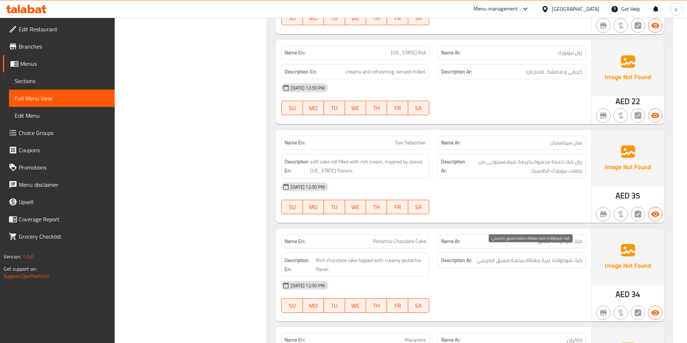
click at [548, 256] on span "كيك شوكولاتة غنية مغطاة بنكهة فستق الكريمي" at bounding box center [529, 260] width 106 height 9
click at [507, 256] on span "كيك شوكولاتة غنية مغطاة بنكهة فستق الكريمي" at bounding box center [529, 260] width 106 height 9
click at [548, 256] on span "كيك شوكولاتة غنية مغطاة بنكهة فستق الكريمي" at bounding box center [529, 260] width 106 height 9
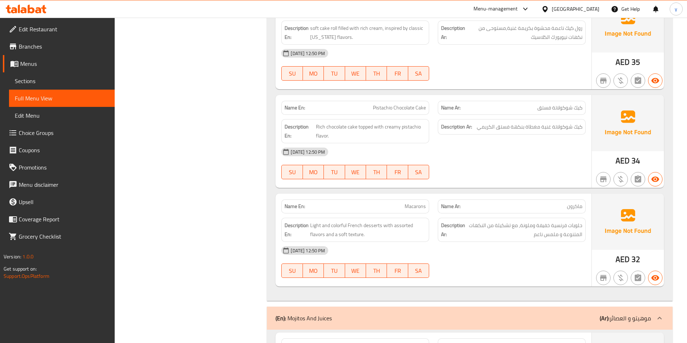
scroll to position [5154, 0]
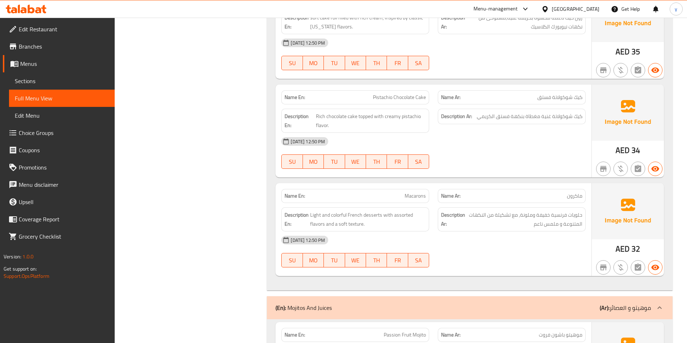
click at [576, 192] on span "ماكرون" at bounding box center [574, 196] width 15 height 8
click at [409, 192] on span "Macarons" at bounding box center [414, 196] width 21 height 8
drag, startPoint x: 394, startPoint y: 208, endPoint x: 324, endPoint y: 219, distance: 70.9
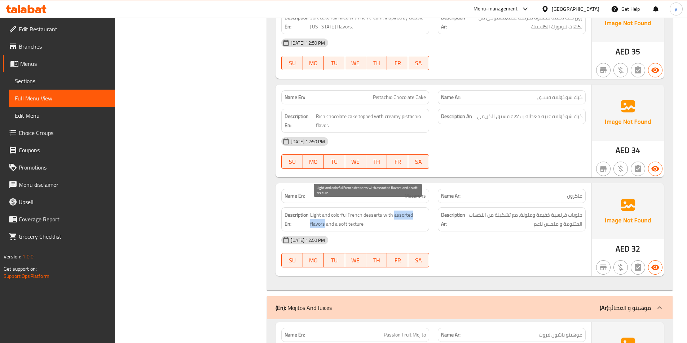
click at [324, 219] on span "Light and colorful French desserts with assorted flavors and a soft texture." at bounding box center [368, 220] width 116 height 18
copy span "assorted flavors"
click at [419, 192] on span "Macarons" at bounding box center [414, 196] width 21 height 8
copy span "Macarons"
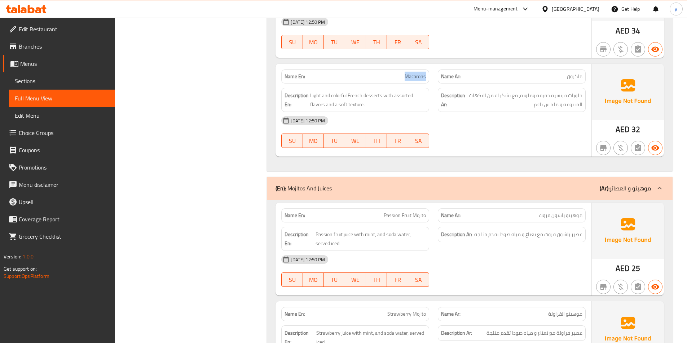
scroll to position [5298, 0]
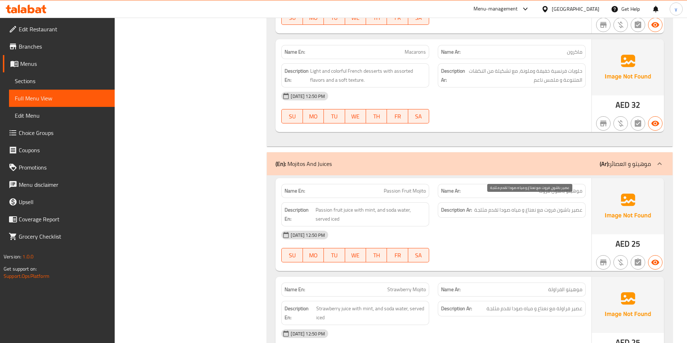
click at [532, 206] on span "عصير باشون فروت مع نعناع و مياه صودا تقدم مثلجة" at bounding box center [528, 210] width 108 height 9
click at [516, 206] on span "عصير باشون فروت مع نعناع و مياه صودا تقدم مثلجة" at bounding box center [528, 210] width 108 height 9
click at [489, 206] on span "عصير باشون فروت مع نعناع و مياه صودا تقدم مثلجة" at bounding box center [528, 210] width 108 height 9
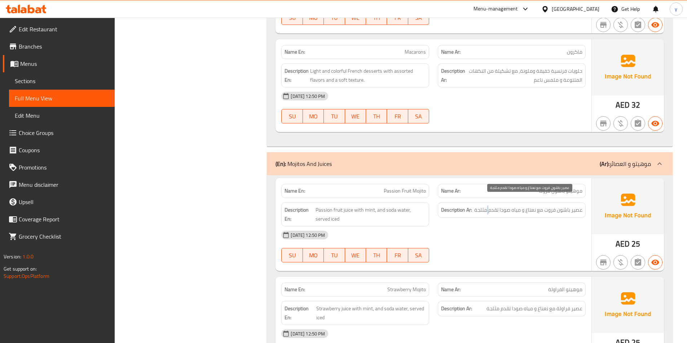
click at [489, 206] on span "عصير باشون فروت مع نعناع و مياه صودا تقدم مثلجة" at bounding box center [528, 210] width 108 height 9
click at [498, 227] on div "[DATE] 12:50 PM" at bounding box center [433, 235] width 313 height 17
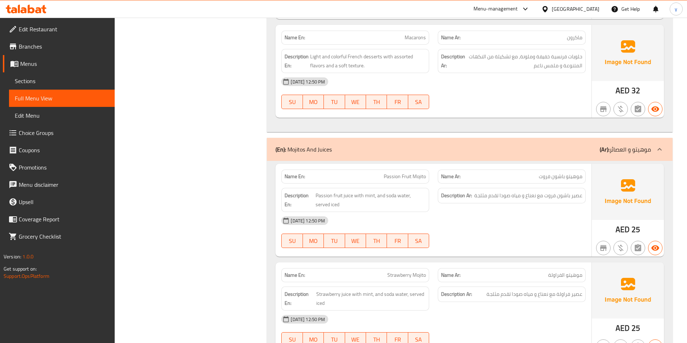
scroll to position [5334, 0]
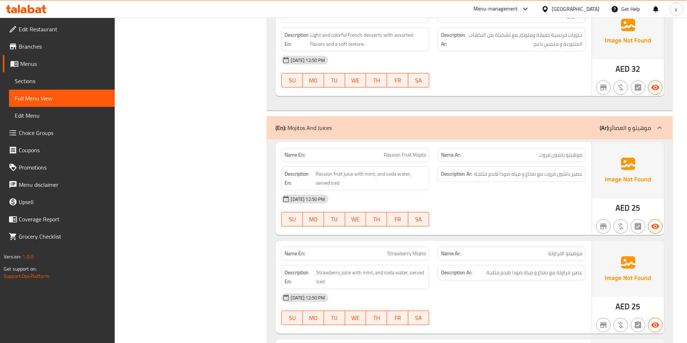
click at [574, 250] on span "موهيتو الفراولة" at bounding box center [565, 254] width 34 height 8
click at [417, 250] on span "Strawberry Mojito" at bounding box center [406, 254] width 39 height 8
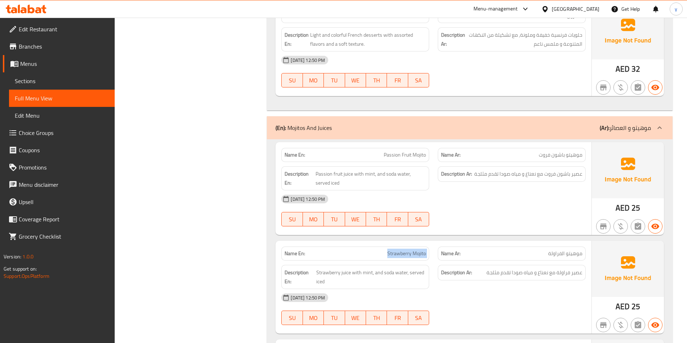
click at [417, 250] on span "Strawberry Mojito" at bounding box center [406, 254] width 39 height 8
click at [570, 269] on span "عصير فراولة مع نعناع و مياه صودا تقدم مثلجة" at bounding box center [534, 273] width 96 height 9
click at [572, 269] on span "عصير فراولة مع نعناع و مياه صودا تقدم مثلجة" at bounding box center [534, 273] width 96 height 9
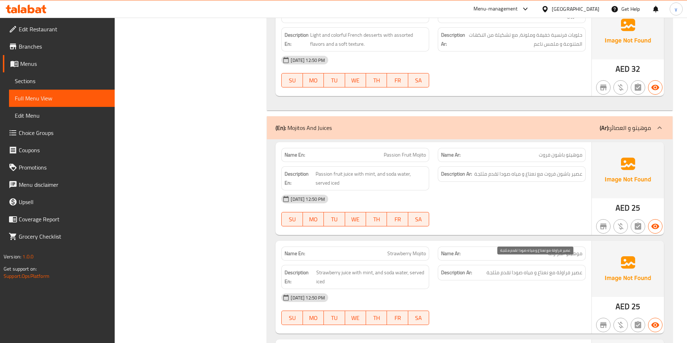
click at [577, 269] on span "عصير فراولة مع نعناع و مياه صودا تقدم مثلجة" at bounding box center [534, 273] width 96 height 9
click at [563, 269] on span "عصير فراولة مع نعناع و مياه صودا تقدم مثلجة" at bounding box center [534, 273] width 96 height 9
click at [579, 269] on span "عصير فراولة مع نعناع و مياه صودا تقدم مثلجة" at bounding box center [534, 273] width 96 height 9
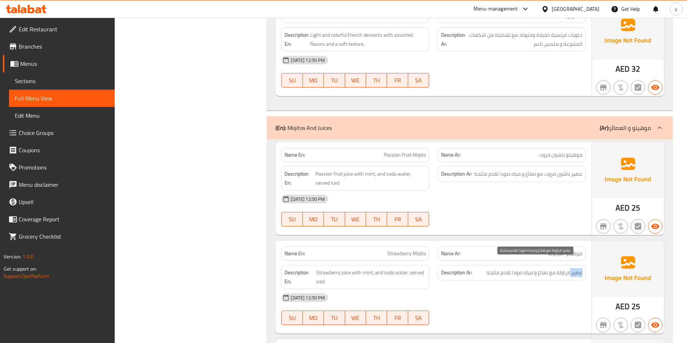
click at [579, 269] on span "عصير فراولة مع نعناع و مياه صودا تقدم مثلجة" at bounding box center [534, 273] width 96 height 9
click at [562, 269] on span "عصير فراولة مع نعناع و مياه صودا تقدم مثلجة" at bounding box center [534, 273] width 96 height 9
click at [544, 269] on span "عصير فراولة مع نعناع و مياه صودا تقدم مثلجة" at bounding box center [534, 273] width 96 height 9
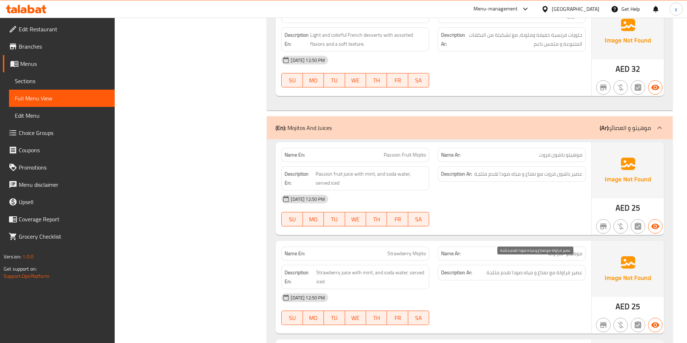
click at [573, 269] on span "عصير فراولة مع نعناع و مياه صودا تقدم مثلجة" at bounding box center [534, 273] width 96 height 9
click at [575, 170] on span "عصير باشون فروت مع نعناع و مياه صودا تقدم مثلجة" at bounding box center [528, 174] width 108 height 9
click at [563, 170] on span "عصير باشون فروت مع نعناع و مياه صودا تقدم مثلجة" at bounding box center [528, 174] width 108 height 9
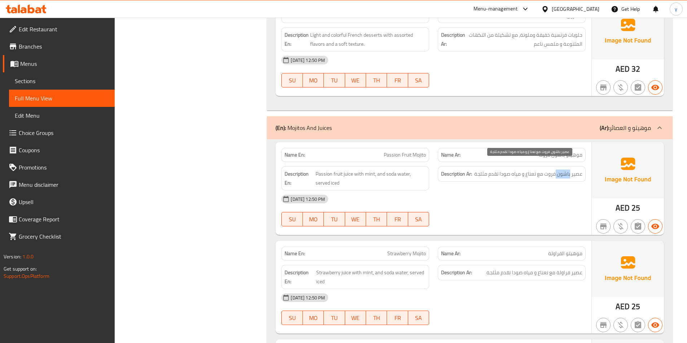
click at [563, 170] on span "عصير باشون فروت مع نعناع و مياه صودا تقدم مثلجة" at bounding box center [528, 174] width 108 height 9
click at [547, 170] on span "عصير باشون فروت مع نعناع و مياه صودا تقدم مثلجة" at bounding box center [528, 174] width 108 height 9
click at [533, 170] on span "عصير باشون فروت مع نعناع و مياه صودا تقدم مثلجة" at bounding box center [528, 174] width 108 height 9
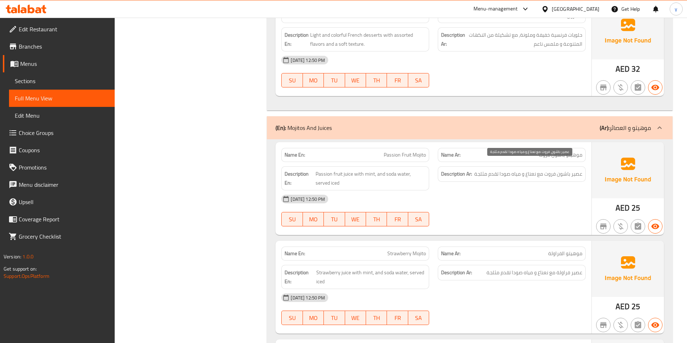
click at [518, 170] on span "عصير باشون فروت مع نعناع و مياه صودا تقدم مثلجة" at bounding box center [528, 174] width 108 height 9
click at [508, 170] on span "عصير باشون فروت مع نعناع و مياه صودا تقدم مثلجة" at bounding box center [528, 174] width 108 height 9
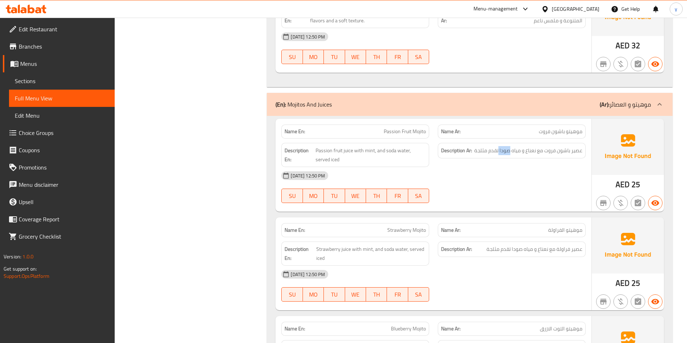
scroll to position [5370, 0]
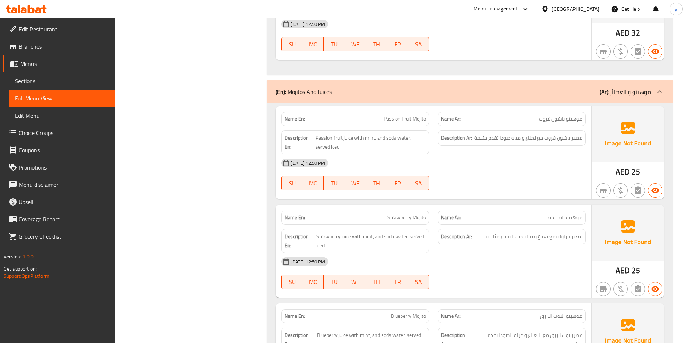
click at [558, 214] on span "موهيتو الفراولة" at bounding box center [565, 218] width 34 height 8
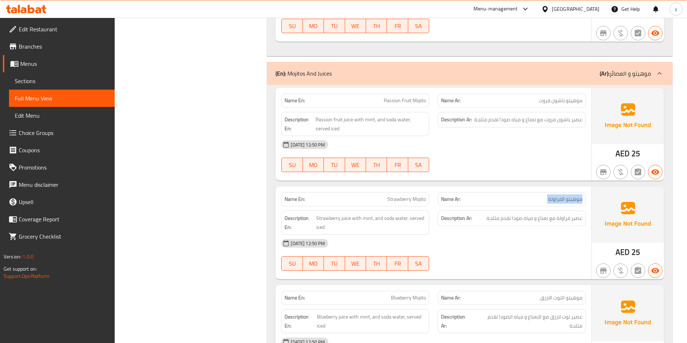
scroll to position [5406, 0]
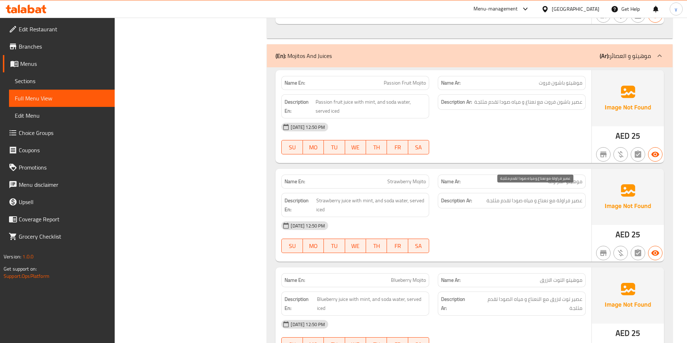
click at [576, 196] on span "عصير فراولة مع نعناع و مياه صودا تقدم مثلجة" at bounding box center [534, 200] width 96 height 9
click at [560, 196] on span "عصير فراولة مع نعناع و مياه صودا تقدم مثلجة" at bounding box center [534, 200] width 96 height 9
click at [547, 196] on span "عصير فراولة مع نعناع و مياه صودا تقدم مثلجة" at bounding box center [534, 200] width 96 height 9
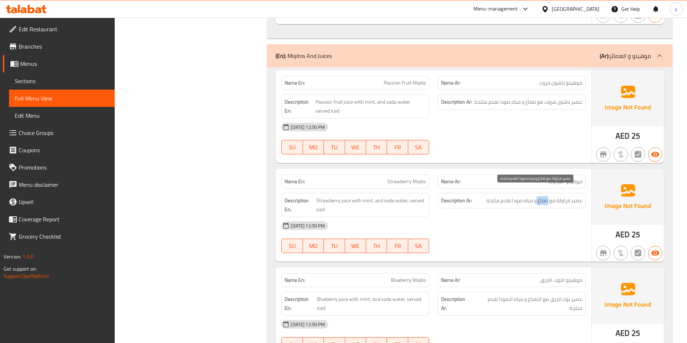
click at [547, 196] on span "عصير فراولة مع نعناع و مياه صودا تقدم مثلجة" at bounding box center [534, 200] width 96 height 9
click at [529, 196] on span "عصير فراولة مع نعناع و مياه صودا تقدم مثلجة" at bounding box center [534, 200] width 96 height 9
click at [516, 196] on span "عصير فراولة مع نعناع و مياه صودا تقدم مثلجة" at bounding box center [534, 200] width 96 height 9
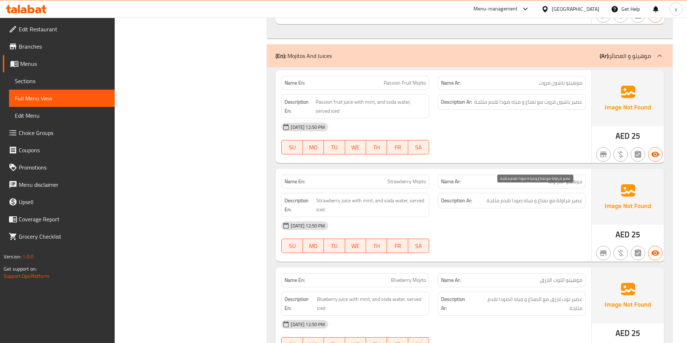
click at [490, 196] on span "عصير فراولة مع نعناع و مياه صودا تقدم مثلجة" at bounding box center [534, 200] width 96 height 9
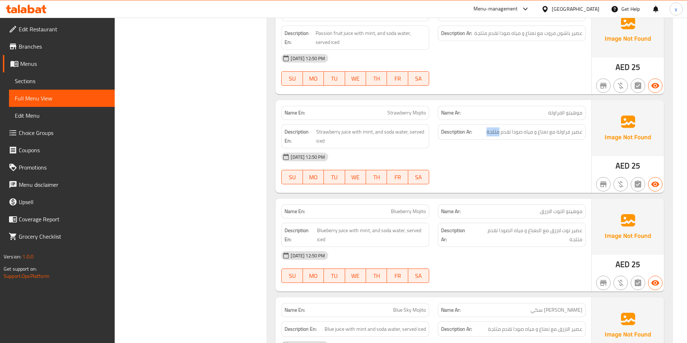
scroll to position [5478, 0]
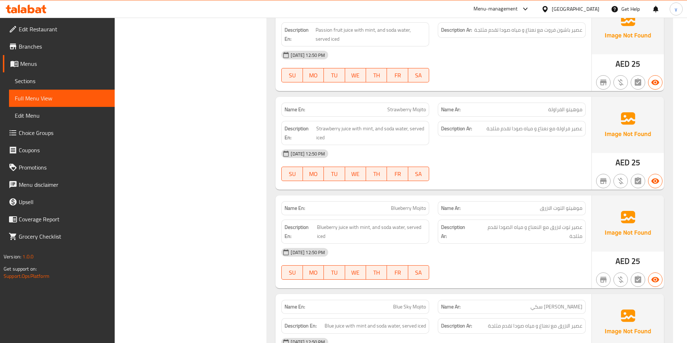
click at [579, 205] on span "موهيتو التوت الازرق" at bounding box center [561, 209] width 43 height 8
click at [555, 205] on span "موهيتو التوت الازرق" at bounding box center [561, 209] width 43 height 8
click at [401, 205] on span "Blueberry Mojito" at bounding box center [408, 209] width 35 height 8
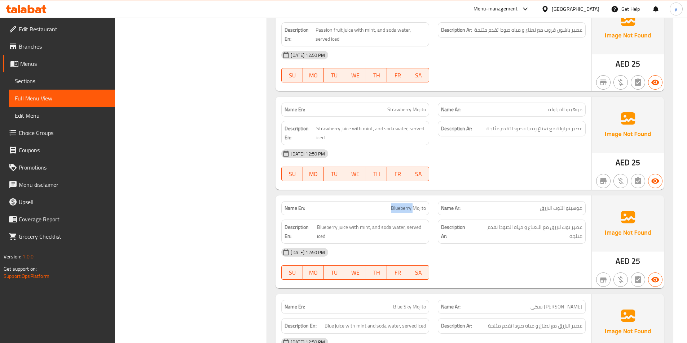
click at [401, 205] on span "Blueberry Mojito" at bounding box center [408, 209] width 35 height 8
click at [578, 223] on span "عصير توت لازرق مع النعناع و مياه الصودا تقدم مثلجة" at bounding box center [527, 232] width 109 height 18
click at [560, 223] on span "عصير توت لازرق مع النعناع و مياه الصودا تقدم مثلجة" at bounding box center [527, 232] width 109 height 18
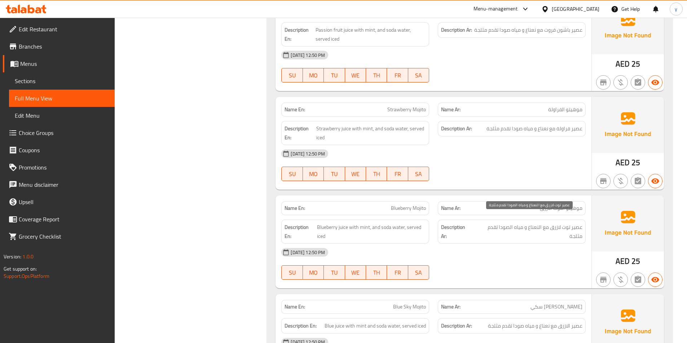
click at [532, 223] on span "عصير توت لازرق مع النعناع و مياه الصودا تقدم مثلجة" at bounding box center [527, 232] width 109 height 18
click at [508, 223] on span "عصير توت لازرق مع النعناع و مياه الصودا تقدم مثلجة" at bounding box center [527, 232] width 109 height 18
click at [480, 229] on div "Description Ar: عصير توت لازرق مع النعناع و مياه الصودا تقدم مثلجة" at bounding box center [511, 232] width 156 height 33
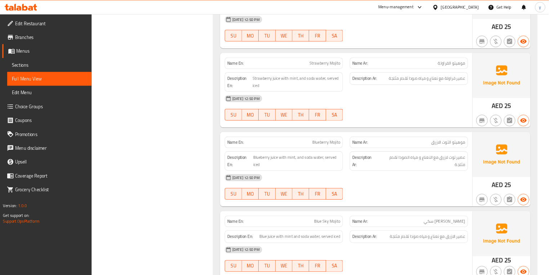
scroll to position [5551, 0]
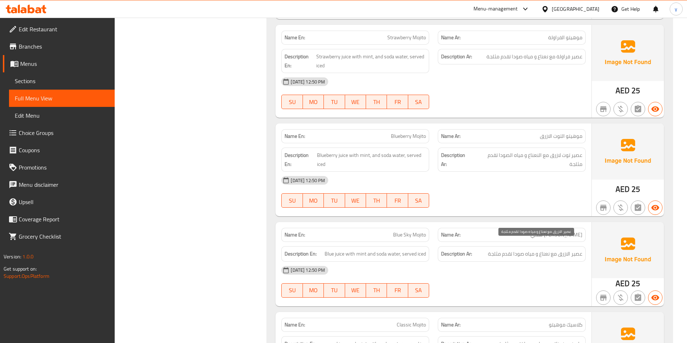
click at [580, 250] on span "عصير الازرق مع نعناع و مياه صودا تقدم مثلجة" at bounding box center [535, 254] width 94 height 9
click at [563, 250] on span "عصير الازرق مع نعناع و مياه صودا تقدم مثلجة" at bounding box center [535, 254] width 94 height 9
click at [357, 250] on span "Blue juice with mint and soda water, served iced" at bounding box center [374, 254] width 101 height 9
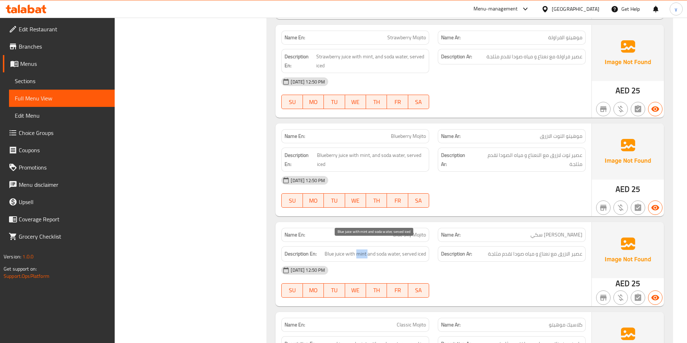
click at [357, 250] on span "Blue juice with mint and soda water, served iced" at bounding box center [374, 254] width 101 height 9
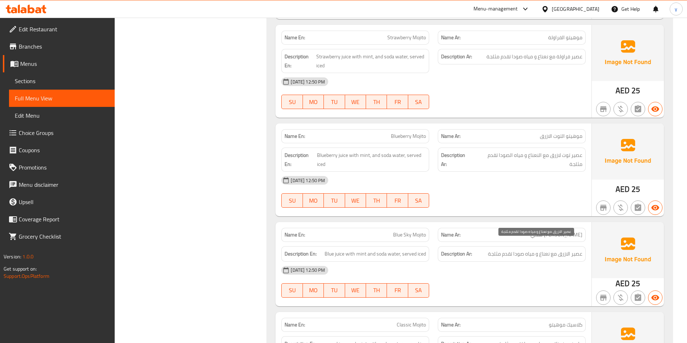
click at [546, 250] on span "عصير الازرق مع نعناع و مياه صودا تقدم مثلجة" at bounding box center [535, 254] width 94 height 9
click at [529, 250] on span "عصير الازرق مع نعناع و مياه صودا تقدم مثلجة" at bounding box center [535, 254] width 94 height 9
click at [505, 250] on span "عصير الازرق مع نعناع و مياه صودا تقدم مثلجة" at bounding box center [535, 254] width 94 height 9
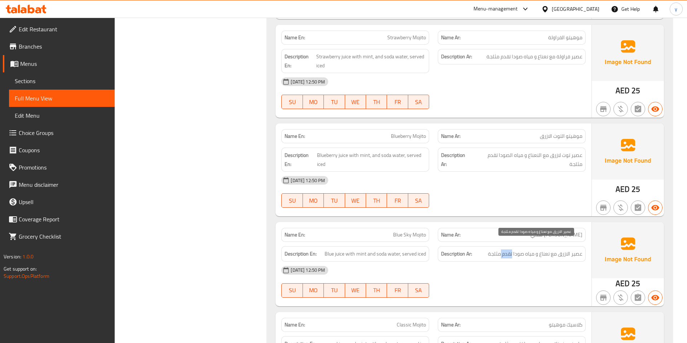
click at [505, 250] on span "عصير الازرق مع نعناع و مياه صودا تقدم مثلجة" at bounding box center [535, 254] width 94 height 9
click at [494, 262] on div "[DATE] 12:50 PM" at bounding box center [433, 270] width 313 height 17
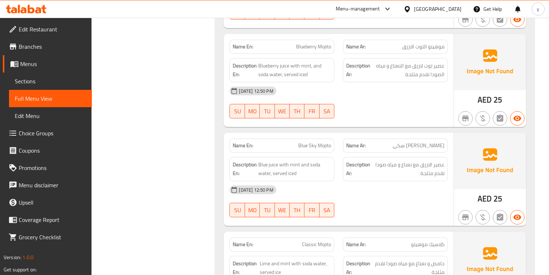
scroll to position [5983, 0]
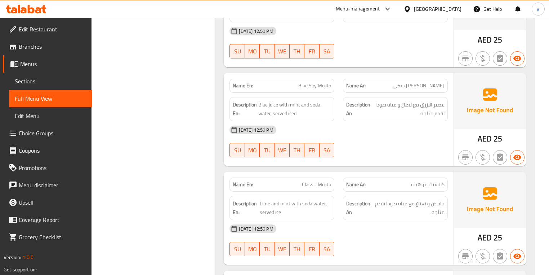
click at [434, 181] on span "كلاسيك موهيتو" at bounding box center [428, 185] width 34 height 8
click at [416, 181] on span "كلاسيك موهيتو" at bounding box center [428, 185] width 34 height 8
click at [320, 181] on span "Classic Mojito" at bounding box center [316, 185] width 29 height 8
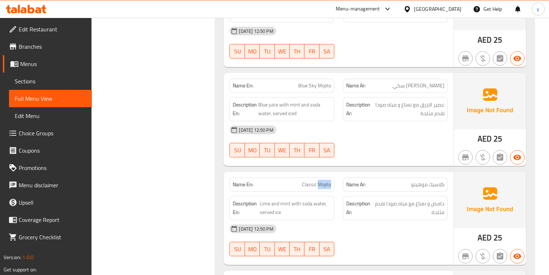
click at [320, 181] on span "Classic Mojito" at bounding box center [316, 185] width 29 height 8
click at [444, 199] on span "حامض و نعناع مع مياه صودا تقدم مثلجة" at bounding box center [409, 208] width 71 height 18
click at [422, 199] on span "حامض و نعناع مع مياه صودا تقدم مثلجة" at bounding box center [409, 208] width 71 height 18
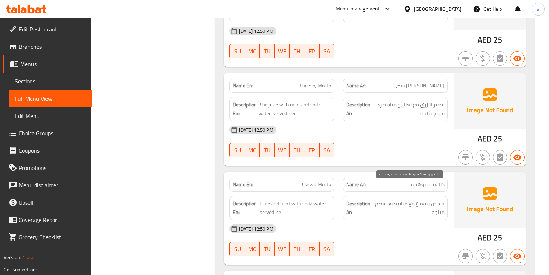
click at [403, 199] on span "حامض و نعناع مع مياه صودا تقدم مثلجة" at bounding box center [409, 208] width 71 height 18
drag, startPoint x: 403, startPoint y: 187, endPoint x: 386, endPoint y: 194, distance: 17.6
click at [403, 199] on span "حامض و نعناع مع مياه صودا تقدم مثلجة" at bounding box center [409, 208] width 71 height 18
click at [397, 220] on div "[DATE] 12:50 PM" at bounding box center [338, 228] width 227 height 17
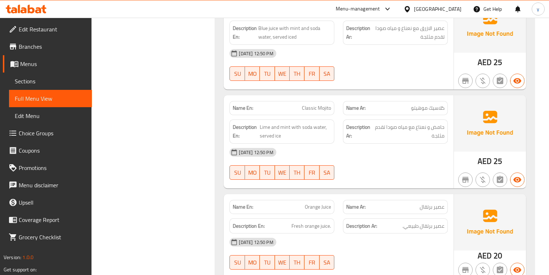
scroll to position [6070, 0]
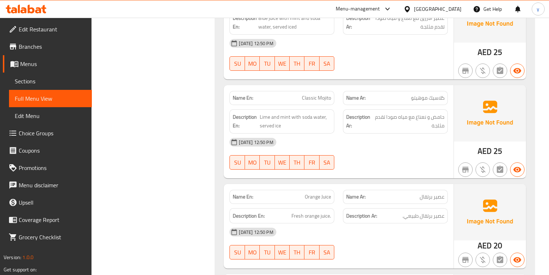
click at [427, 193] on span "عصير برتقال" at bounding box center [432, 197] width 25 height 8
click at [319, 193] on span "Orange Juice" at bounding box center [318, 197] width 26 height 8
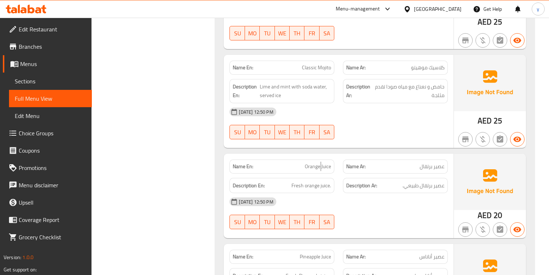
scroll to position [6127, 0]
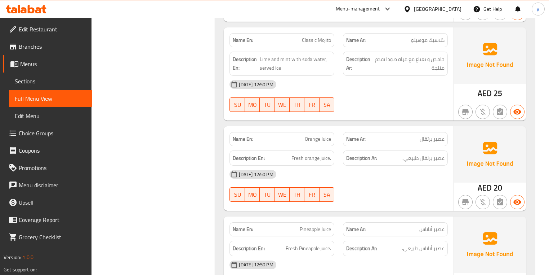
click at [310, 225] on span "Pineapple Juice" at bounding box center [315, 229] width 31 height 8
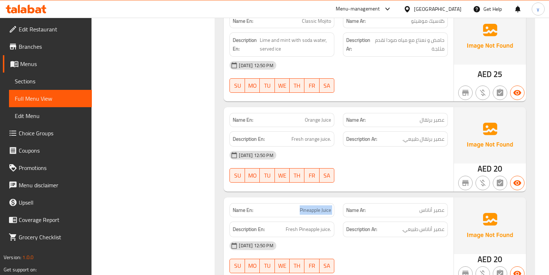
scroll to position [6156, 0]
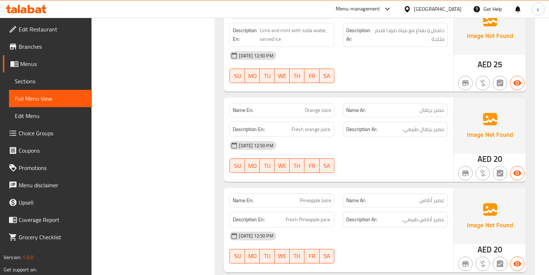
click at [438, 196] on span "عصير أناناس" at bounding box center [432, 200] width 25 height 8
click at [421, 215] on span "عصير أناناس طبيعي." at bounding box center [423, 219] width 43 height 9
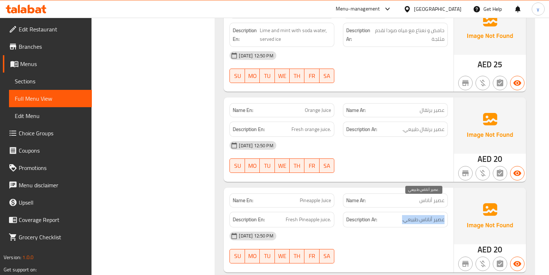
click at [421, 215] on span "عصير أناناس طبيعي." at bounding box center [423, 219] width 43 height 9
click at [305, 215] on span "Fresh Pineapple juice." at bounding box center [308, 219] width 45 height 9
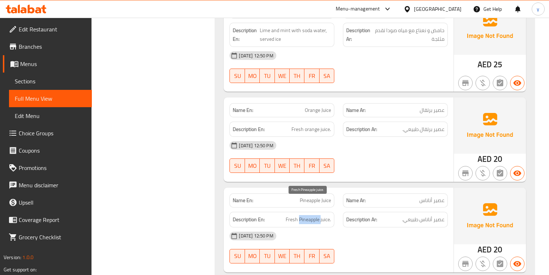
click at [305, 215] on span "Fresh Pineapple juice." at bounding box center [308, 219] width 45 height 9
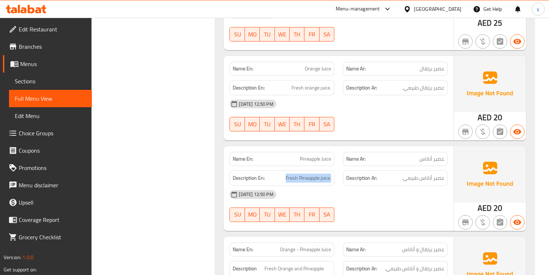
scroll to position [6271, 0]
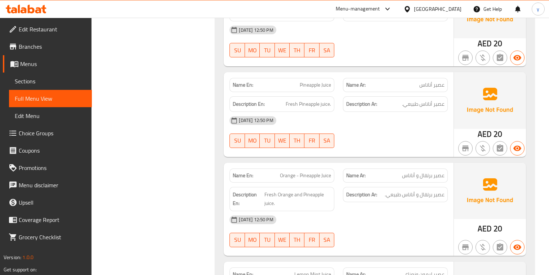
click at [427, 172] on span "عصير برتقال و أناناس" at bounding box center [423, 176] width 43 height 8
click at [306, 172] on span "Orange - Pineapple Juice" at bounding box center [305, 176] width 51 height 8
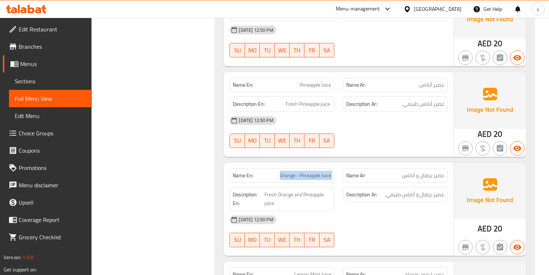
click at [306, 172] on span "Orange - Pineapple Juice" at bounding box center [305, 176] width 51 height 8
click at [426, 190] on span "عصير برتقال و أناناس طبيعي." at bounding box center [415, 194] width 60 height 9
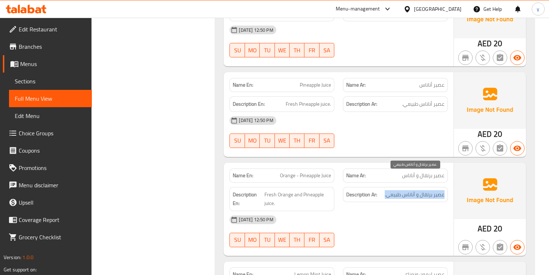
click at [426, 190] on span "عصير برتقال و أناناس طبيعي." at bounding box center [415, 194] width 60 height 9
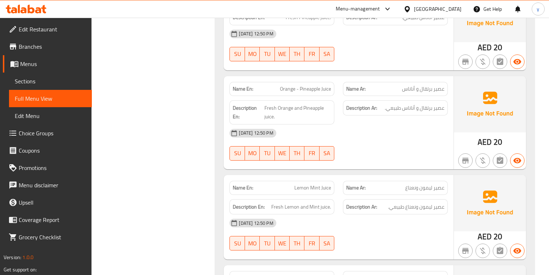
click at [302, 184] on span "Lemon Mint Juice" at bounding box center [312, 188] width 37 height 8
click
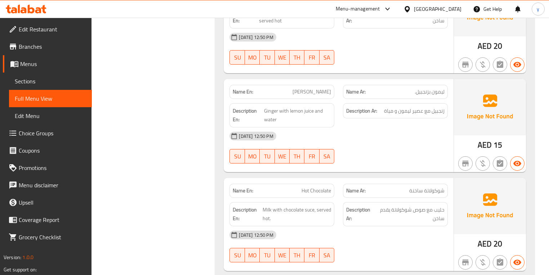
scroll to position [6790, 0]
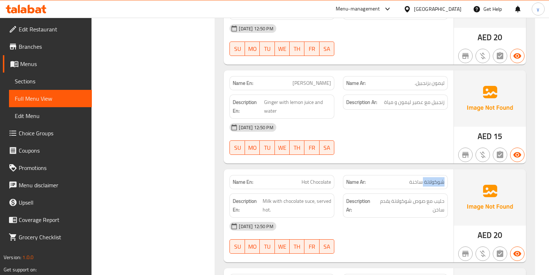
drag, startPoint x: 434, startPoint y: 165, endPoint x: 421, endPoint y: 165, distance: 13.0
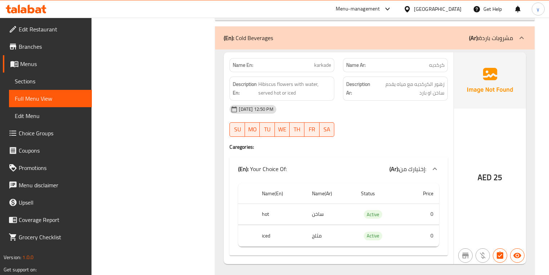
scroll to position [7198, 0]
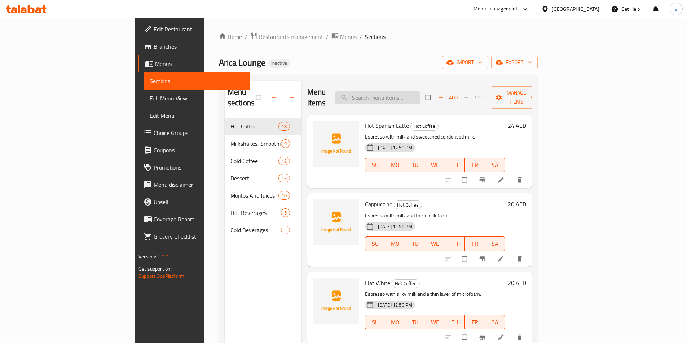
click at [420, 96] on input "search" at bounding box center [376, 98] width 85 height 13
paste input "Piccolo"
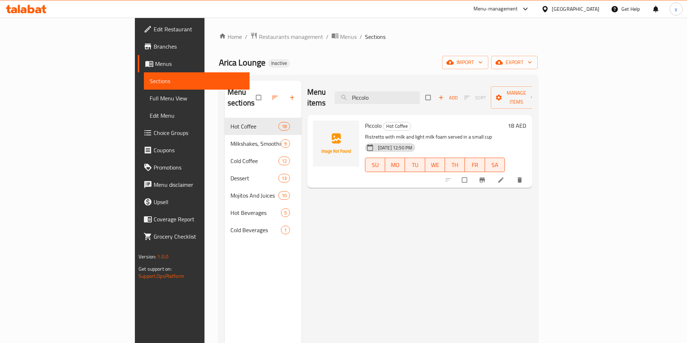
type input "Piccolo"
click at [511, 174] on li at bounding box center [501, 180] width 20 height 12
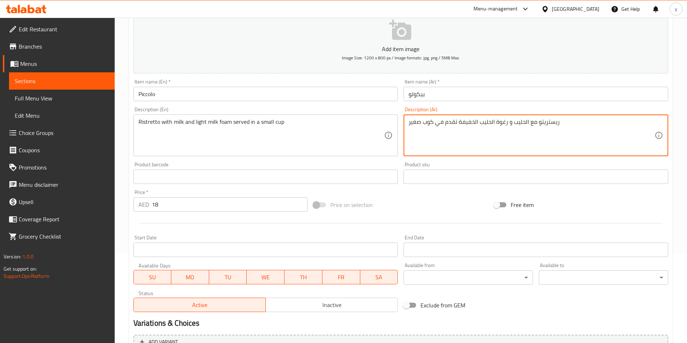
scroll to position [166, 0]
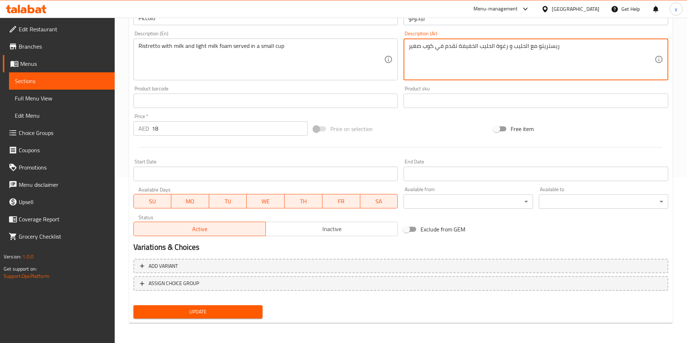
type textarea "ريستريتو مع الحليب و رغوة الحليب الخفيفة تقدم في كوب صغير"
click at [235, 311] on span "Update" at bounding box center [198, 312] width 118 height 9
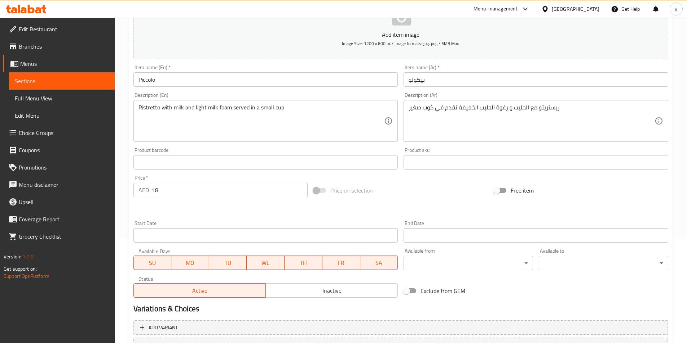
scroll to position [0, 0]
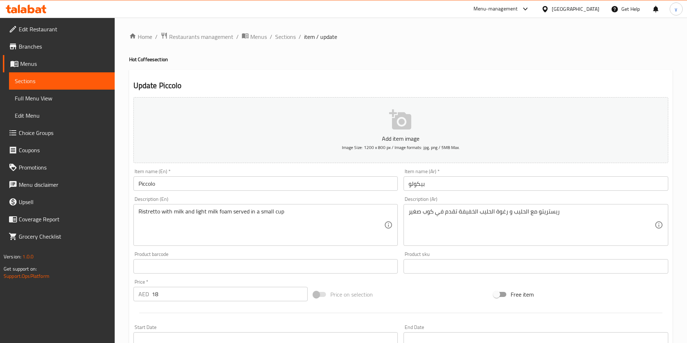
click at [31, 80] on span "Sections" at bounding box center [62, 81] width 94 height 9
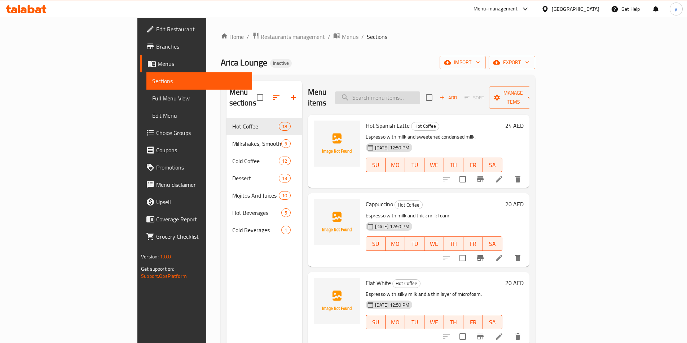
click at [414, 94] on input "search" at bounding box center [377, 98] width 85 height 13
paste input "Matcha Milkshake"
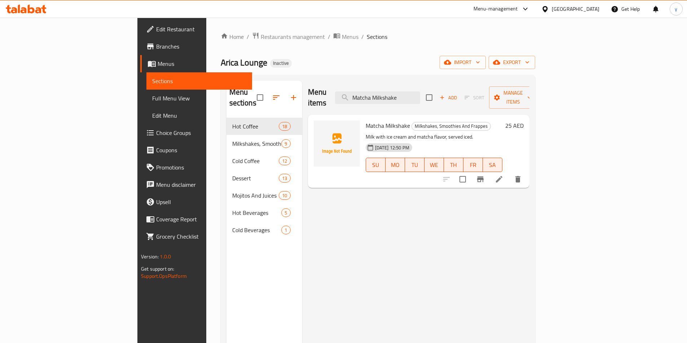
type input "Matcha Milkshake"
click at [502, 176] on icon at bounding box center [499, 179] width 6 height 6
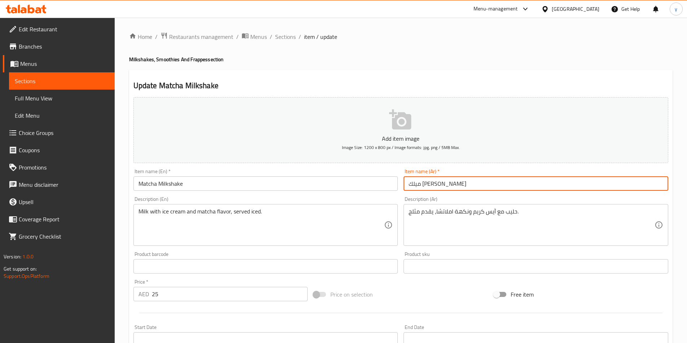
drag, startPoint x: 420, startPoint y: 186, endPoint x: 408, endPoint y: 186, distance: 12.6
click at [408, 186] on input "ميلك [PERSON_NAME]" at bounding box center [535, 184] width 265 height 14
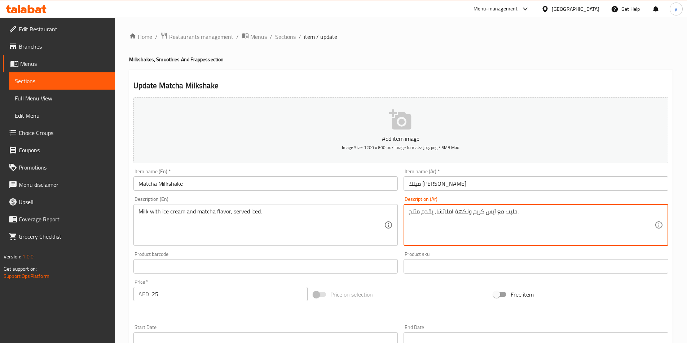
drag, startPoint x: 435, startPoint y: 213, endPoint x: 452, endPoint y: 217, distance: 17.6
paste textarea "م"
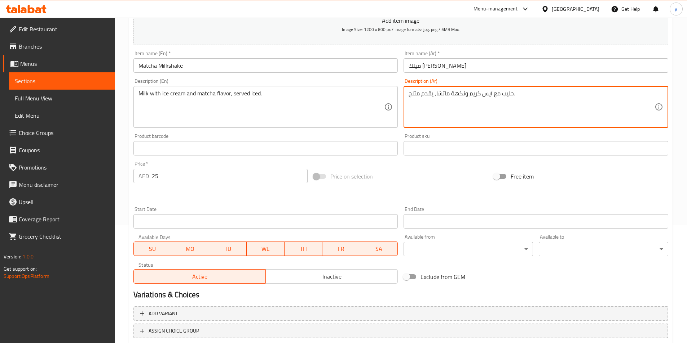
scroll to position [166, 0]
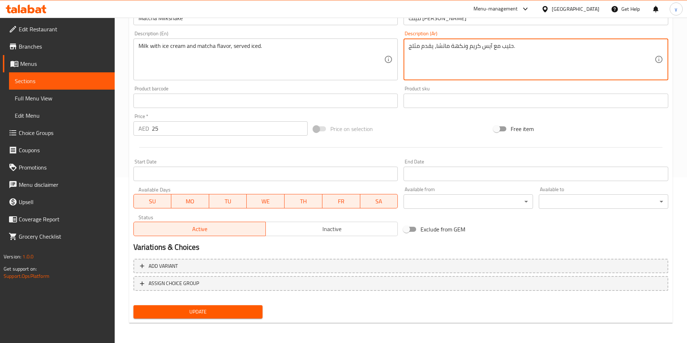
type textarea "حليب مع آيس كريم ونكهة ماتشا، يقدم مثلج."
click at [235, 309] on span "Update" at bounding box center [198, 312] width 118 height 9
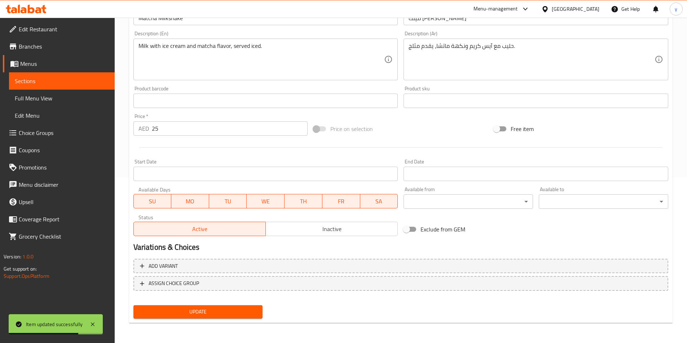
click at [46, 79] on span "Sections" at bounding box center [62, 81] width 94 height 9
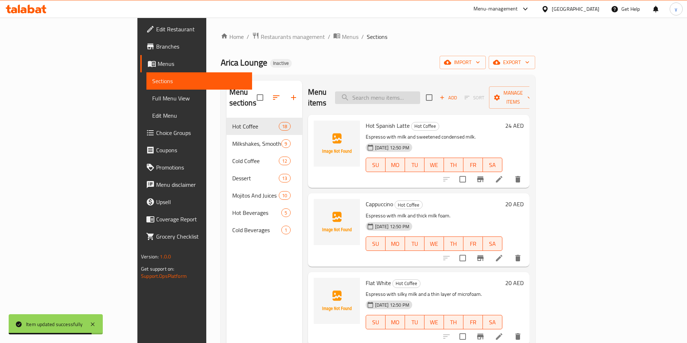
click at [404, 92] on input "search" at bounding box center [377, 98] width 85 height 13
paste input "Frappuccino"
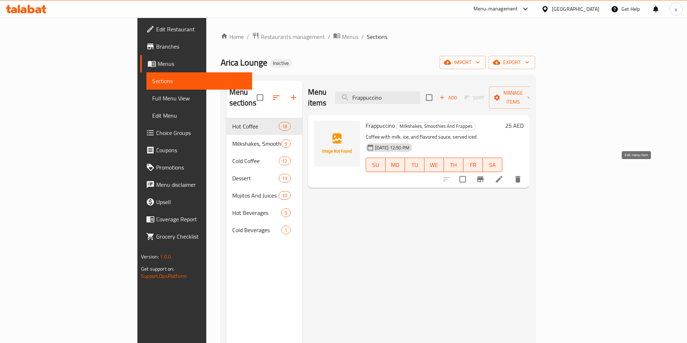
type input "Frappuccino"
click at [502, 176] on icon at bounding box center [499, 179] width 6 height 6
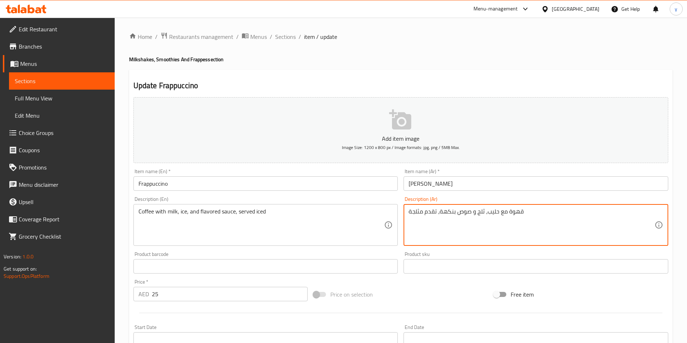
drag, startPoint x: 439, startPoint y: 213, endPoint x: 454, endPoint y: 213, distance: 15.5
paste textarea "منكه"
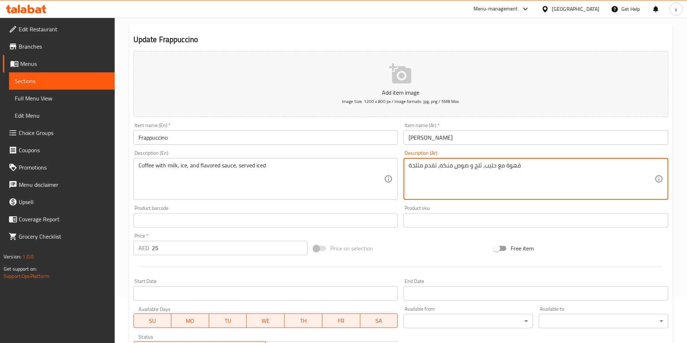
scroll to position [166, 0]
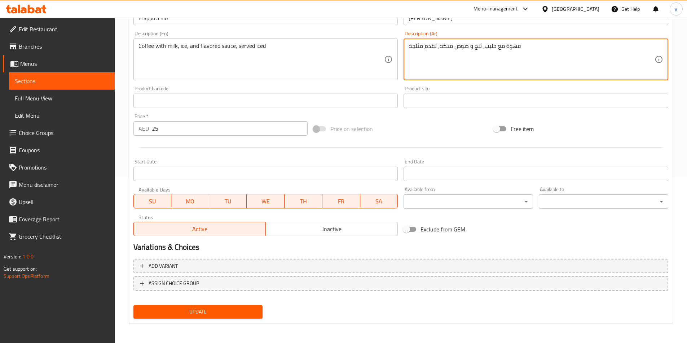
type textarea "قهوة مع حليب، ثلج و صوص منكه، تقدم مثلجة"
click at [197, 312] on span "Update" at bounding box center [198, 312] width 118 height 9
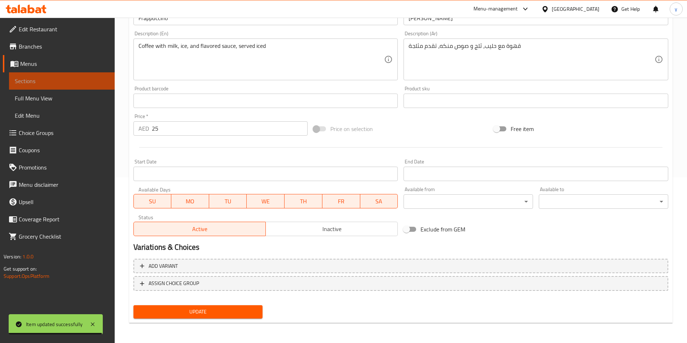
click at [39, 83] on span "Sections" at bounding box center [62, 81] width 94 height 9
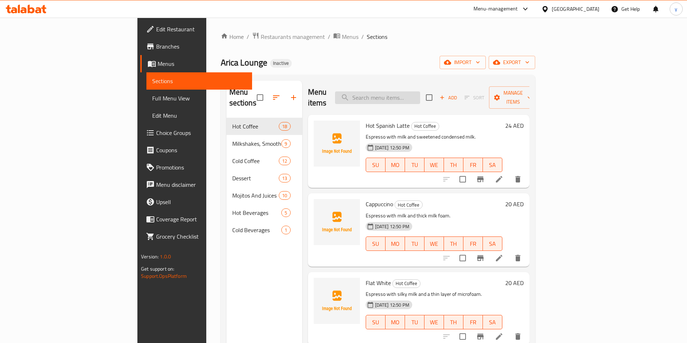
click at [415, 93] on input "search" at bounding box center [377, 98] width 85 height 13
paste input "Macarons"
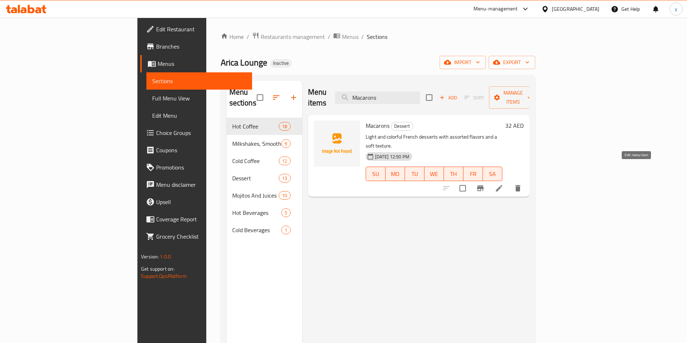
type input "Macarons"
click at [503, 184] on icon at bounding box center [499, 188] width 9 height 9
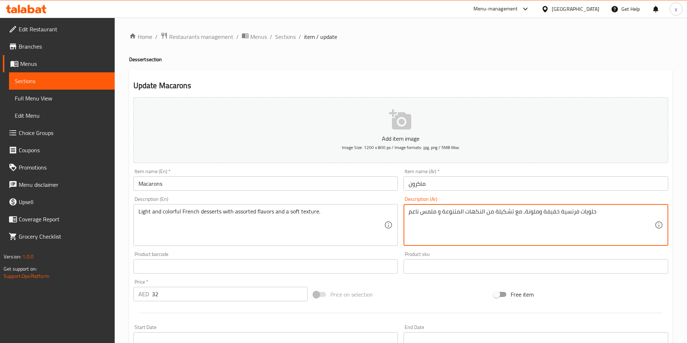
drag, startPoint x: 442, startPoint y: 213, endPoint x: 513, endPoint y: 215, distance: 71.0
paste textarea "نكهات"
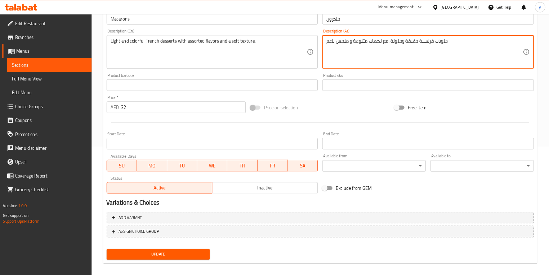
scroll to position [166, 0]
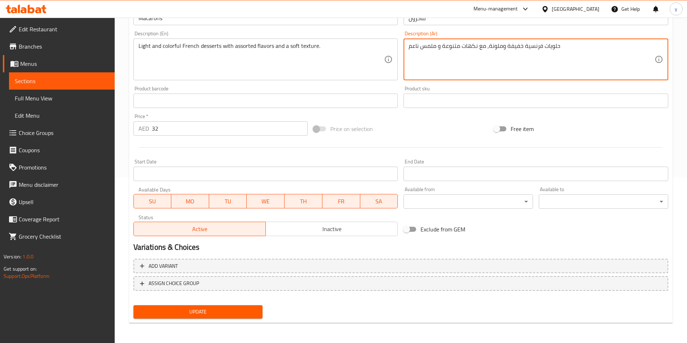
type textarea "حلويات فرنسية خفيفة وملونة, مع نكهات متنوعة و ملمس ناعم"
click at [218, 309] on span "Update" at bounding box center [198, 312] width 118 height 9
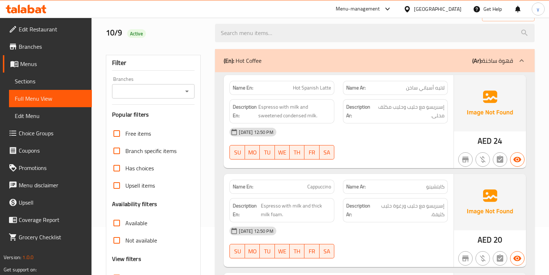
scroll to position [115, 0]
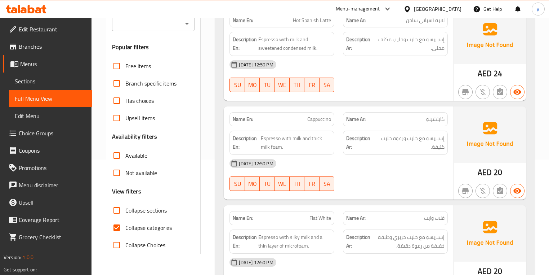
click at [149, 225] on span "Collapse categories" at bounding box center [148, 227] width 46 height 9
click at [125, 225] on input "Collapse categories" at bounding box center [116, 227] width 17 height 17
checkbox input "false"
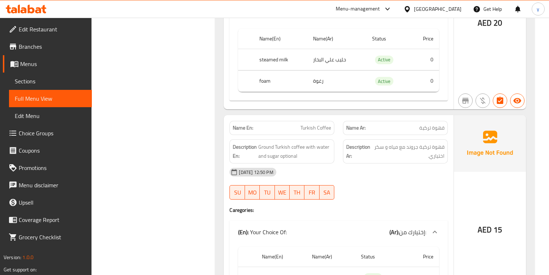
scroll to position [0, 0]
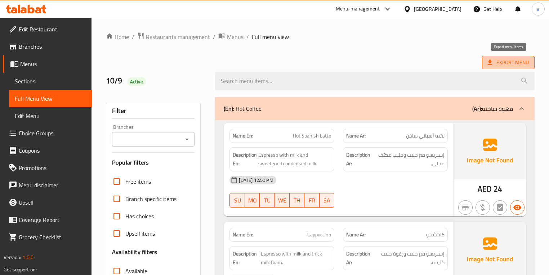
click at [500, 61] on span "Export Menu" at bounding box center [508, 62] width 41 height 9
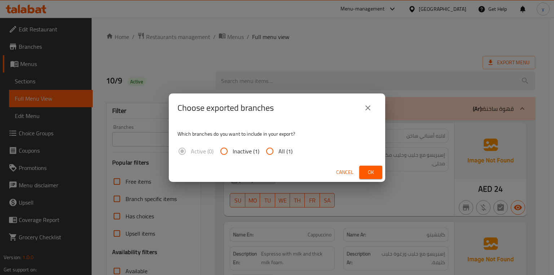
click at [273, 153] on input "All (1)" at bounding box center [269, 150] width 17 height 17
radio input "true"
click at [365, 170] on span "Ok" at bounding box center [371, 172] width 12 height 9
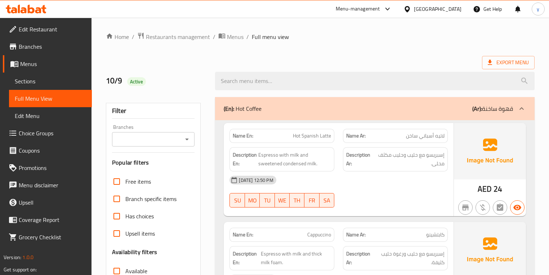
click at [39, 28] on span "Edit Restaurant" at bounding box center [52, 29] width 67 height 9
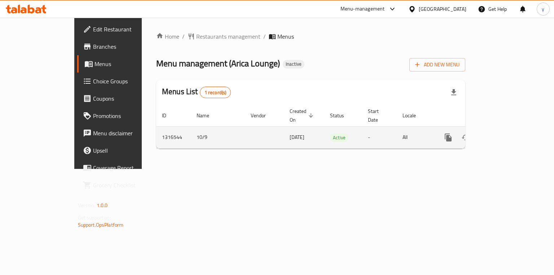
click at [504, 133] on icon "enhanced table" at bounding box center [500, 137] width 9 height 9
